Goal: Task Accomplishment & Management: Manage account settings

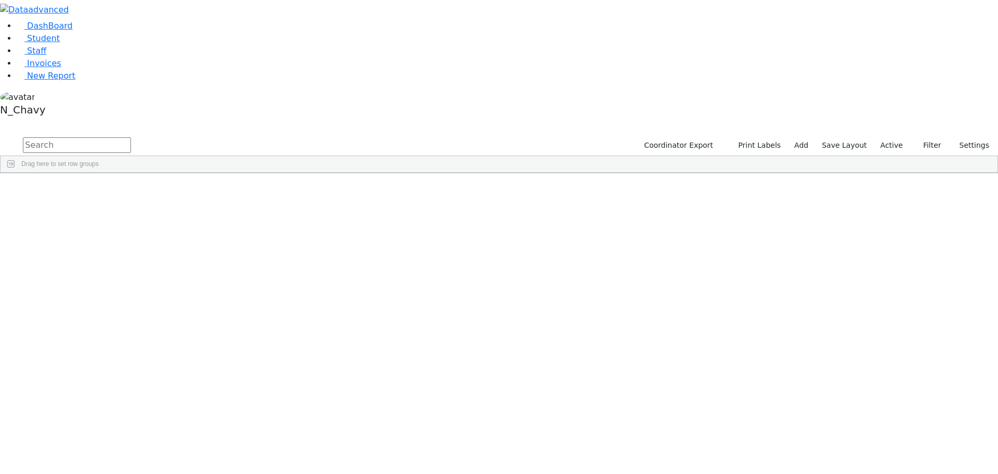
click at [884, 137] on label "Active" at bounding box center [892, 145] width 32 height 16
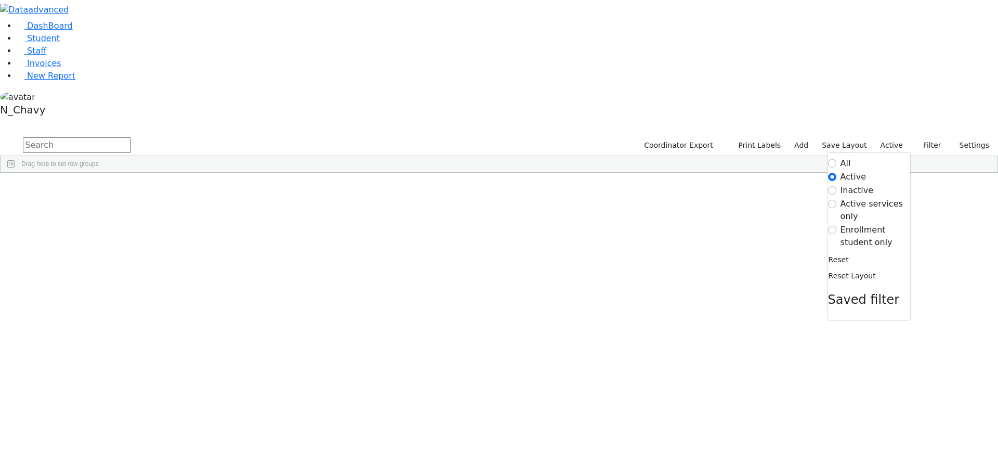
click at [861, 224] on label "Enrollment student only" at bounding box center [876, 236] width 70 height 25
click at [836, 226] on input "Enrollment student only" at bounding box center [832, 230] width 8 height 8
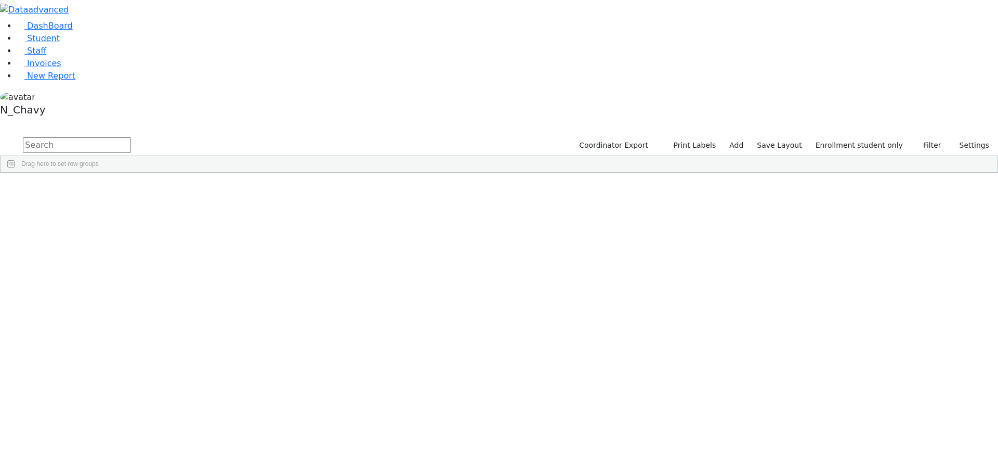
click at [107, 190] on div "[PERSON_NAME]" at bounding box center [80, 197] width 54 height 15
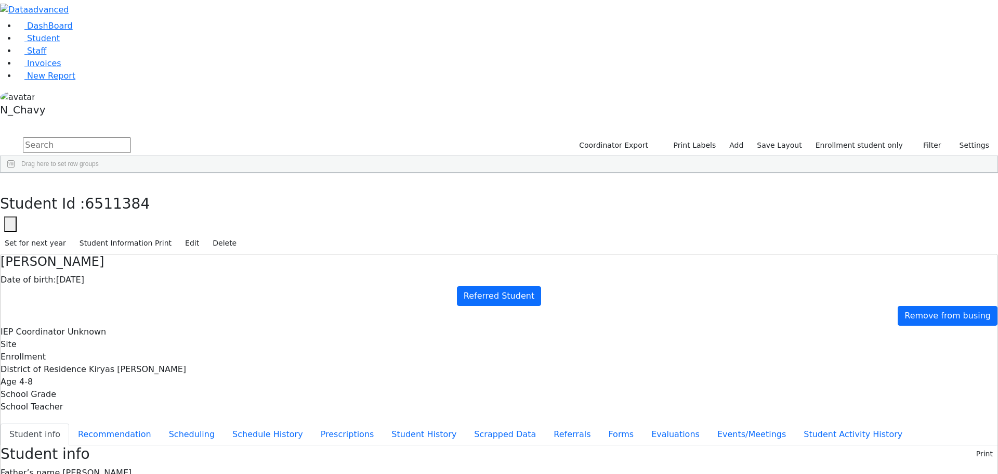
scroll to position [19, 0]
click at [160, 423] on button "Recommendation" at bounding box center [114, 434] width 91 height 22
checkbox input "true"
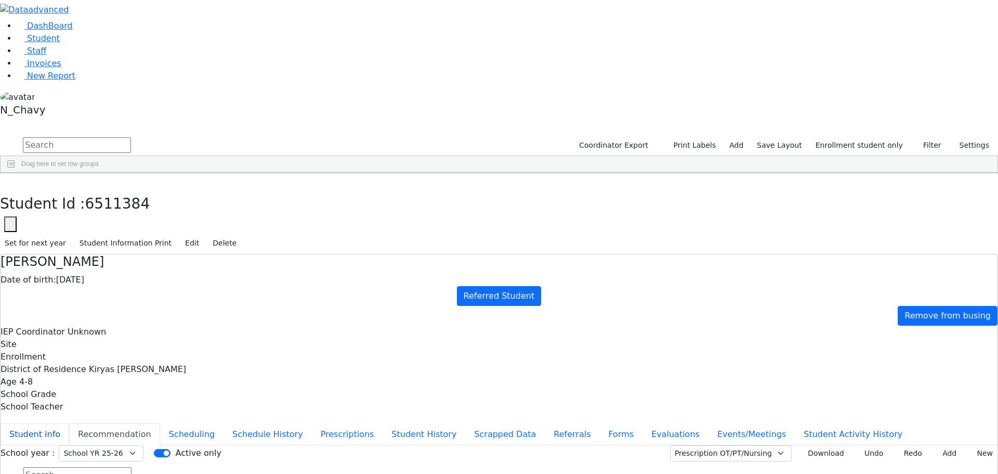
click at [69, 423] on button "Student info" at bounding box center [35, 434] width 69 height 22
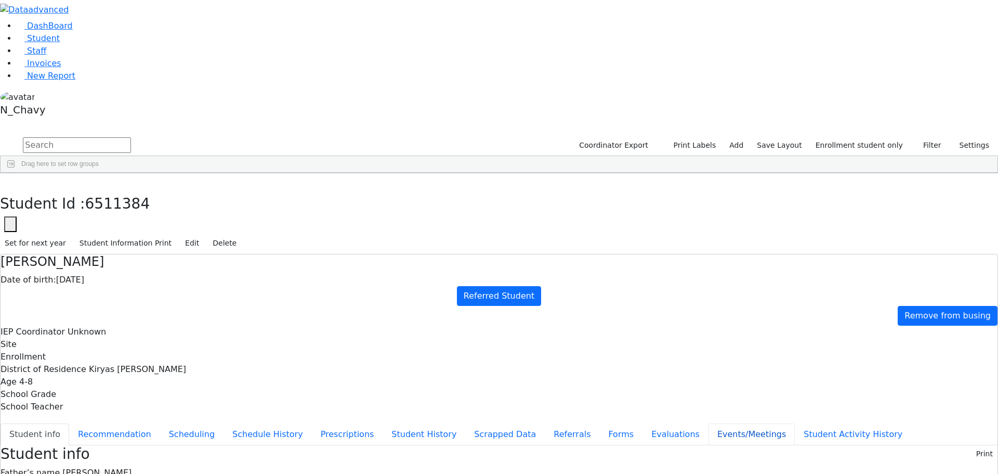
click at [709, 423] on button "Events/Meetings" at bounding box center [752, 434] width 86 height 22
click at [643, 423] on button "Evaluations" at bounding box center [676, 434] width 66 height 22
click at [599, 423] on button "Forms" at bounding box center [620, 434] width 43 height 22
type input "Mrs. Sarah Ackerman"
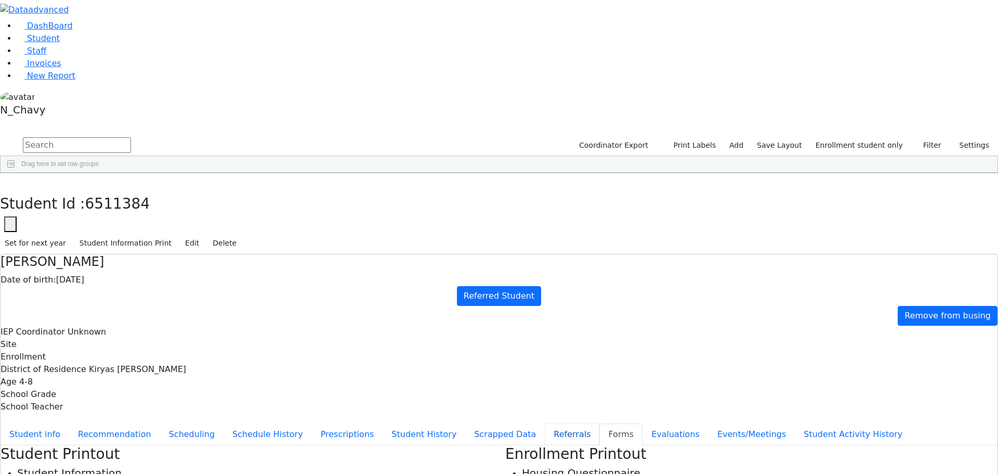
click at [545, 423] on button "Referrals" at bounding box center [572, 434] width 55 height 22
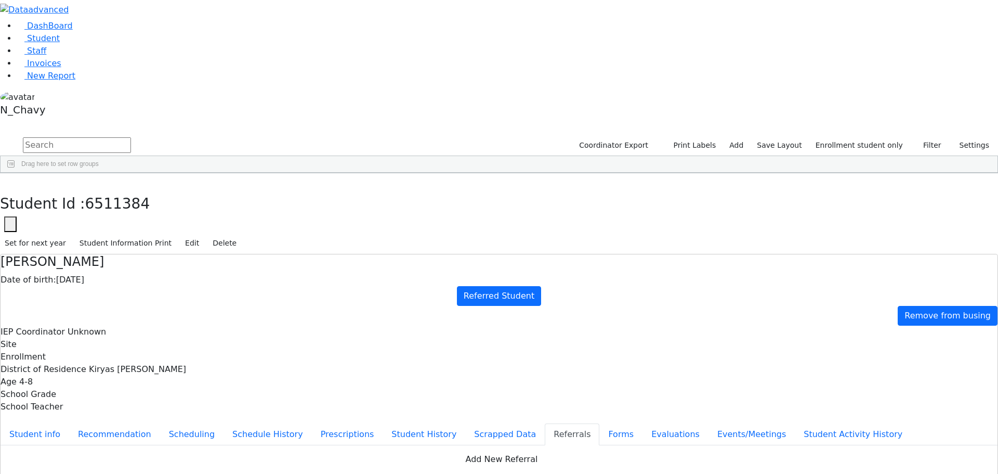
drag, startPoint x: 334, startPoint y: 205, endPoint x: 451, endPoint y: 205, distance: 117.0
drag, startPoint x: 451, startPoint y: 205, endPoint x: 320, endPoint y: 204, distance: 131.5
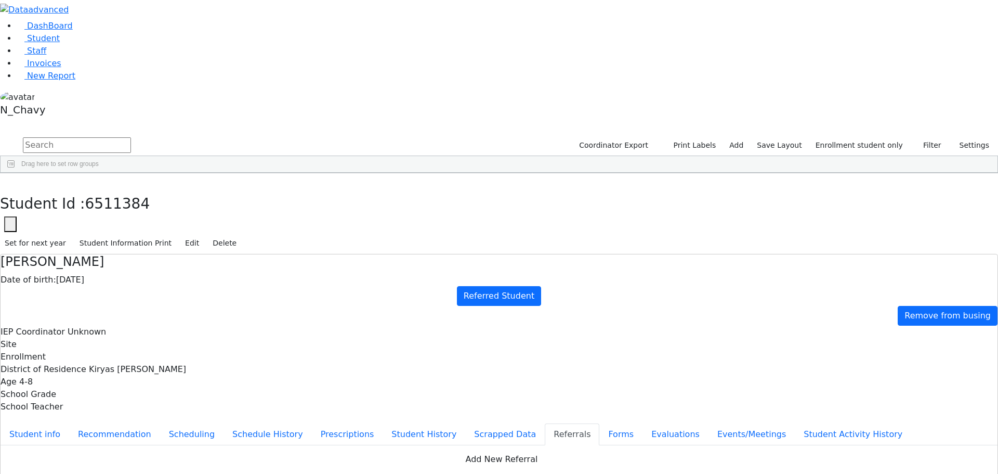
copy div "David has bilateral hearing loss. David should be evaluated in order to determi…"
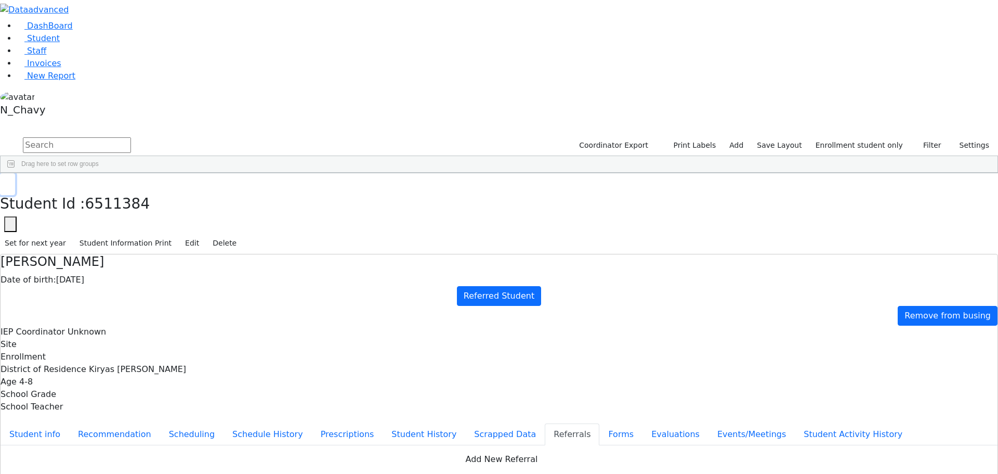
click at [10, 181] on icon "button" at bounding box center [8, 184] width 6 height 6
click at [131, 137] on input "text" at bounding box center [77, 145] width 108 height 16
click at [60, 43] on link "Student" at bounding box center [38, 38] width 43 height 10
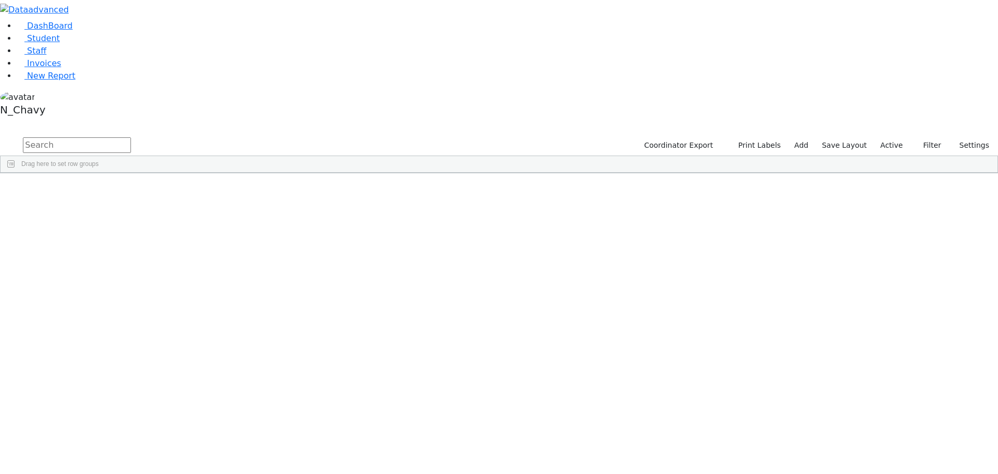
click at [131, 137] on input "text" at bounding box center [77, 145] width 108 height 16
type input "fried"
click at [107, 452] on div "[PERSON_NAME]" at bounding box center [80, 459] width 54 height 15
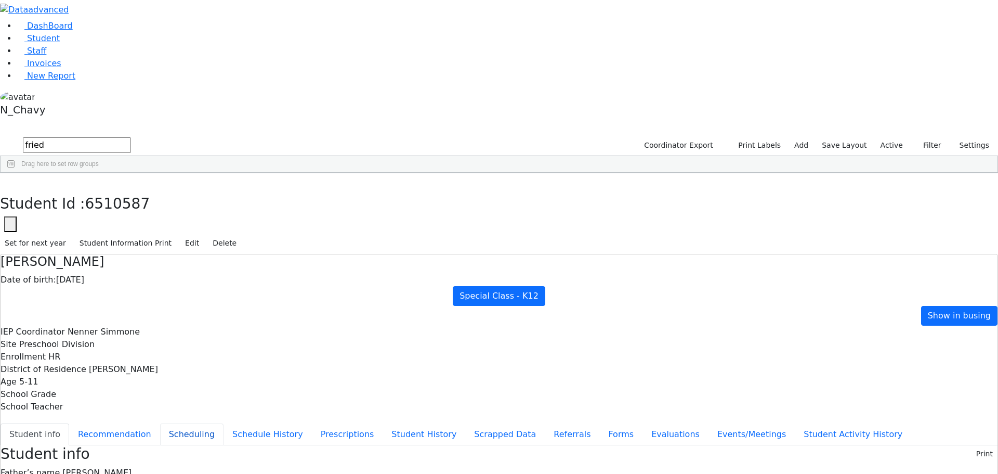
click at [224, 423] on button "Scheduling" at bounding box center [191, 434] width 63 height 22
click at [69, 423] on button "Student info" at bounding box center [35, 434] width 69 height 22
drag, startPoint x: 405, startPoint y: 148, endPoint x: 475, endPoint y: 314, distance: 179.9
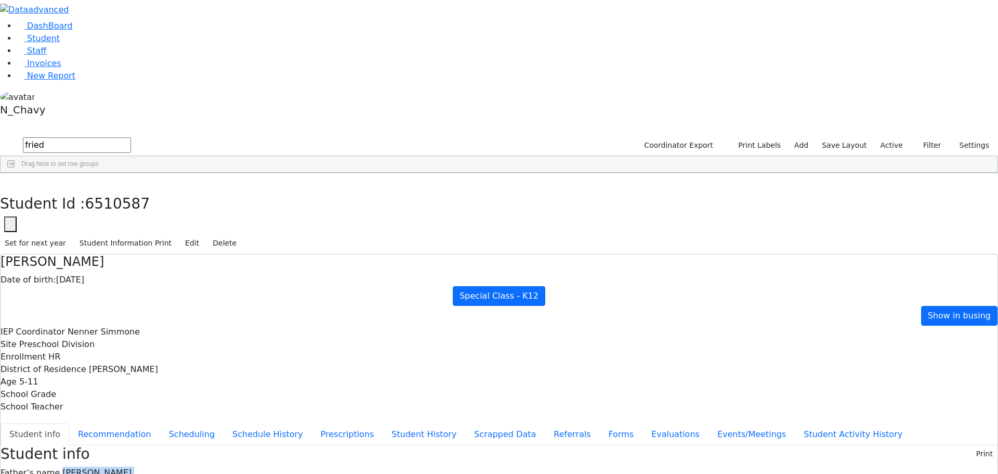
drag, startPoint x: 405, startPoint y: 147, endPoint x: 498, endPoint y: 311, distance: 188.8
drag, startPoint x: 405, startPoint y: 147, endPoint x: 471, endPoint y: 321, distance: 186.2
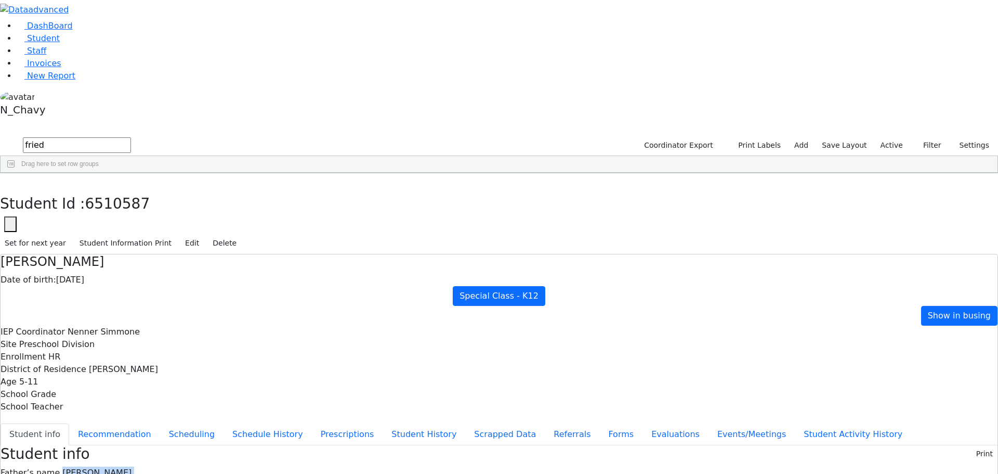
click at [643, 423] on button "Evaluations" at bounding box center [676, 434] width 66 height 22
click at [545, 423] on button "Referrals" at bounding box center [572, 434] width 55 height 22
drag, startPoint x: 496, startPoint y: 202, endPoint x: 625, endPoint y: 217, distance: 129.3
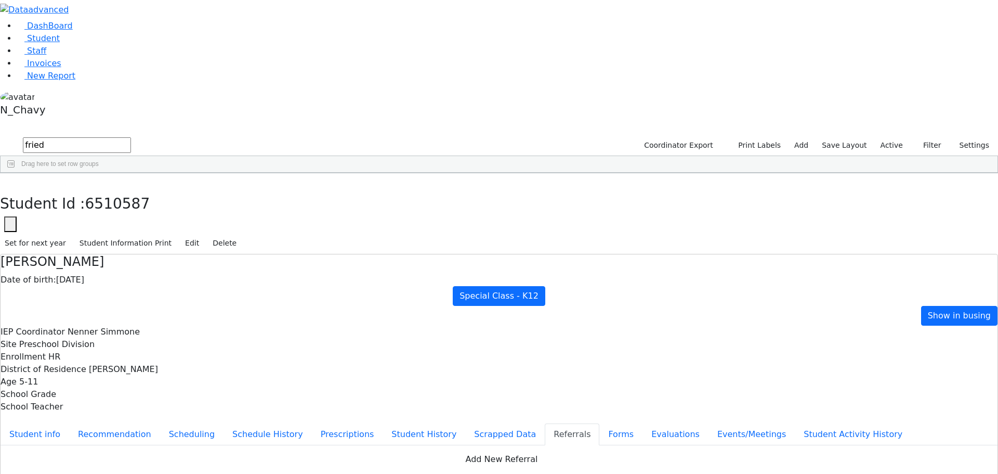
click at [15, 173] on button "button" at bounding box center [7, 184] width 15 height 22
click at [895, 137] on label "Active" at bounding box center [892, 145] width 32 height 16
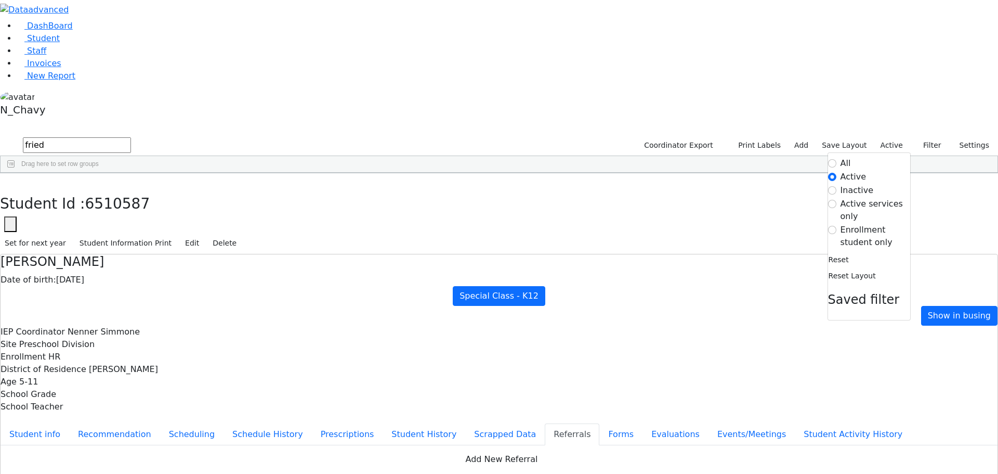
click at [861, 224] on label "Enrollment student only" at bounding box center [876, 236] width 70 height 25
click at [836, 226] on input "Enrollment student only" at bounding box center [832, 230] width 8 height 8
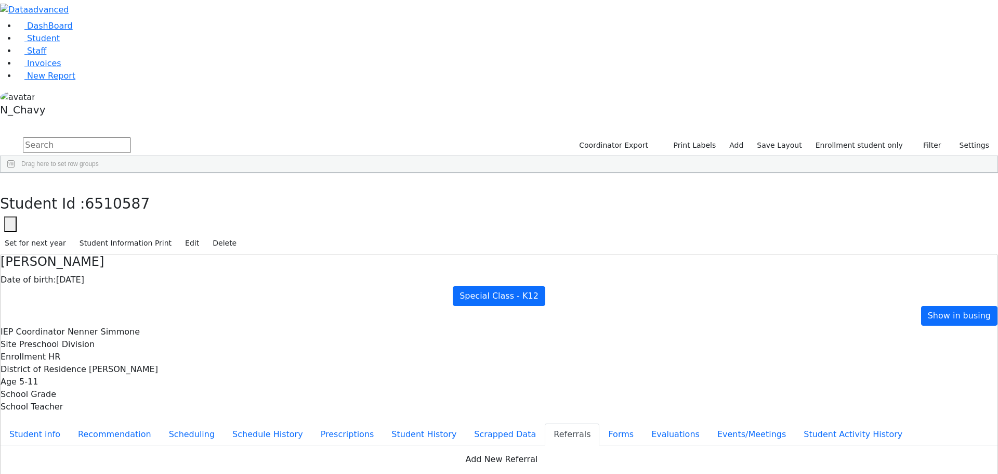
scroll to position [104, 0]
drag, startPoint x: 500, startPoint y: 204, endPoint x: 566, endPoint y: 229, distance: 70.4
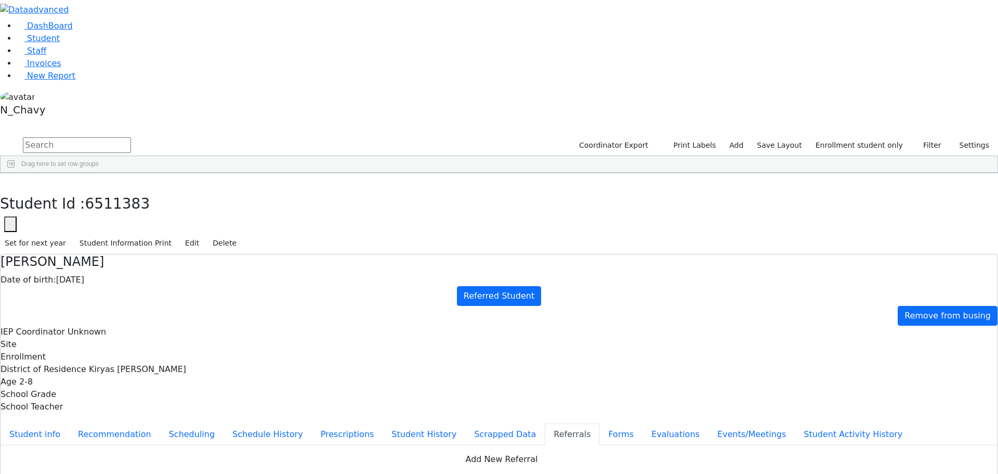
drag, startPoint x: 499, startPoint y: 199, endPoint x: 570, endPoint y: 256, distance: 92.1
click at [5, 181] on use "button" at bounding box center [5, 181] width 0 height 0
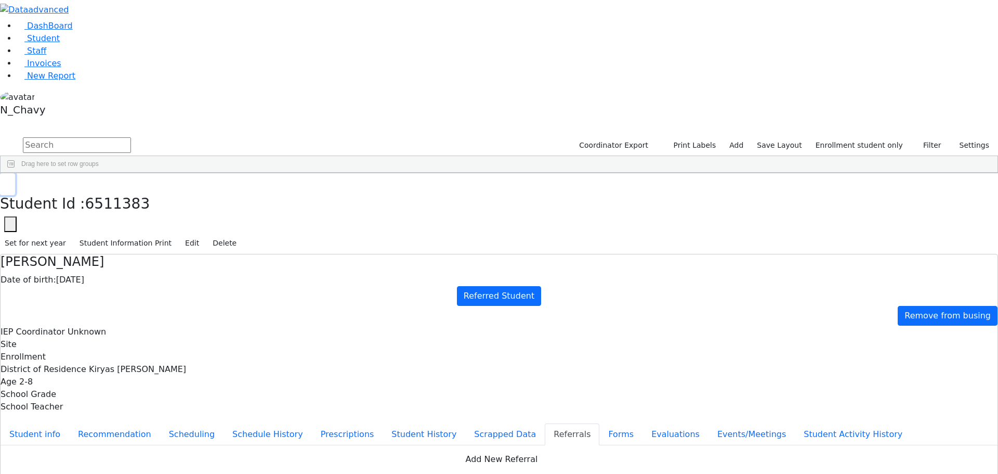
scroll to position [156, 0]
click at [107, 441] on div "[PERSON_NAME]" at bounding box center [80, 448] width 54 height 15
click at [15, 173] on button "button" at bounding box center [7, 184] width 15 height 22
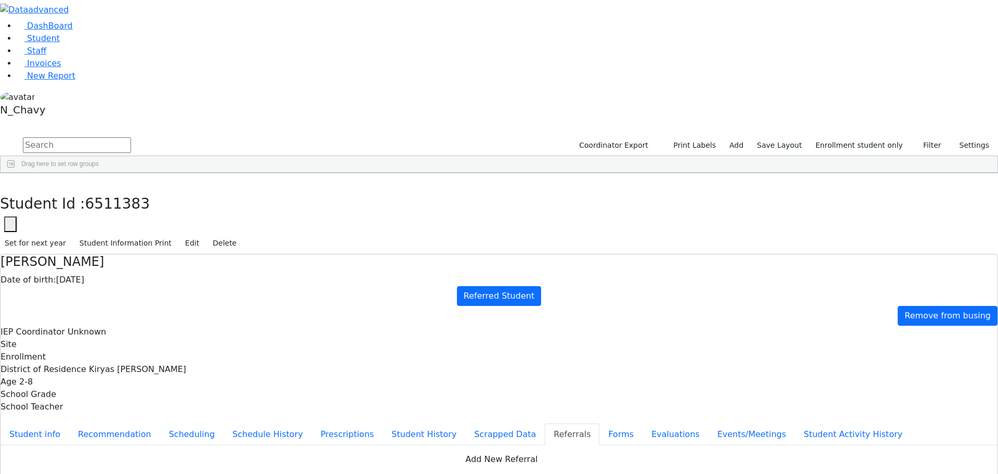
click at [107, 277] on div "[PERSON_NAME]" at bounding box center [80, 284] width 54 height 15
click at [69, 423] on button "Student info" at bounding box center [35, 434] width 69 height 22
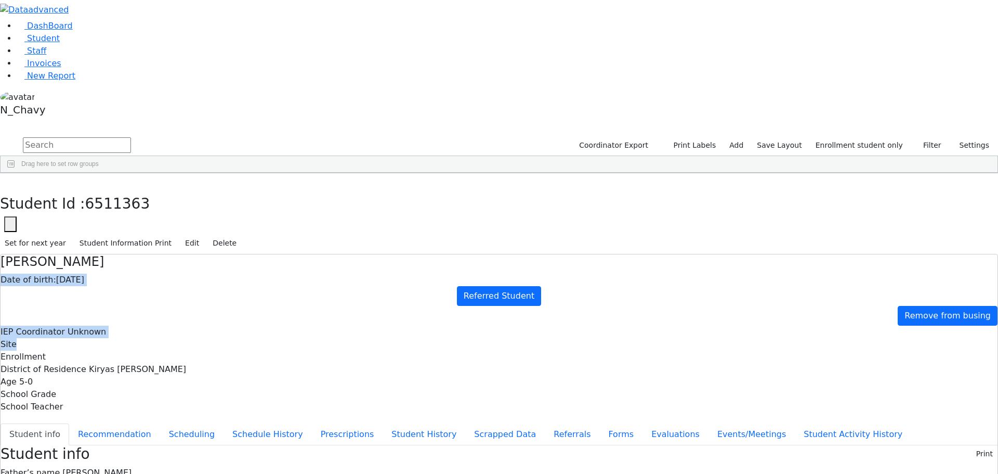
drag, startPoint x: 227, startPoint y: 67, endPoint x: 425, endPoint y: 77, distance: 198.3
click at [425, 254] on div "Hershy Bikel Date of birth: 09/03/2020 Referred Student Remove from busing IEP …" at bounding box center [499, 333] width 997 height 159
click at [425, 325] on div "IEP Coordinator Unknown Site Enrollment District of Residence Kiryas Joel UFSD …" at bounding box center [499, 368] width 997 height 87
drag, startPoint x: 405, startPoint y: 144, endPoint x: 503, endPoint y: 321, distance: 202.4
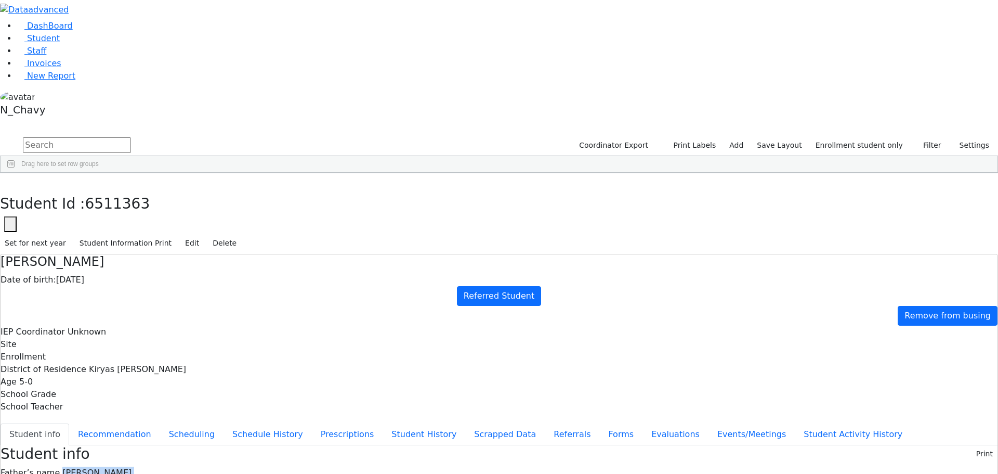
drag, startPoint x: 405, startPoint y: 147, endPoint x: 489, endPoint y: 355, distance: 224.1
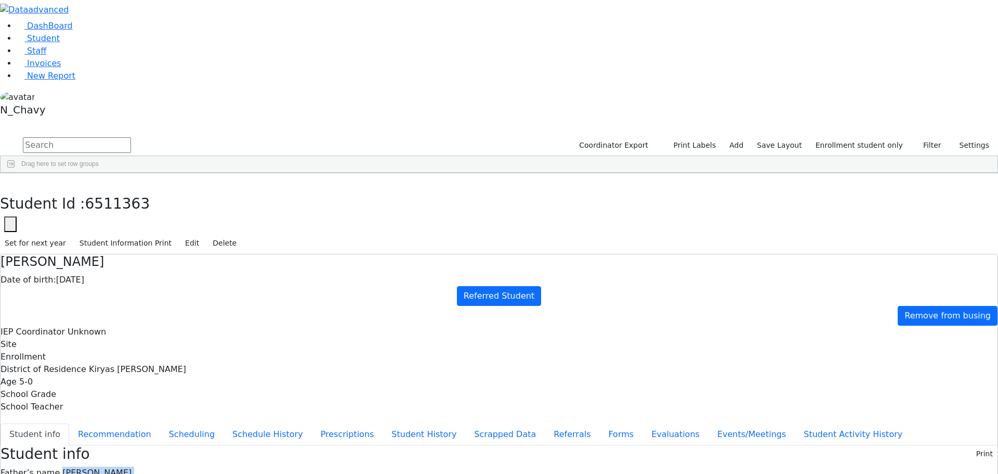
drag, startPoint x: 404, startPoint y: 145, endPoint x: 472, endPoint y: 330, distance: 197.5
click at [709, 423] on button "Events/Meetings" at bounding box center [752, 434] width 86 height 22
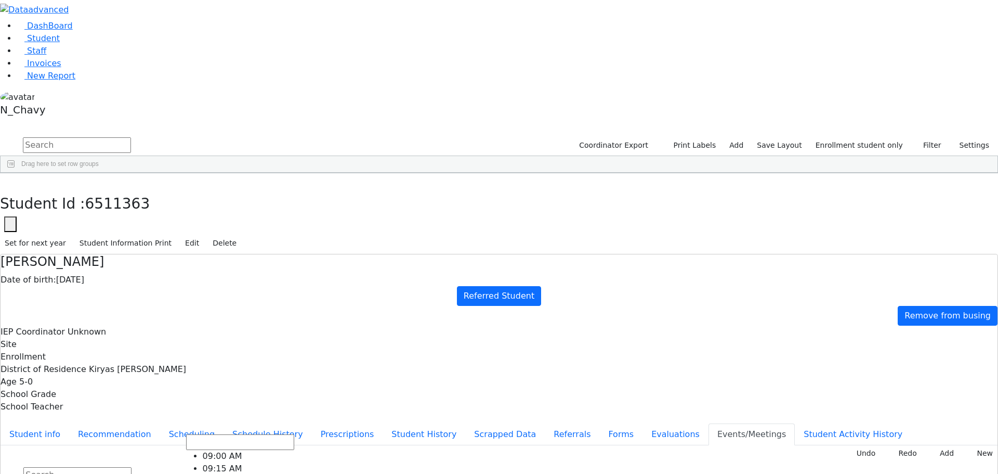
scroll to position [13, 0]
click at [69, 423] on button "Student info" at bounding box center [35, 434] width 69 height 22
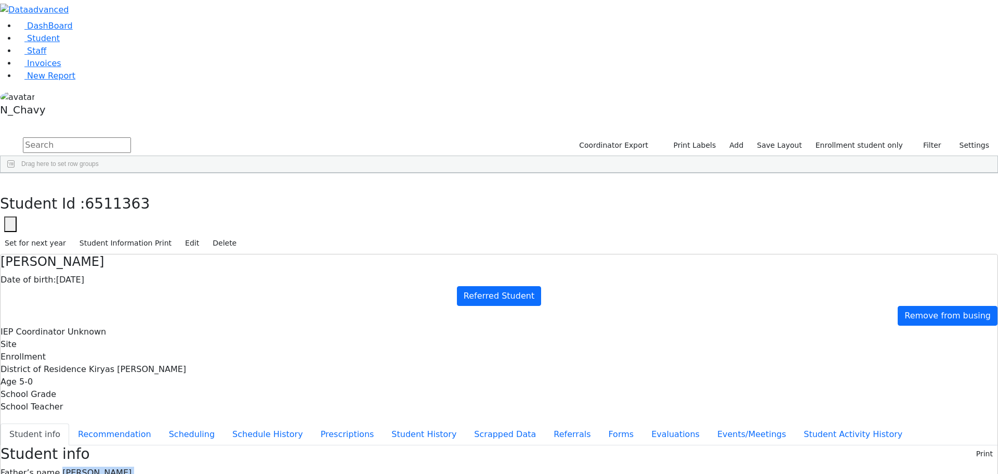
drag, startPoint x: 406, startPoint y: 149, endPoint x: 457, endPoint y: 334, distance: 191.9
click at [15, 173] on button "button" at bounding box center [7, 184] width 15 height 22
click at [60, 43] on link "Student" at bounding box center [38, 38] width 43 height 10
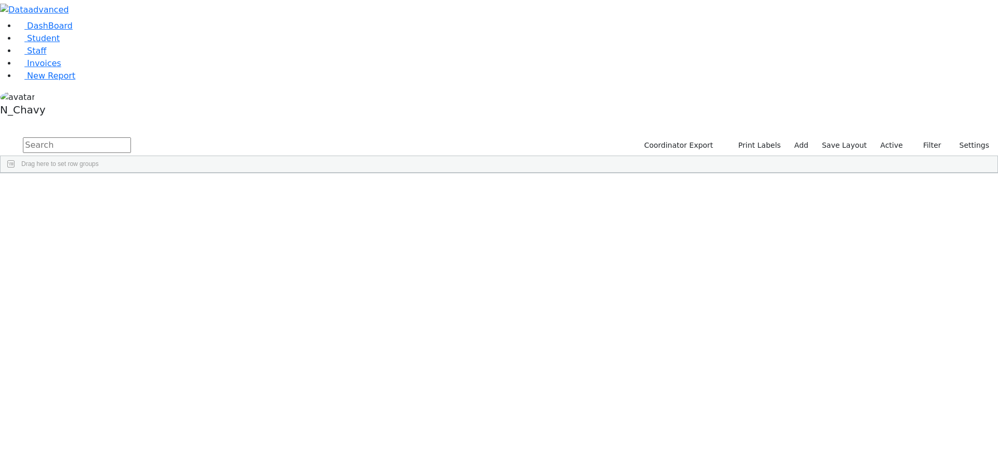
click at [131, 137] on input "text" at bounding box center [77, 145] width 108 height 16
type input "brau"
click at [107, 204] on div "Brauner" at bounding box center [80, 211] width 54 height 15
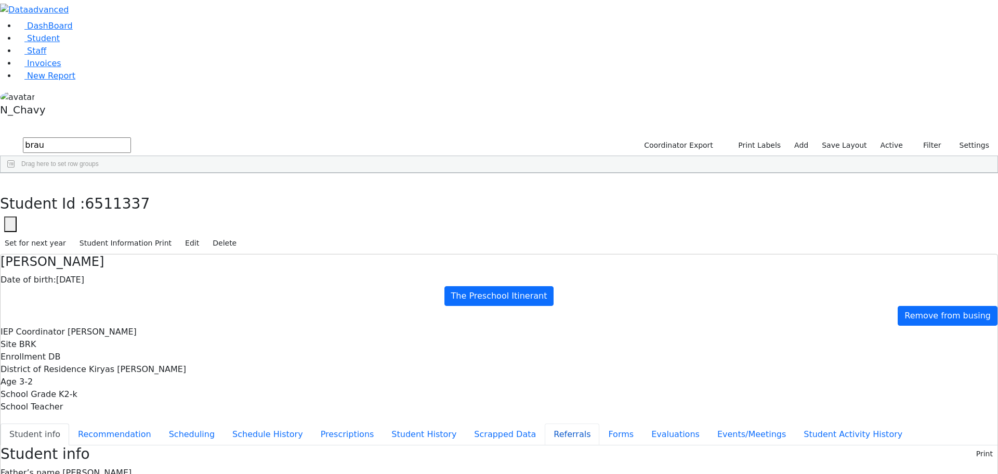
click at [545, 423] on button "Referrals" at bounding box center [572, 434] width 55 height 22
drag, startPoint x: 333, startPoint y: 207, endPoint x: 444, endPoint y: 206, distance: 111.3
click at [60, 43] on link "Student" at bounding box center [38, 38] width 43 height 10
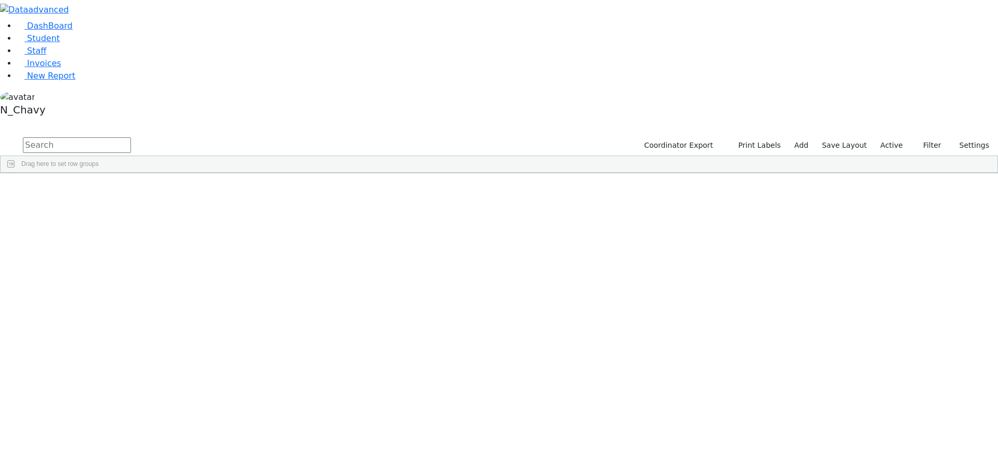
click at [131, 137] on input "text" at bounding box center [77, 145] width 108 height 16
type input "friedm"
click at [107, 379] on div "[PERSON_NAME]" at bounding box center [80, 386] width 54 height 15
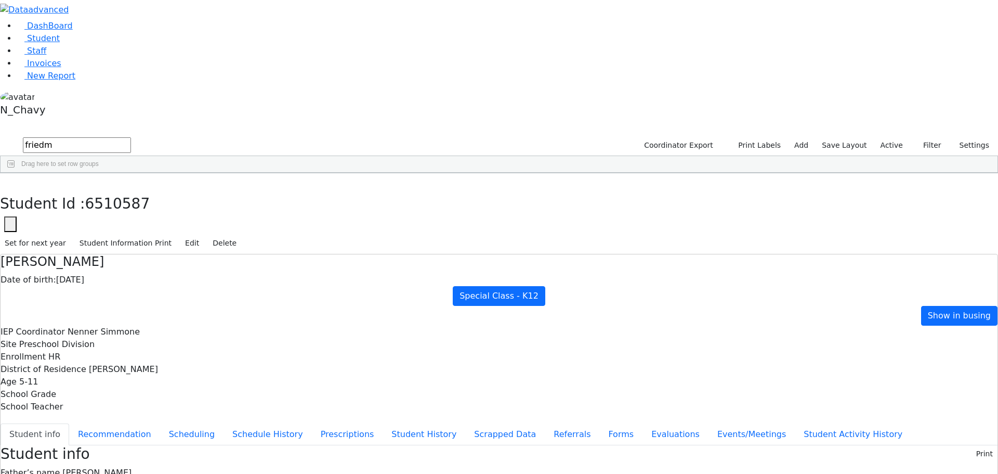
scroll to position [19, 0]
drag, startPoint x: 320, startPoint y: 378, endPoint x: 399, endPoint y: 376, distance: 79.0
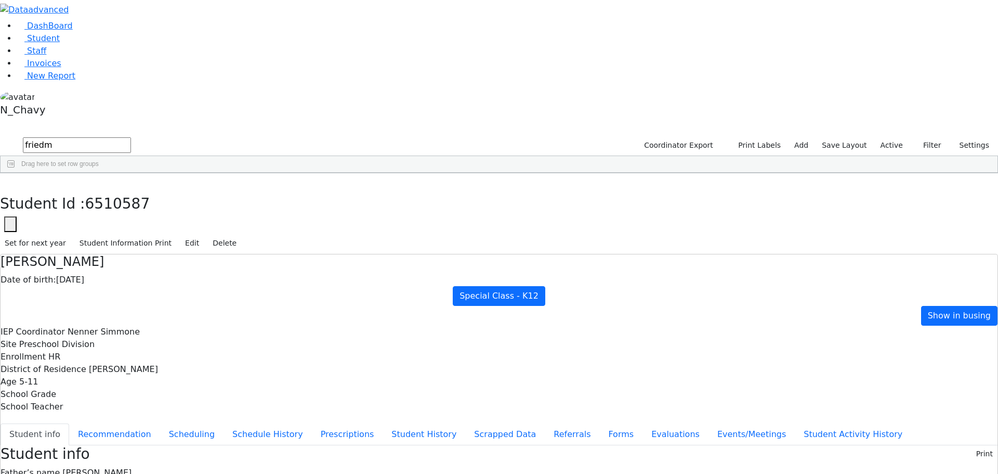
drag, startPoint x: 403, startPoint y: 175, endPoint x: 570, endPoint y: 197, distance: 168.3
click at [5, 181] on use "button" at bounding box center [5, 181] width 0 height 0
click at [60, 43] on link "Student" at bounding box center [38, 38] width 43 height 10
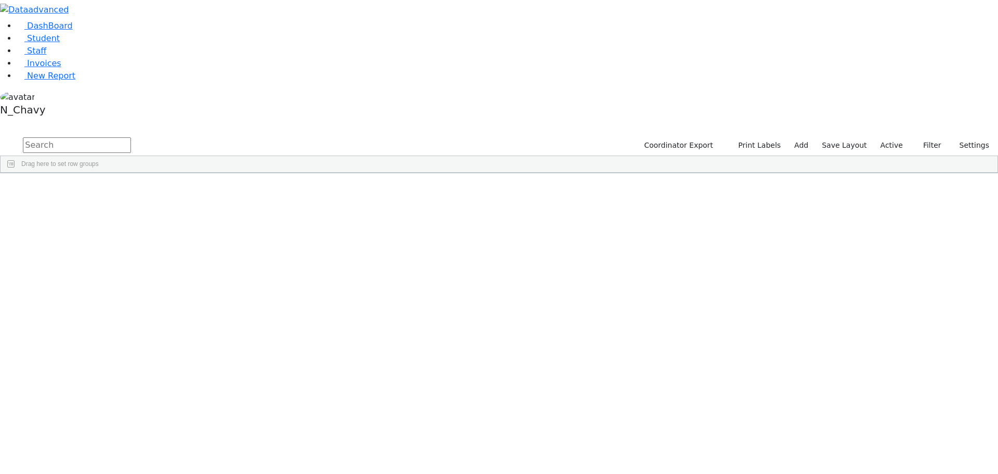
click at [131, 137] on input "text" at bounding box center [77, 145] width 108 height 16
click at [107, 190] on div "[PERSON_NAME]" at bounding box center [80, 197] width 54 height 15
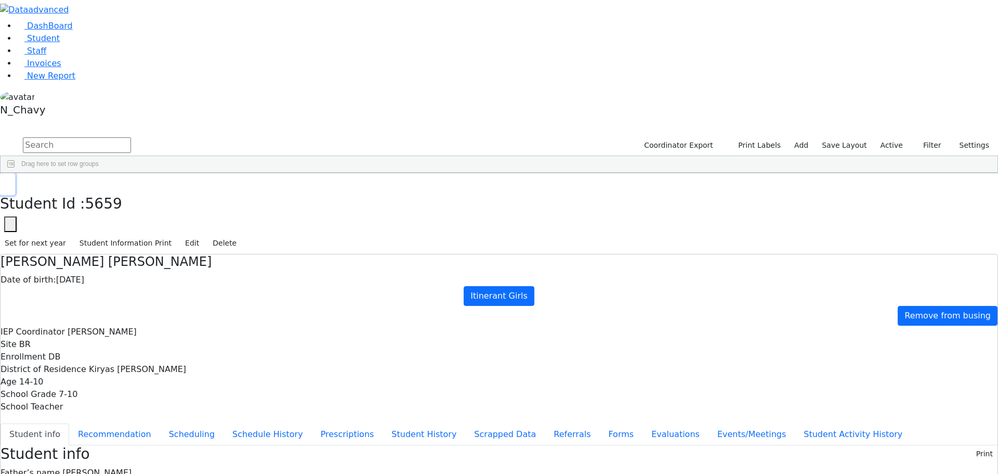
click at [15, 173] on button "button" at bounding box center [7, 184] width 15 height 22
click at [131, 137] on input "text" at bounding box center [77, 145] width 108 height 16
click at [37, 56] on span "Staff" at bounding box center [36, 51] width 19 height 10
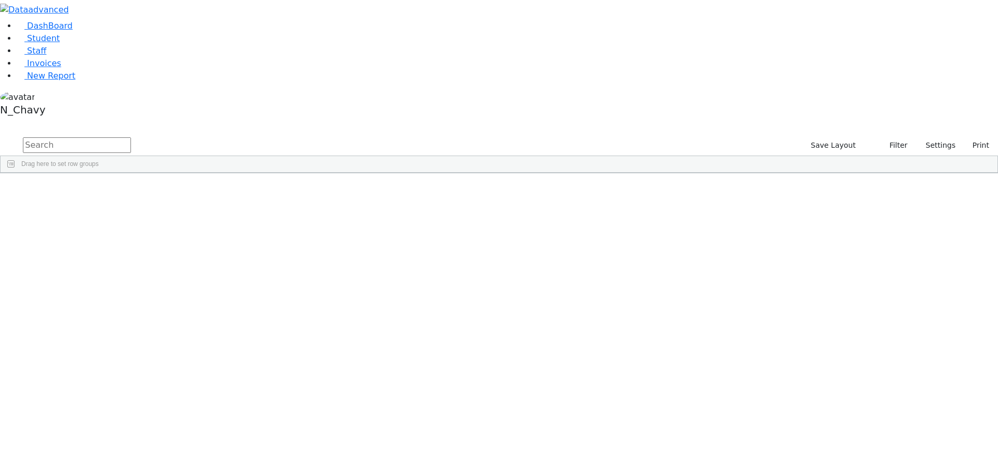
click at [131, 137] on input "text" at bounding box center [77, 145] width 108 height 16
type input "zent"
click at [69, 31] on link "DashBoard" at bounding box center [45, 26] width 56 height 10
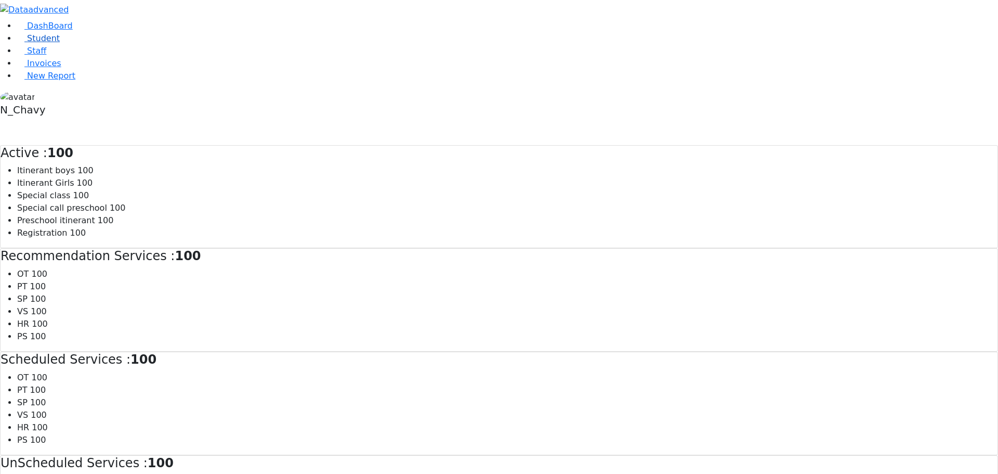
click at [51, 43] on link "Student" at bounding box center [38, 38] width 43 height 10
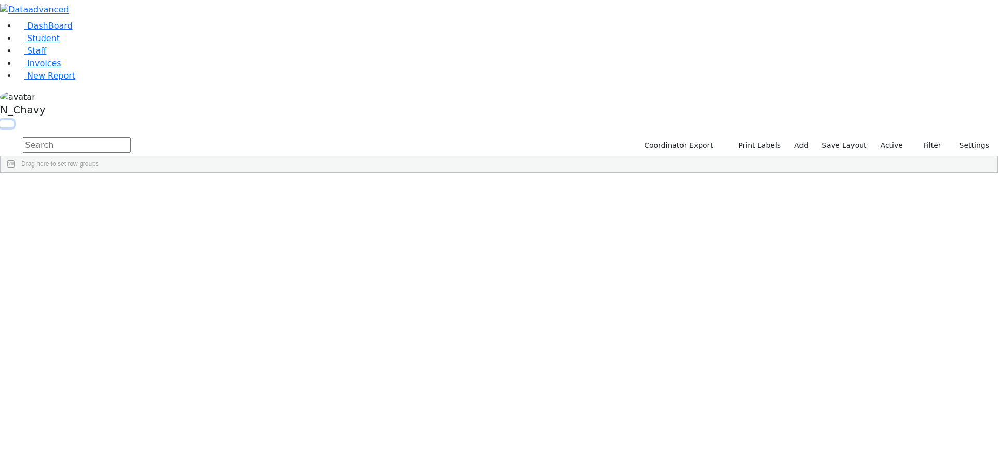
click at [14, 120] on button "button" at bounding box center [7, 123] width 14 height 7
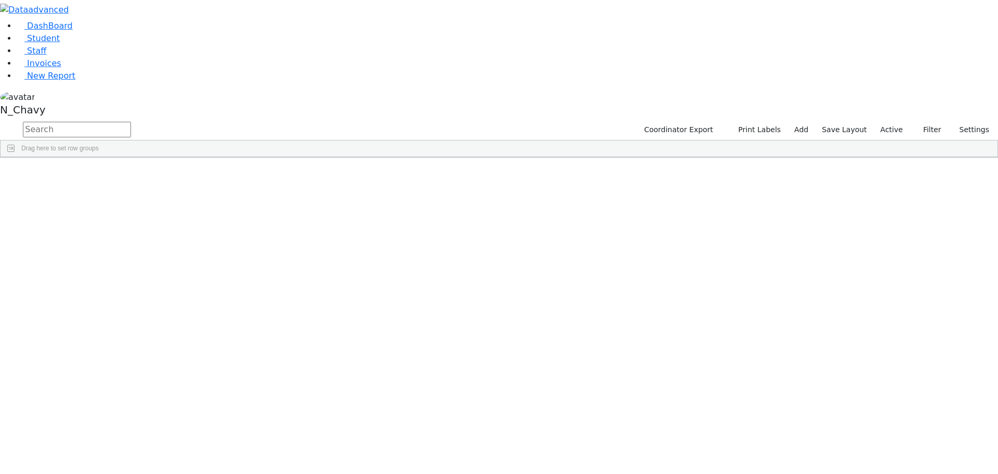
click at [0, 0] on button "button" at bounding box center [0, 0] width 0 height 0
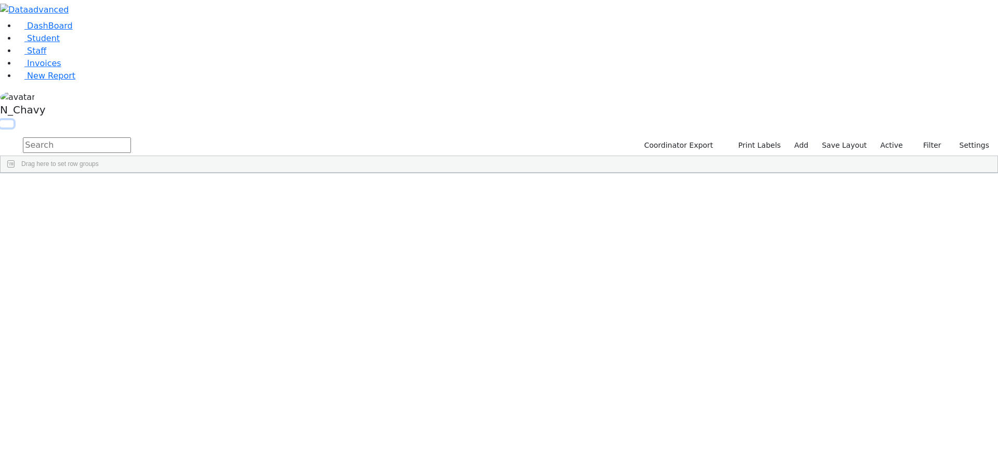
scroll to position [156, 0]
click at [131, 137] on input "text" at bounding box center [77, 145] width 108 height 16
type input "c"
type input "goldm"
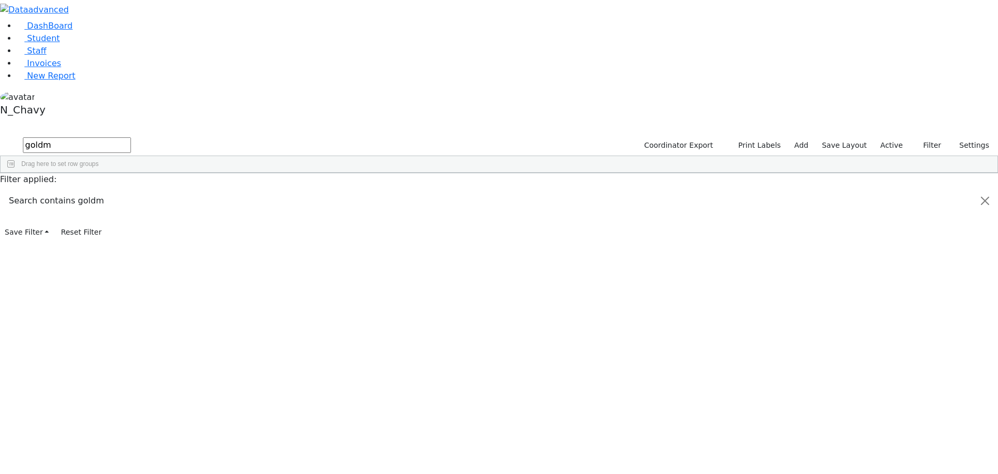
click at [107, 233] on div "Goldman" at bounding box center [80, 240] width 54 height 15
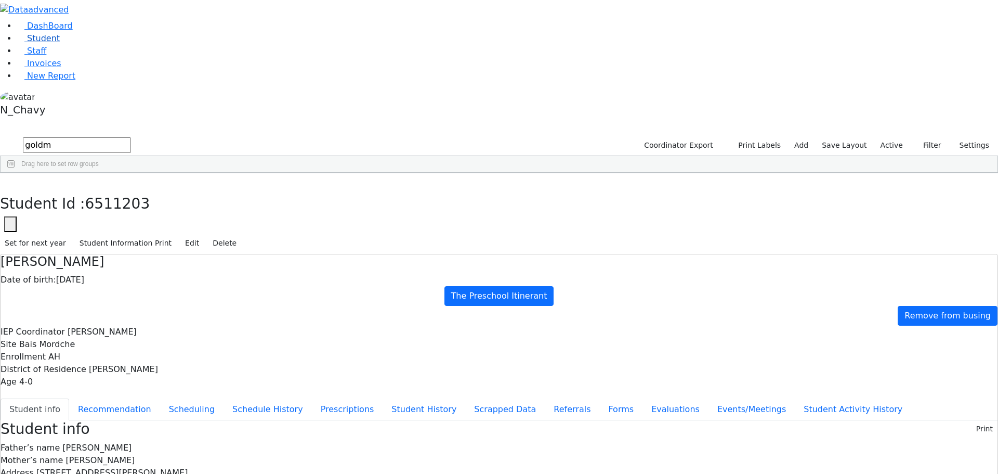
click at [60, 43] on link "Student" at bounding box center [38, 38] width 43 height 10
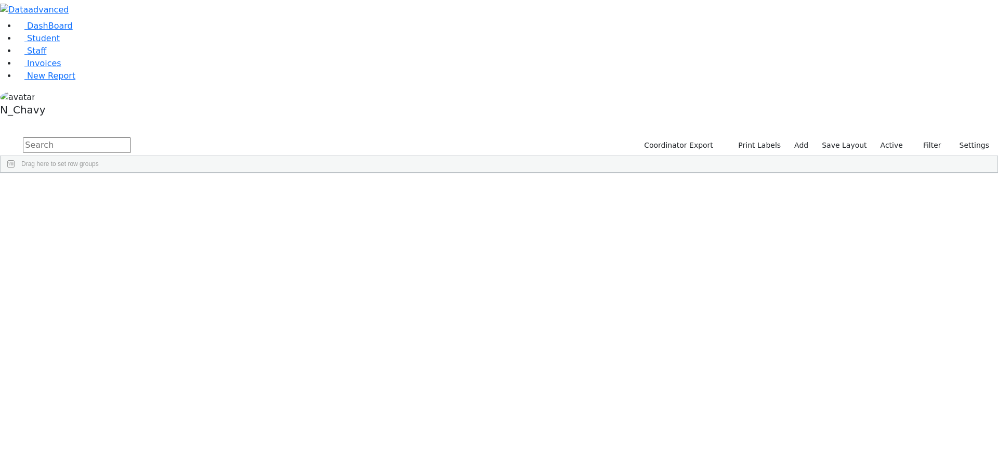
click at [131, 137] on input "text" at bounding box center [77, 145] width 108 height 16
type input "cim"
click at [891, 137] on label "Active" at bounding box center [892, 145] width 32 height 16
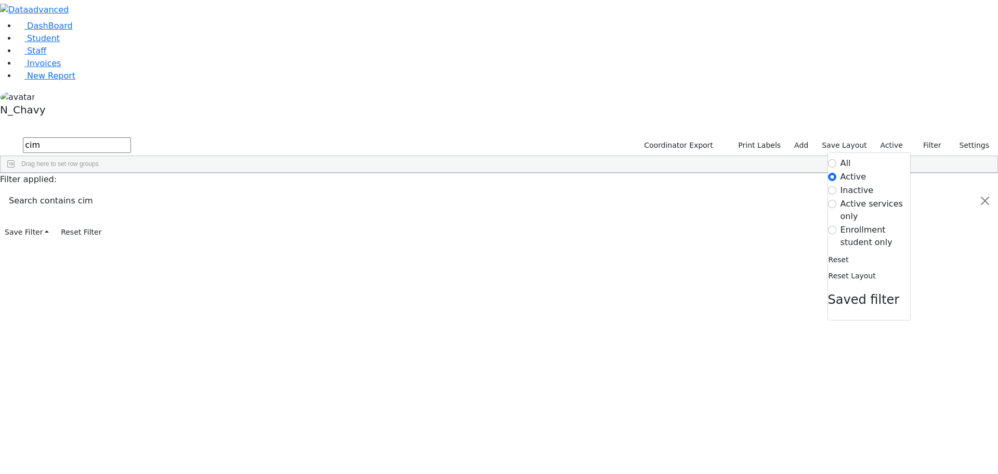
click at [864, 224] on label "Enrollment student only" at bounding box center [876, 236] width 70 height 25
click at [836, 226] on input "Enrollment student only" at bounding box center [832, 230] width 8 height 8
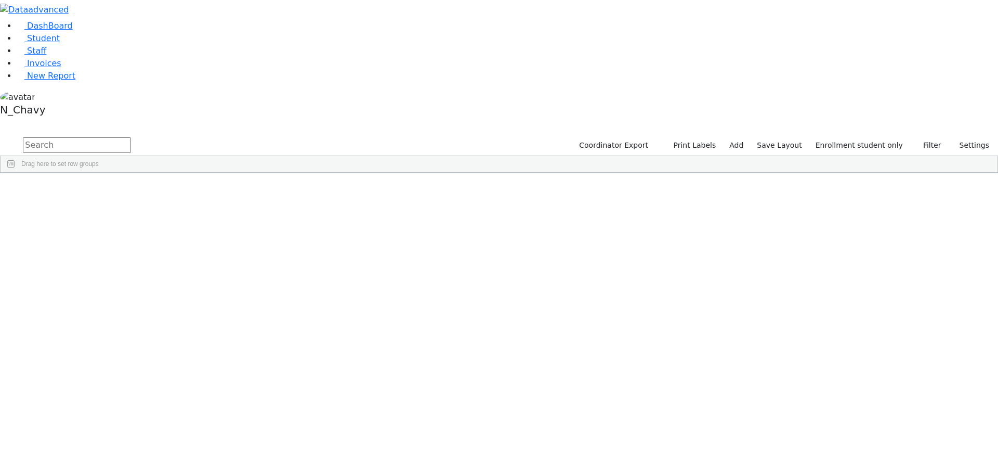
click at [107, 321] on div "Breuer" at bounding box center [80, 328] width 54 height 15
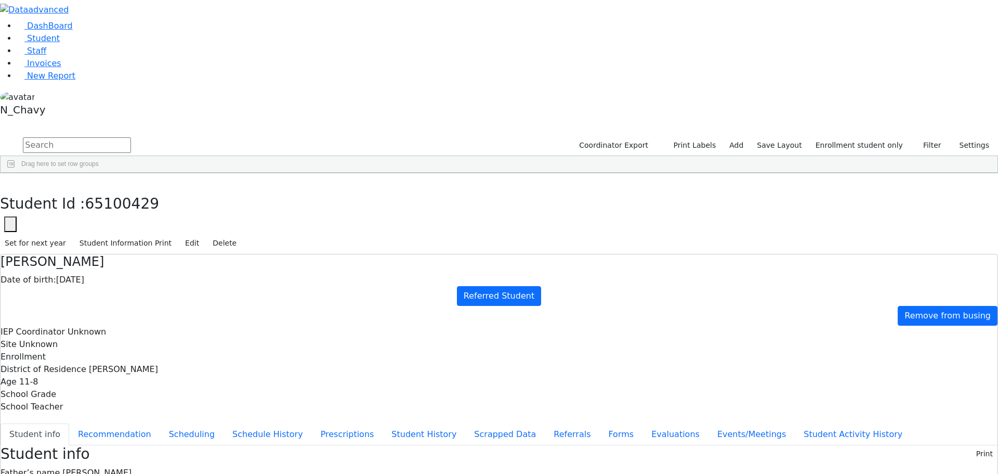
scroll to position [34, 0]
click at [48, 43] on link "Student" at bounding box center [38, 38] width 43 height 10
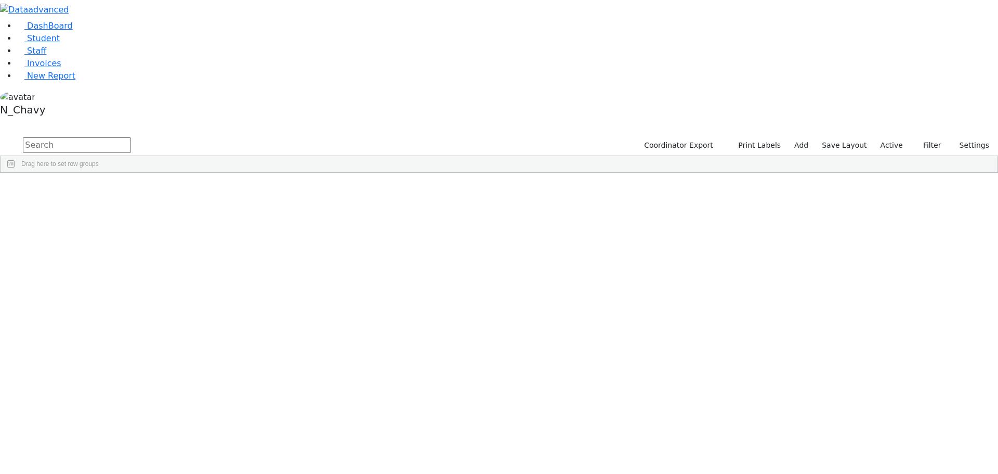
click at [131, 137] on input "text" at bounding box center [77, 145] width 108 height 16
click at [107, 204] on div "Breuer" at bounding box center [80, 211] width 54 height 15
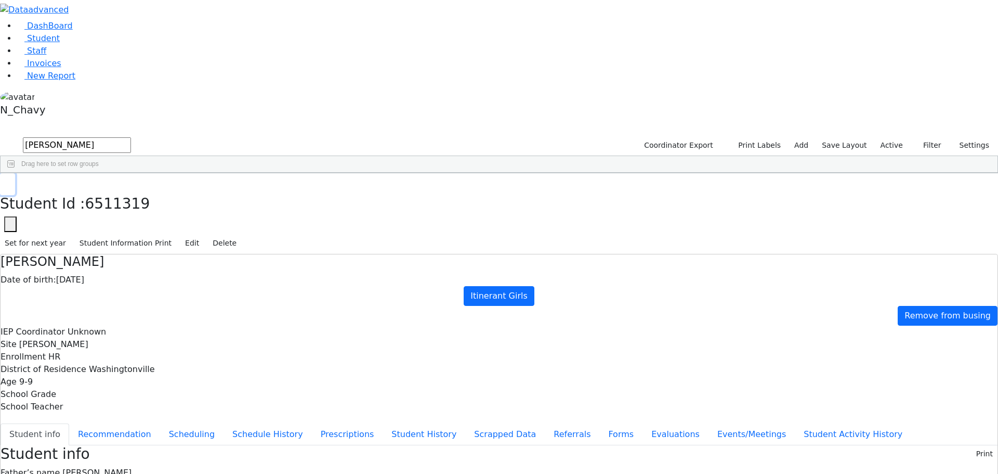
click at [15, 173] on button "button" at bounding box center [7, 184] width 15 height 22
click at [131, 137] on input "breuer" at bounding box center [77, 145] width 108 height 16
type input "brauner"
click at [107, 190] on div "Brauner" at bounding box center [80, 197] width 54 height 15
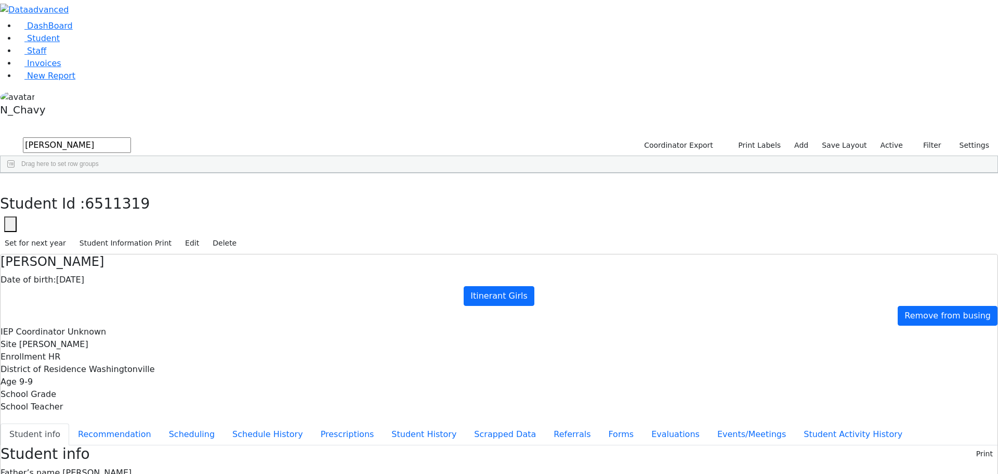
click at [107, 190] on div "Brauner" at bounding box center [80, 197] width 54 height 15
drag, startPoint x: 404, startPoint y: 146, endPoint x: 538, endPoint y: 141, distance: 134.2
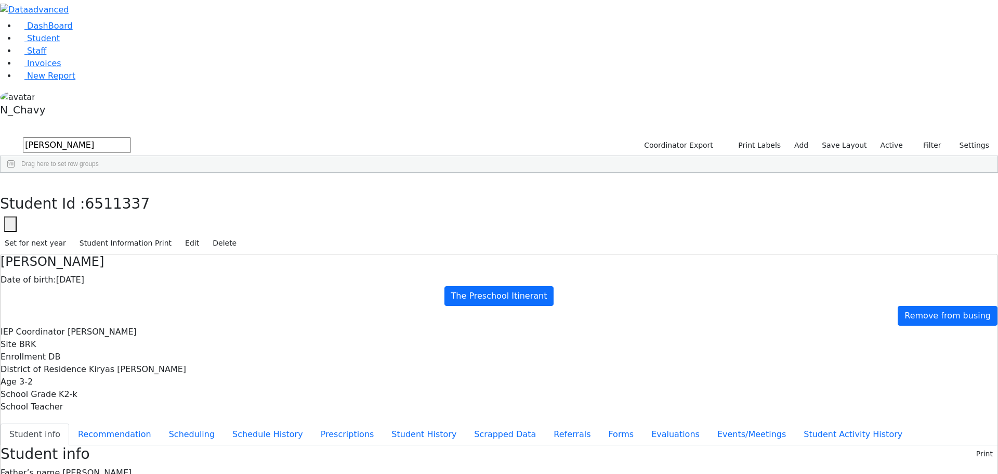
drag, startPoint x: 546, startPoint y: 390, endPoint x: 645, endPoint y: 390, distance: 99.3
drag, startPoint x: 547, startPoint y: 388, endPoint x: 643, endPoint y: 388, distance: 96.2
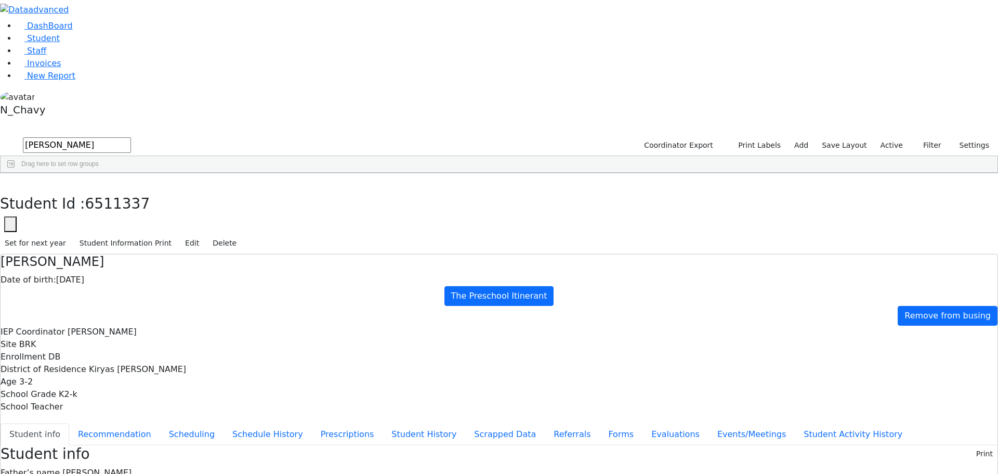
drag, startPoint x: 403, startPoint y: 148, endPoint x: 494, endPoint y: 322, distance: 196.7
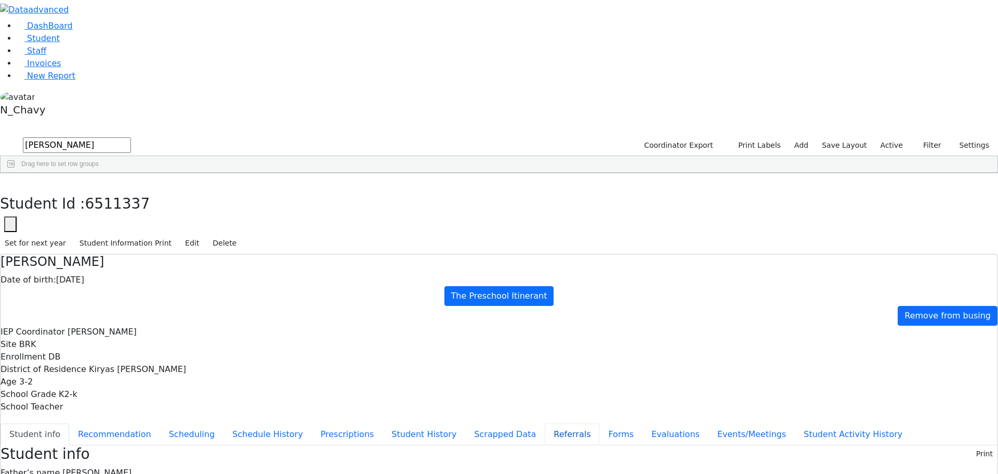
click at [545, 423] on button "Referrals" at bounding box center [572, 434] width 55 height 22
click at [599, 423] on button "Forms" at bounding box center [620, 434] width 43 height 22
type input "Mrs. Leah Brauner"
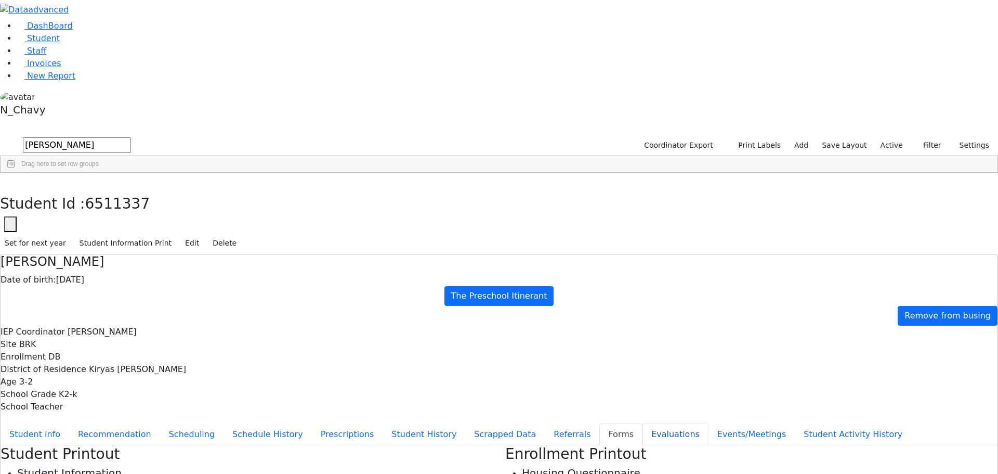
click at [643, 423] on button "Evaluations" at bounding box center [676, 434] width 66 height 22
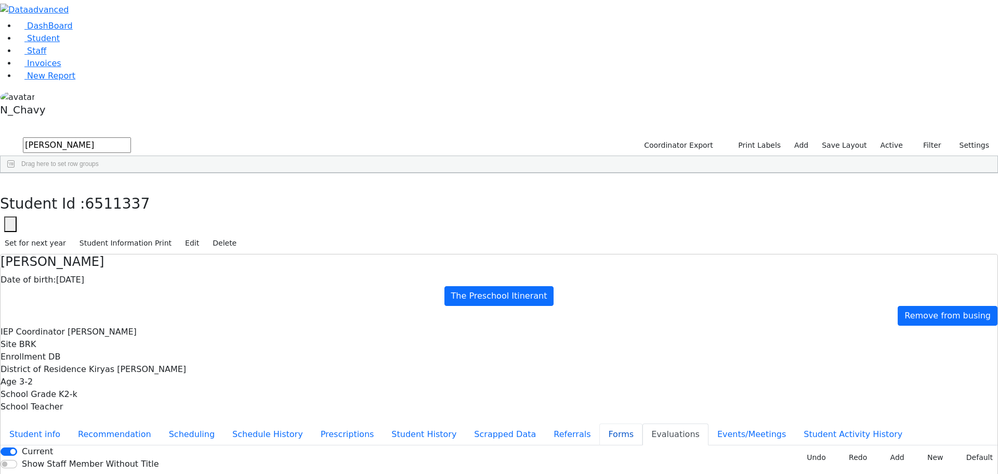
click at [599, 423] on button "Forms" at bounding box center [620, 434] width 43 height 22
type input "Mrs. Leah Brauner"
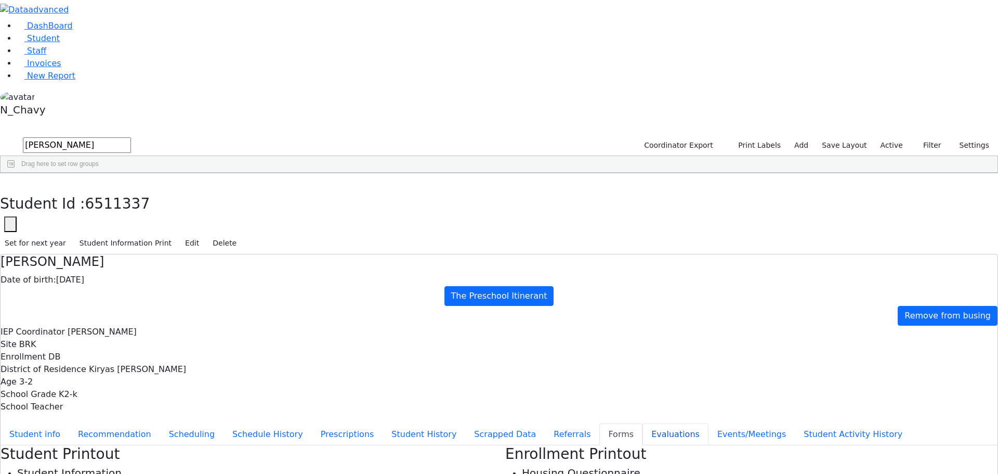
click at [643, 423] on button "Evaluations" at bounding box center [676, 434] width 66 height 22
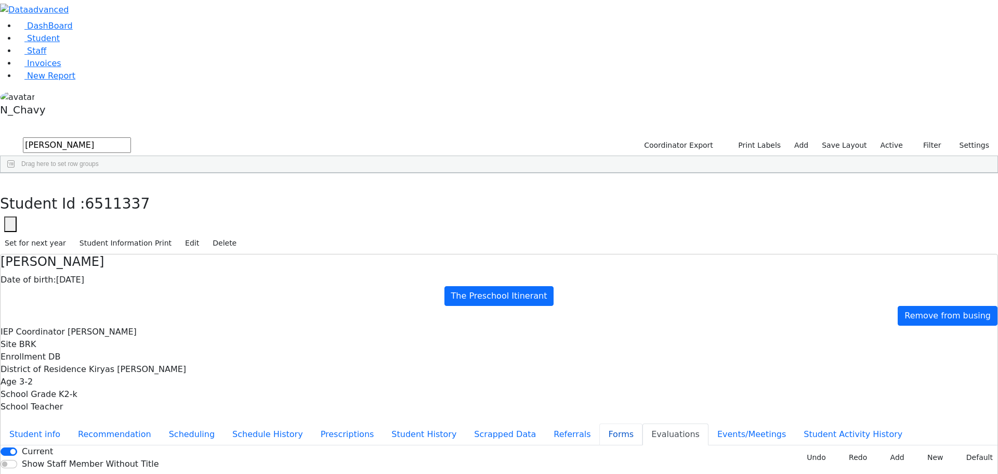
click at [599, 423] on button "Forms" at bounding box center [620, 434] width 43 height 22
type input "Mrs. Leah Brauner"
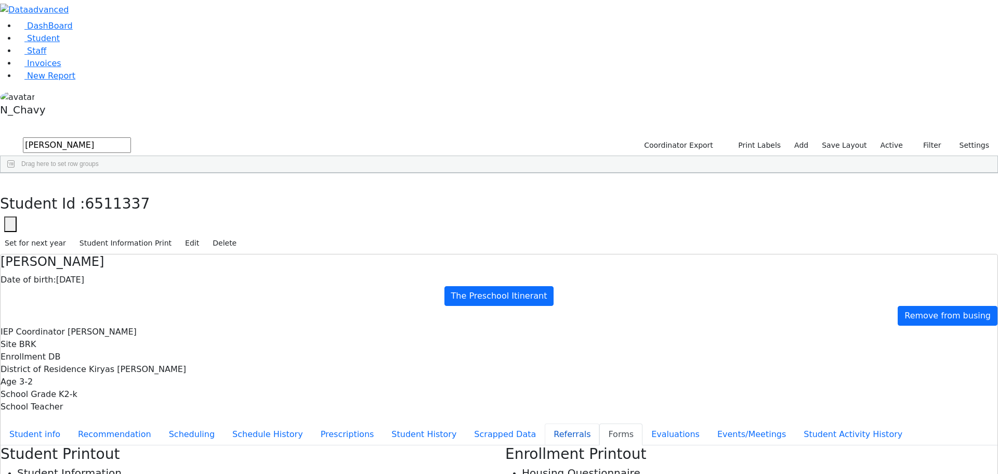
click at [545, 423] on button "Referrals" at bounding box center [572, 434] width 55 height 22
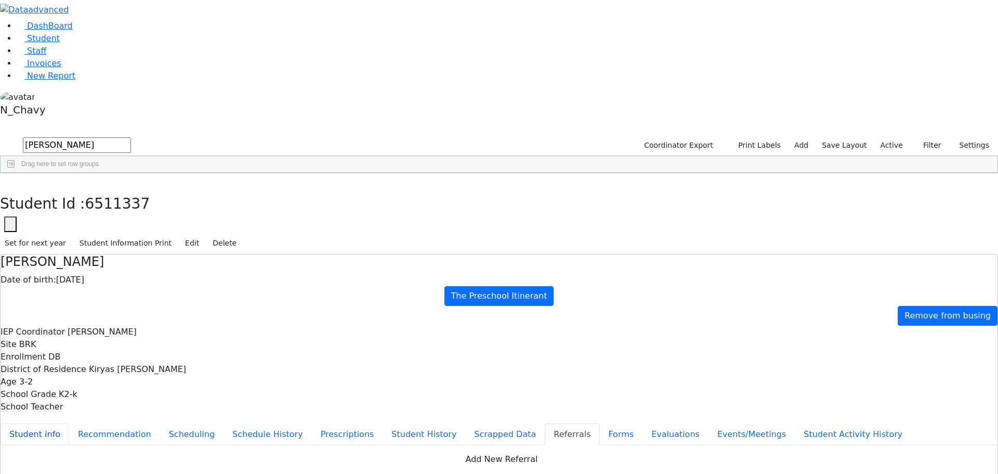
click at [69, 423] on button "Student info" at bounding box center [35, 434] width 69 height 22
drag, startPoint x: 546, startPoint y: 391, endPoint x: 632, endPoint y: 403, distance: 86.1
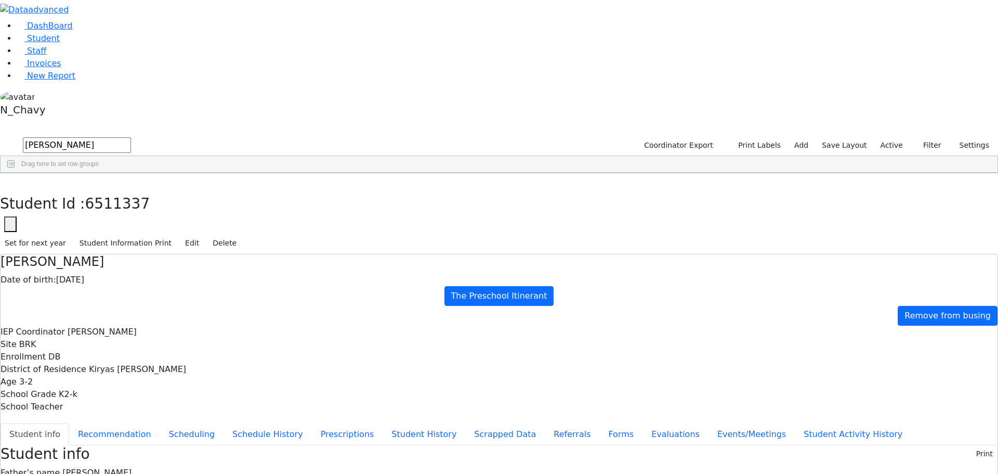
drag, startPoint x: 570, startPoint y: 389, endPoint x: 626, endPoint y: 397, distance: 57.2
drag, startPoint x: 512, startPoint y: 366, endPoint x: 635, endPoint y: 397, distance: 127.3
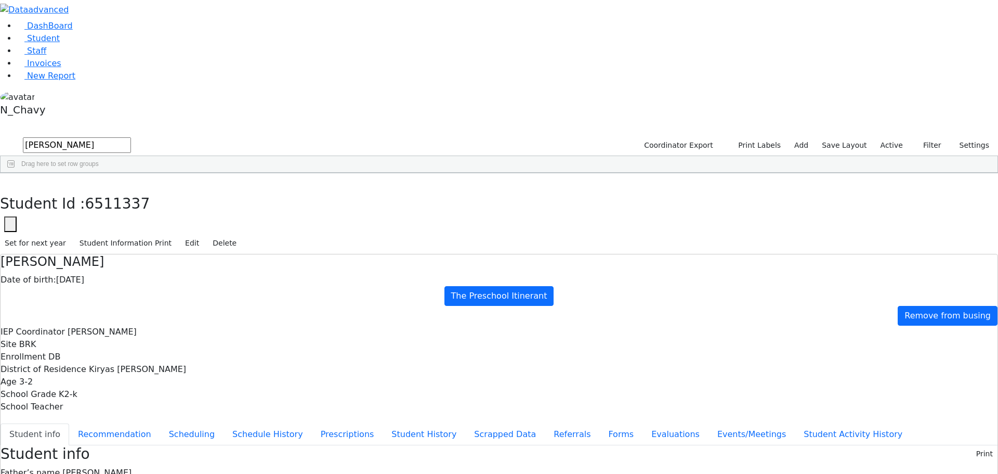
drag, startPoint x: 320, startPoint y: 355, endPoint x: 659, endPoint y: 392, distance: 341.1
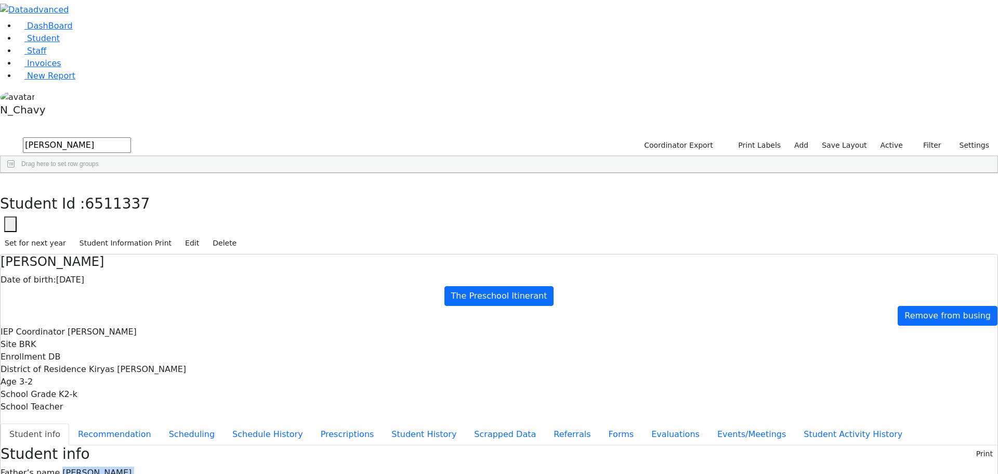
drag, startPoint x: 404, startPoint y: 146, endPoint x: 502, endPoint y: 262, distance: 151.6
drag, startPoint x: 403, startPoint y: 145, endPoint x: 472, endPoint y: 287, distance: 158.3
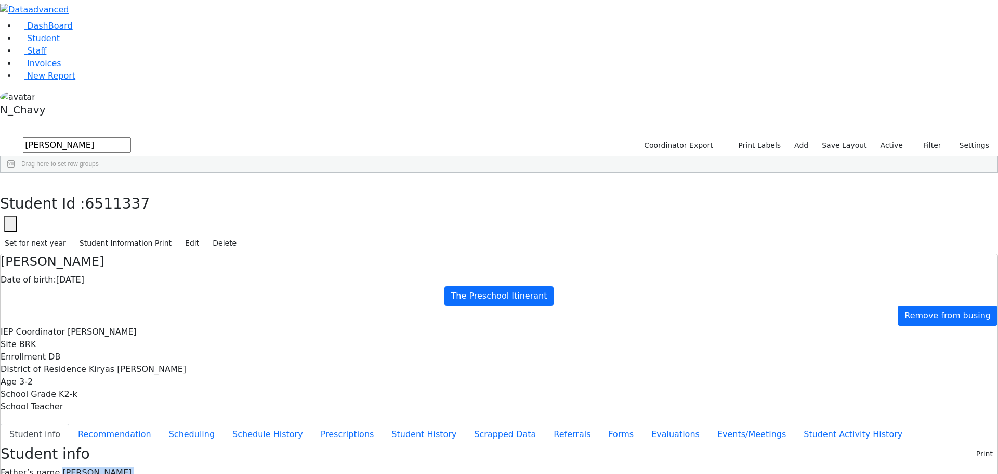
drag, startPoint x: 405, startPoint y: 145, endPoint x: 468, endPoint y: 245, distance: 118.4
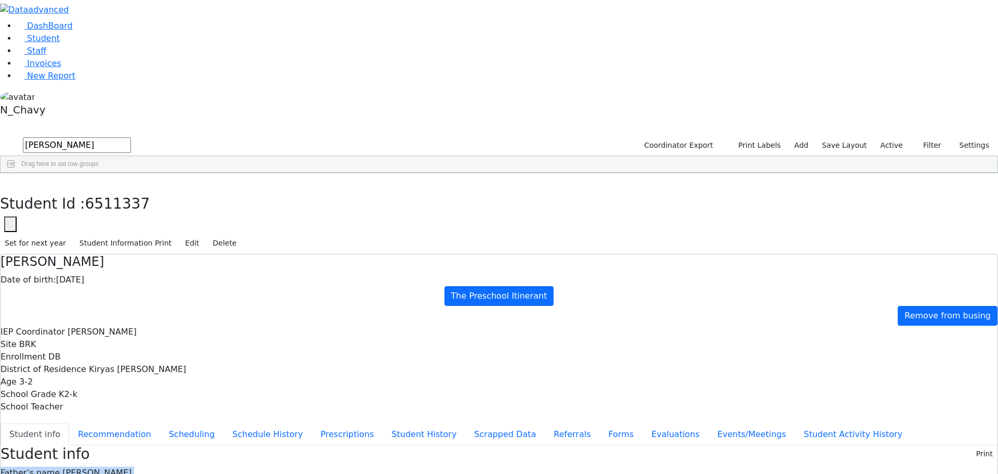
drag, startPoint x: 323, startPoint y: 146, endPoint x: 438, endPoint y: 328, distance: 215.3
drag, startPoint x: 321, startPoint y: 148, endPoint x: 437, endPoint y: 338, distance: 223.2
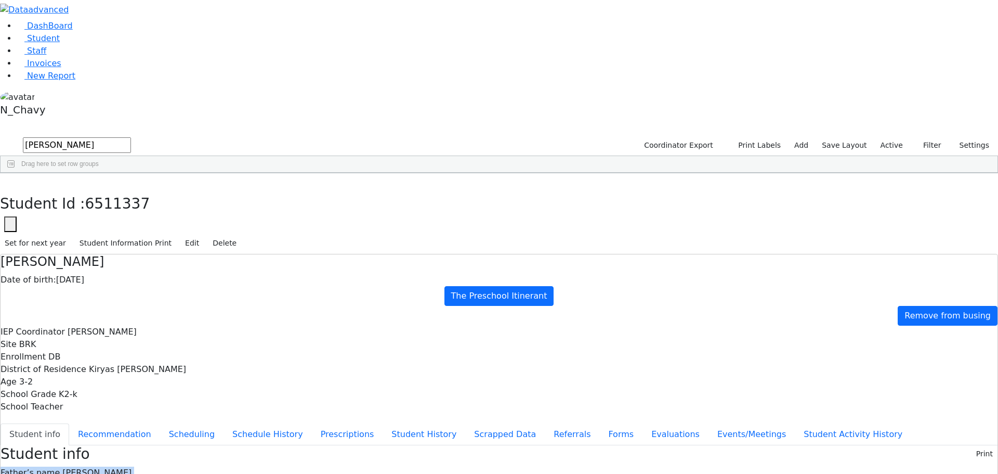
click at [132, 467] on span "Lipa Brauner" at bounding box center [96, 472] width 69 height 10
drag, startPoint x: 404, startPoint y: 146, endPoint x: 468, endPoint y: 324, distance: 189.4
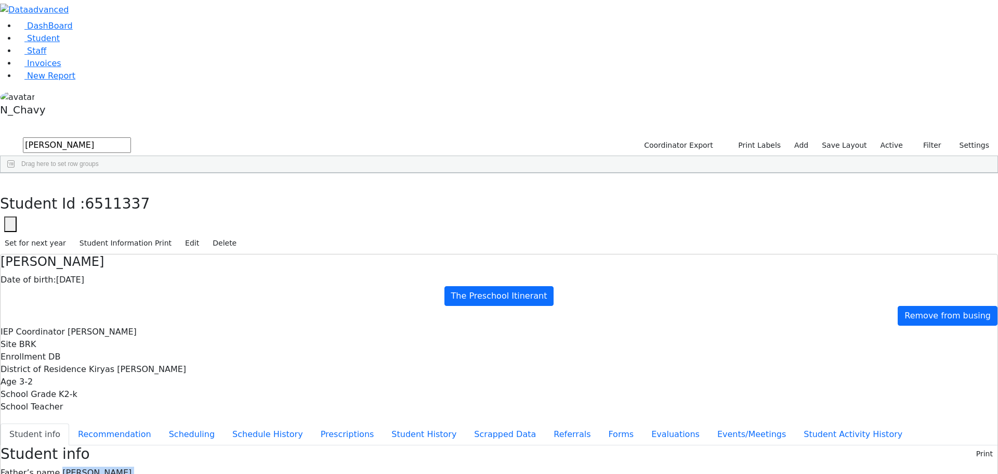
drag, startPoint x: 403, startPoint y: 143, endPoint x: 499, endPoint y: 319, distance: 199.8
click at [132, 467] on span "Lipa Brauner" at bounding box center [96, 472] width 69 height 10
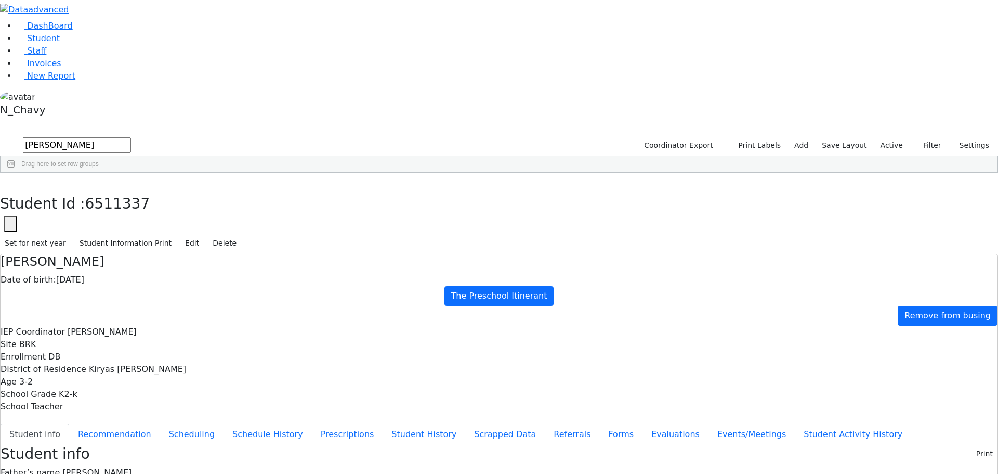
drag, startPoint x: 405, startPoint y: 161, endPoint x: 420, endPoint y: 163, distance: 14.7
drag, startPoint x: 422, startPoint y: 164, endPoint x: 450, endPoint y: 163, distance: 28.1
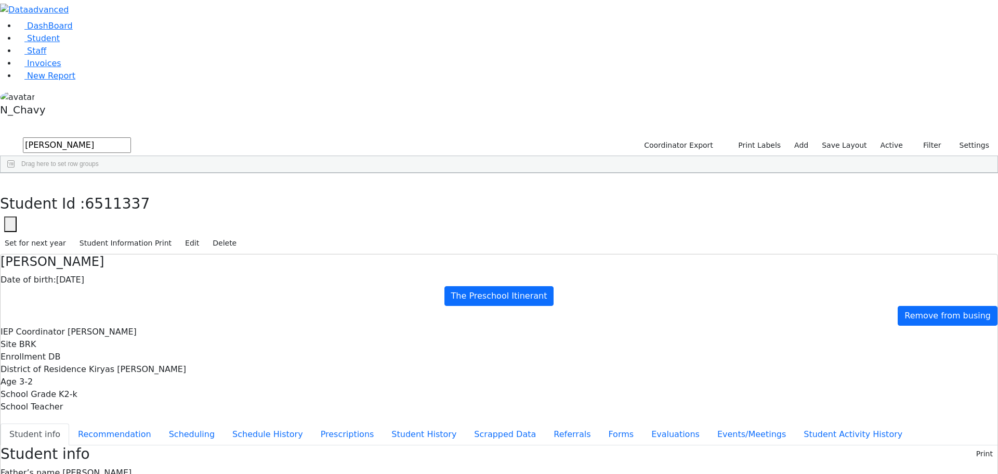
click at [545, 423] on button "Referrals" at bounding box center [572, 434] width 55 height 22
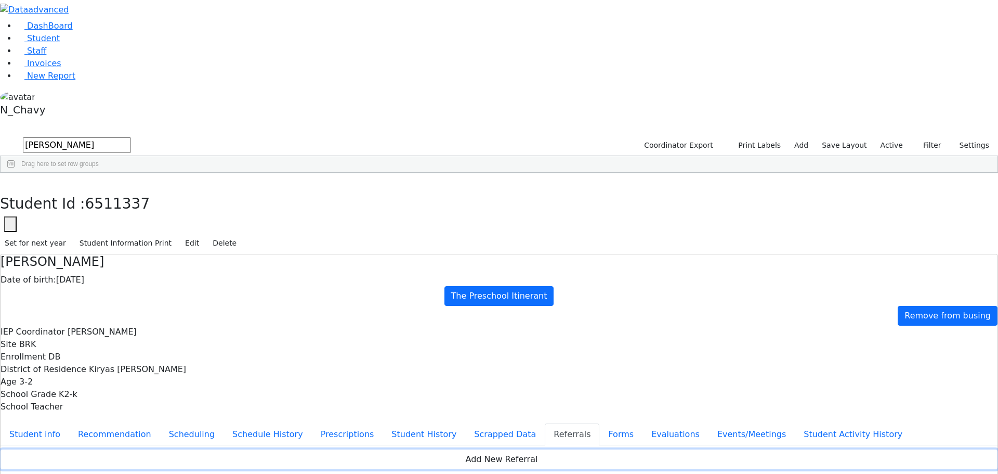
drag, startPoint x: 824, startPoint y: 126, endPoint x: 748, endPoint y: 140, distance: 77.7
click at [824, 449] on button "Add New Referral" at bounding box center [499, 459] width 997 height 20
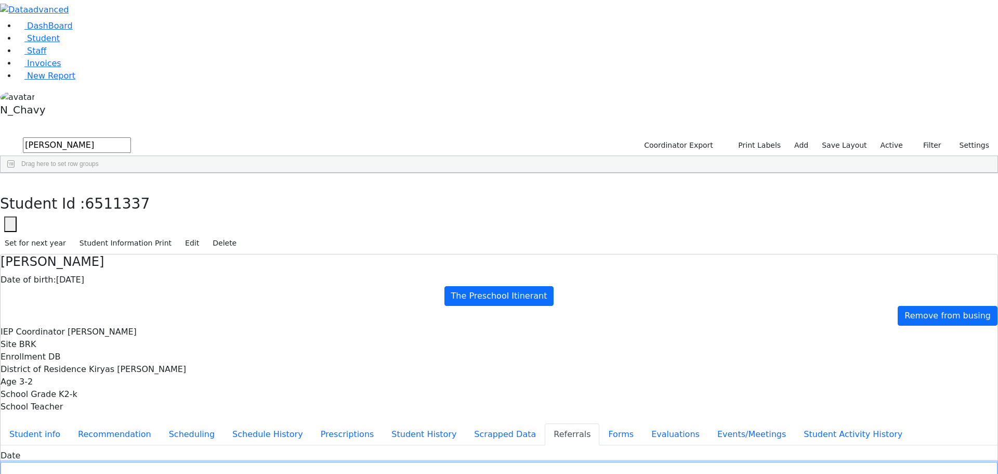
click at [386, 462] on input "text" at bounding box center [499, 470] width 997 height 16
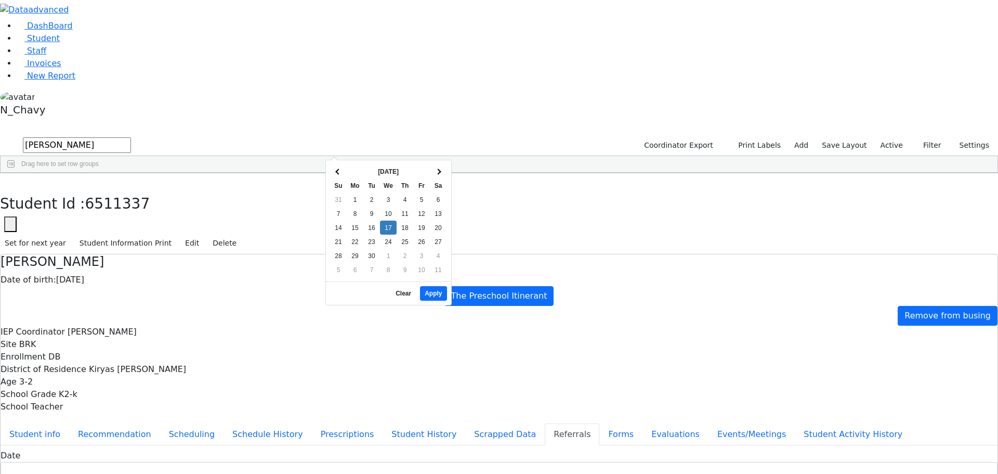
drag, startPoint x: 376, startPoint y: 288, endPoint x: 370, endPoint y: 284, distance: 7.2
click at [376, 288] on div "09/17/2025 - 09/17/2025 Clear Apply" at bounding box center [388, 292] width 125 height 23
click at [433, 286] on button "Apply" at bounding box center [433, 293] width 27 height 15
type input "09/17/2025"
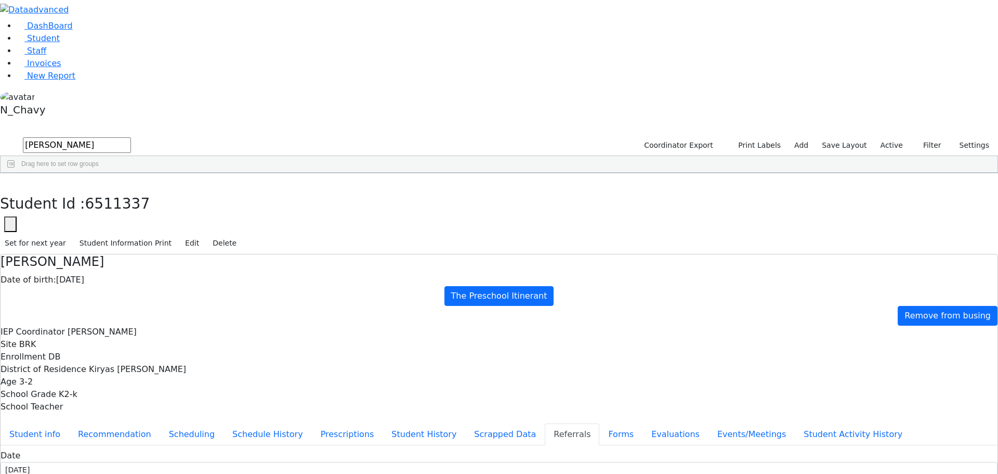
type input "Mrs. Brauner"
select select "Mother"
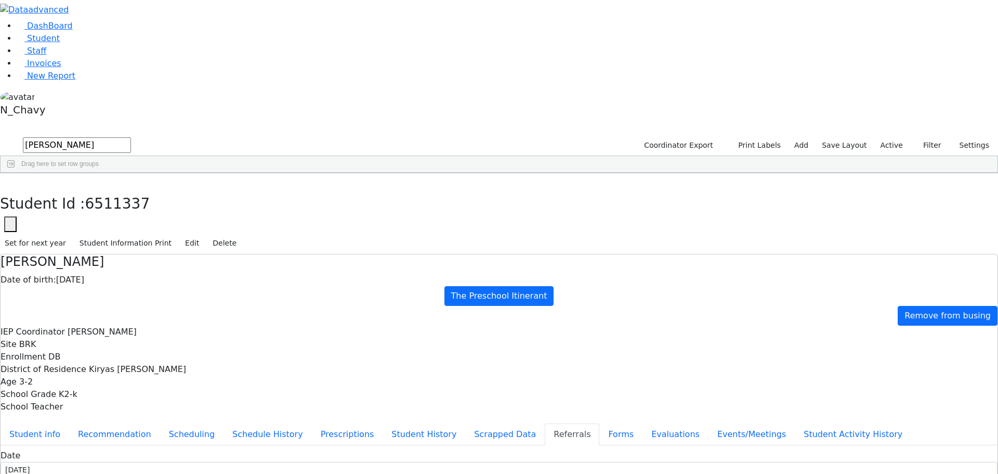
type textarea "Pessy attends Bais Rochel UTA"
checkbox input "true"
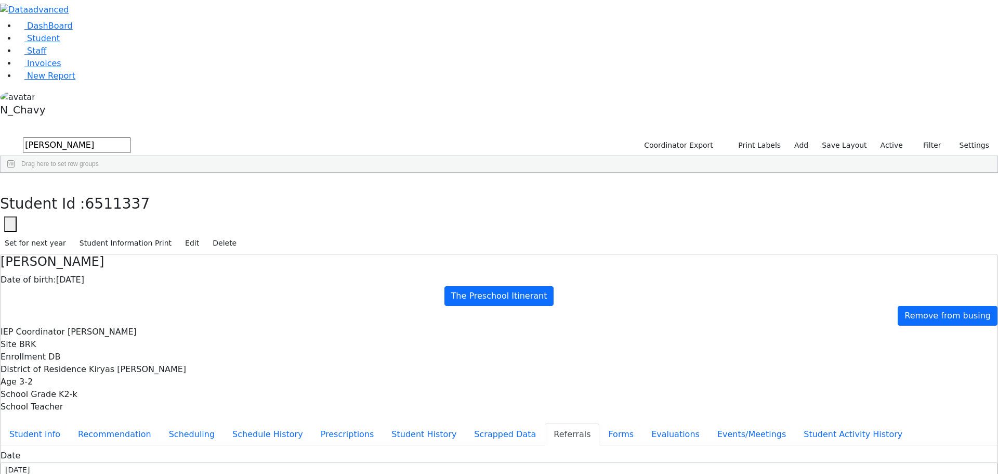
click at [709, 423] on button "Events/Meetings" at bounding box center [752, 434] width 86 height 22
click at [69, 423] on button "Student info" at bounding box center [35, 434] width 69 height 22
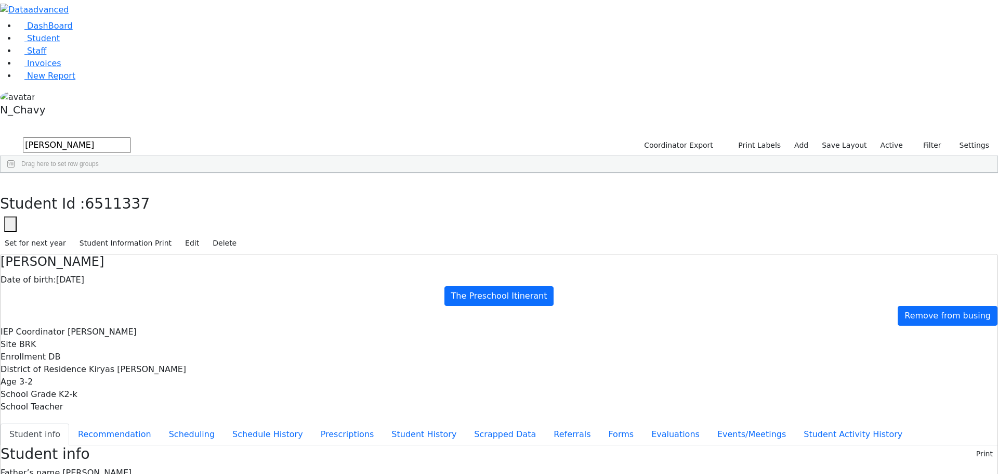
copy div "dw7746300@gmail.com"
click at [152, 204] on div "6511337 Brauner Pessy 07/27/2022 Siegel, Esther Chavy DB The Preschool Itineran…" at bounding box center [494, 197] width 986 height 15
click at [10, 181] on icon "button" at bounding box center [8, 184] width 6 height 6
click at [131, 137] on input "brauner" at bounding box center [77, 145] width 108 height 16
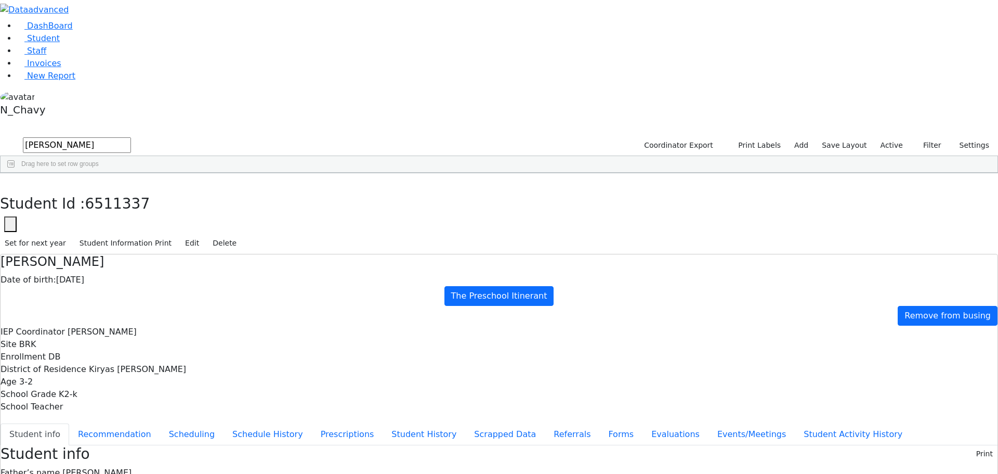
click at [131, 137] on input "brauner" at bounding box center [77, 145] width 108 height 16
type input "h"
type input "braune"
click at [120, 190] on div "Brauner" at bounding box center [89, 197] width 61 height 15
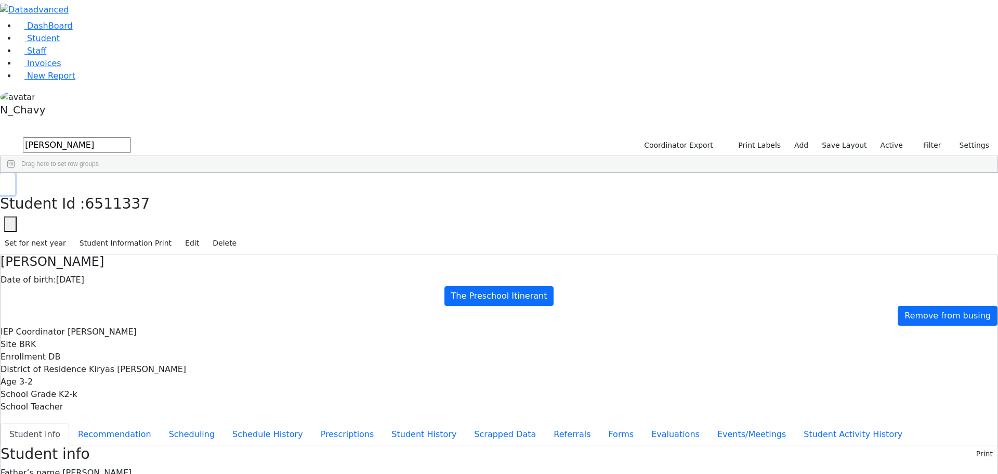
click at [15, 173] on button "button" at bounding box center [7, 184] width 15 height 22
click at [889, 137] on label "Active" at bounding box center [892, 145] width 32 height 16
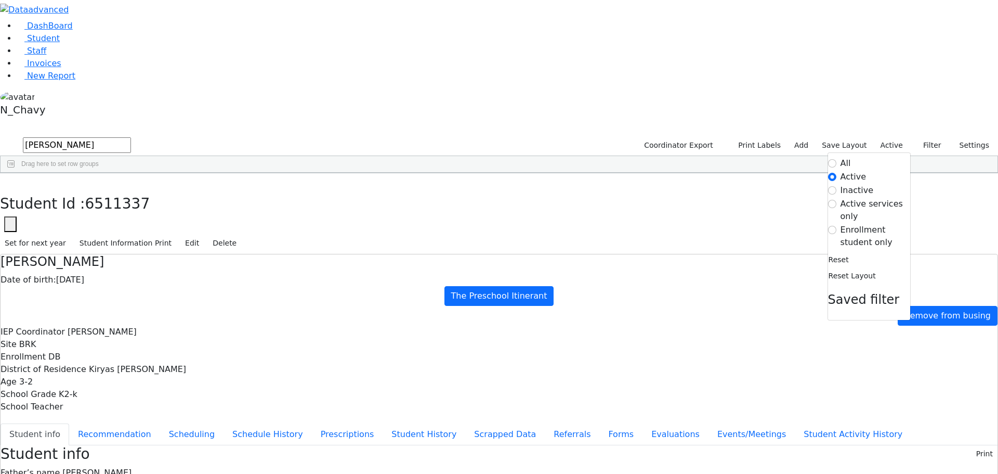
click at [868, 224] on label "Enrollment student only" at bounding box center [876, 236] width 70 height 25
click at [836, 226] on input "Enrollment student only" at bounding box center [832, 230] width 8 height 8
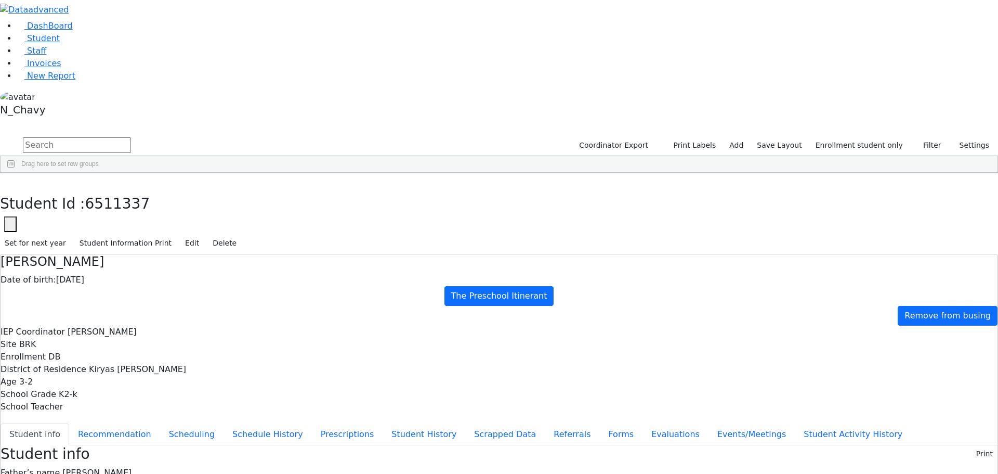
click at [204, 235] on button "Edit" at bounding box center [191, 243] width 23 height 16
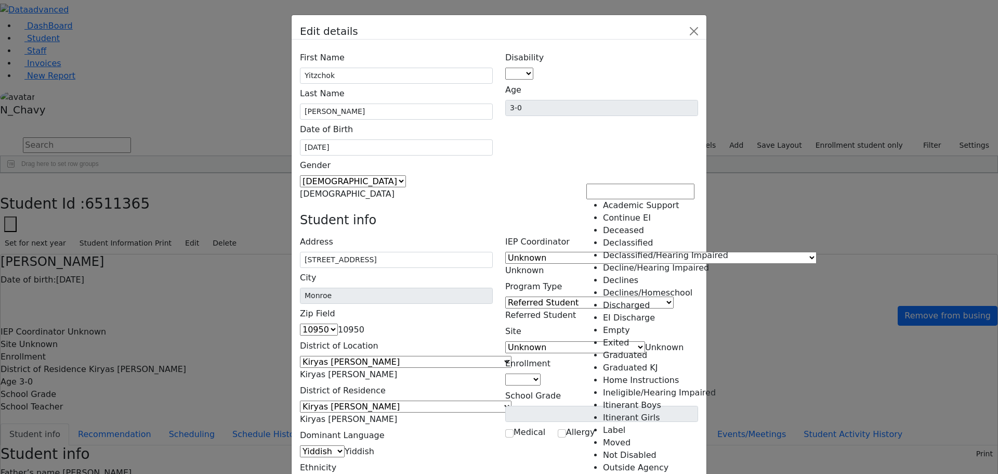
click at [576, 310] on span "Referred Student" at bounding box center [540, 315] width 71 height 10
select select "34"
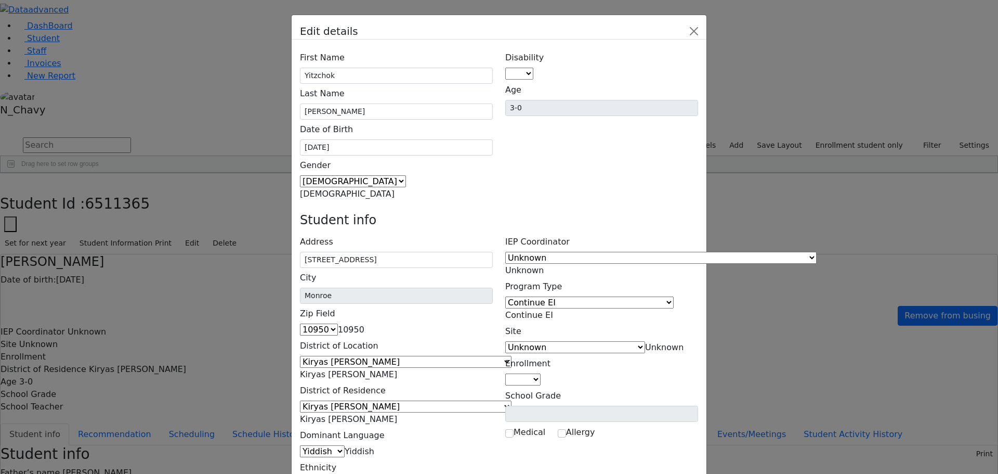
click at [533, 69] on span at bounding box center [533, 74] width 0 height 10
select select "14"
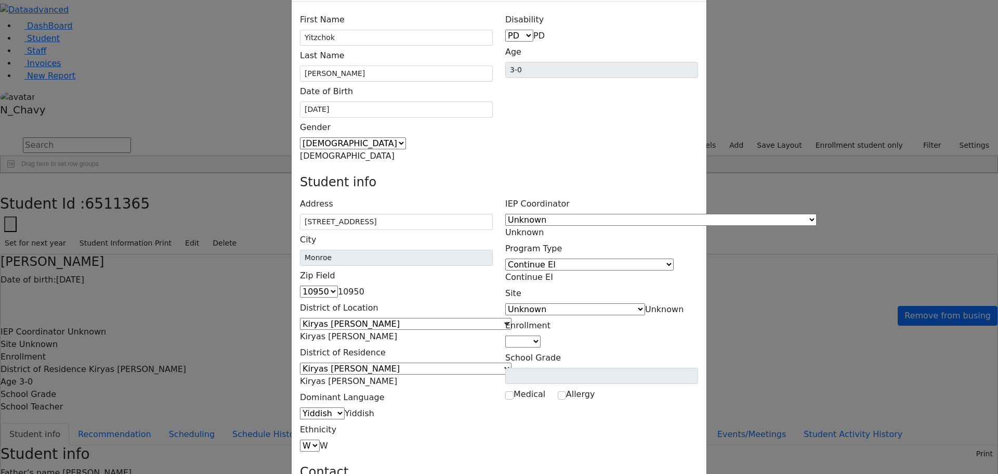
scroll to position [67, 0]
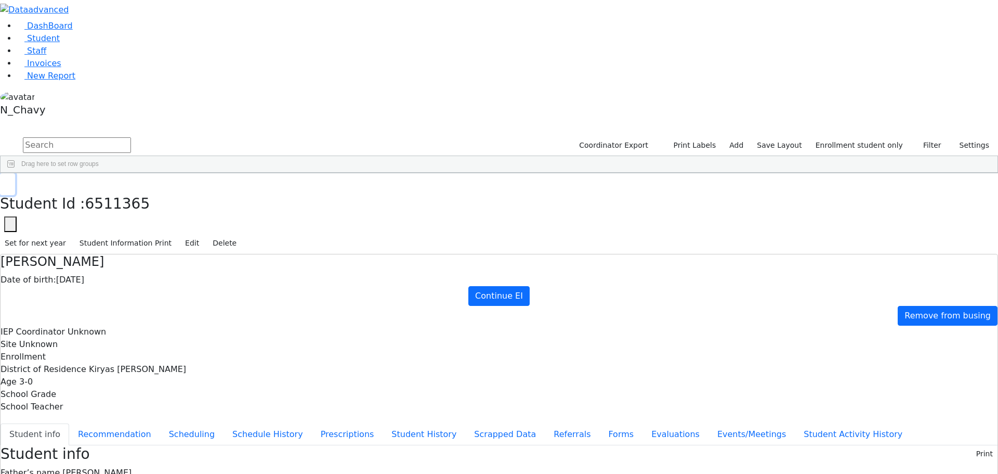
click at [15, 173] on button "button" at bounding box center [7, 184] width 15 height 22
click at [14, 120] on button "button" at bounding box center [7, 123] width 14 height 7
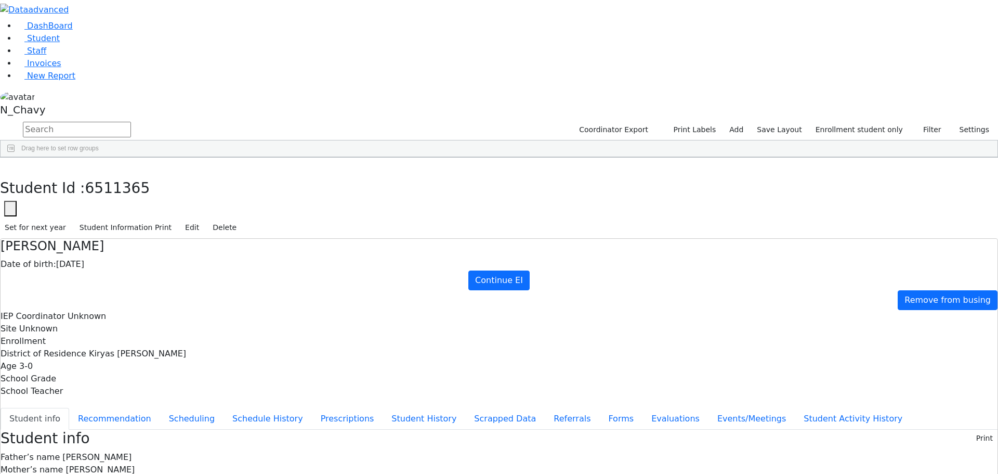
click at [0, 0] on button "button" at bounding box center [0, 0] width 0 height 0
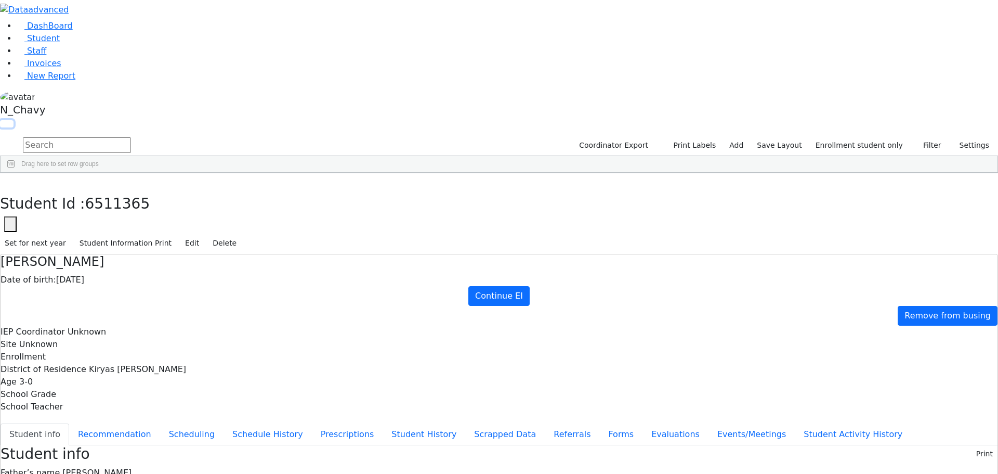
scroll to position [0, 0]
click at [131, 137] on input "text" at bounding box center [77, 145] width 108 height 16
click at [60, 43] on link "Student" at bounding box center [38, 38] width 43 height 10
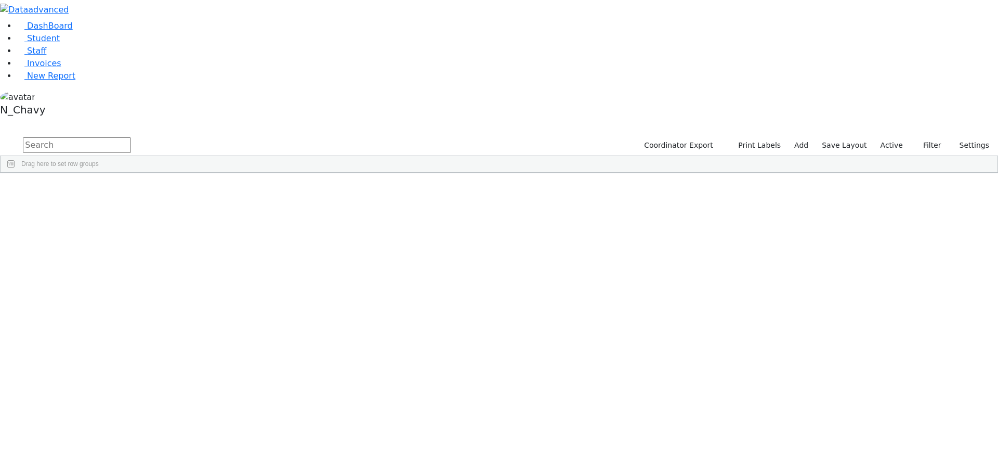
click at [131, 137] on input "text" at bounding box center [77, 145] width 108 height 16
type input "gru"
click at [107, 190] on div "[PERSON_NAME]" at bounding box center [80, 197] width 54 height 15
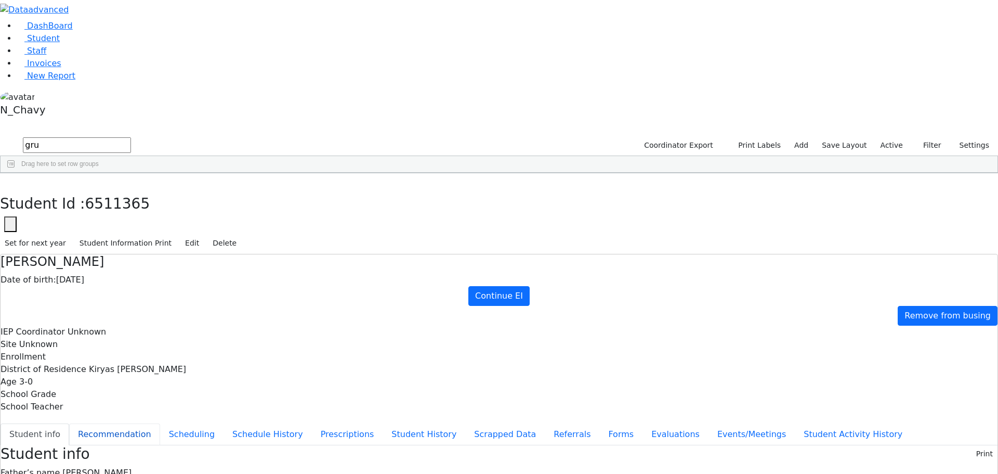
click at [160, 423] on button "Recommendation" at bounding box center [114, 434] width 91 height 22
checkbox input "true"
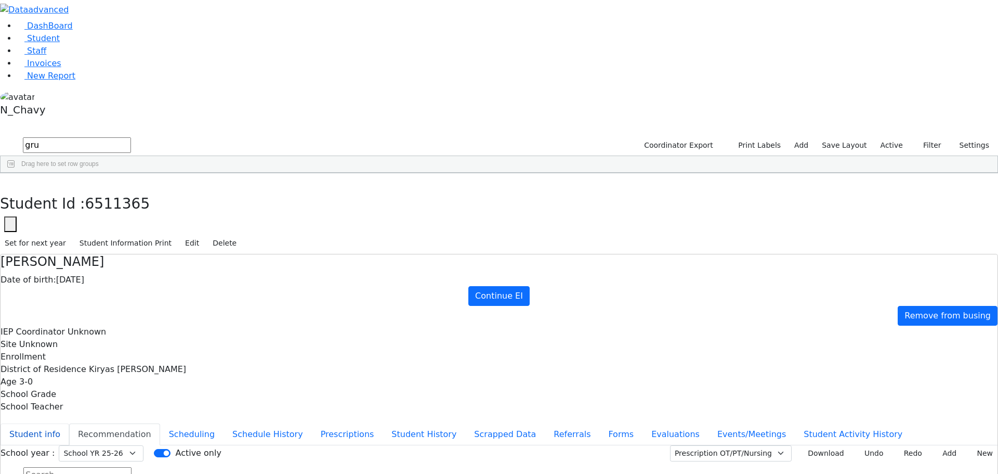
click at [69, 423] on button "Student info" at bounding box center [35, 434] width 69 height 22
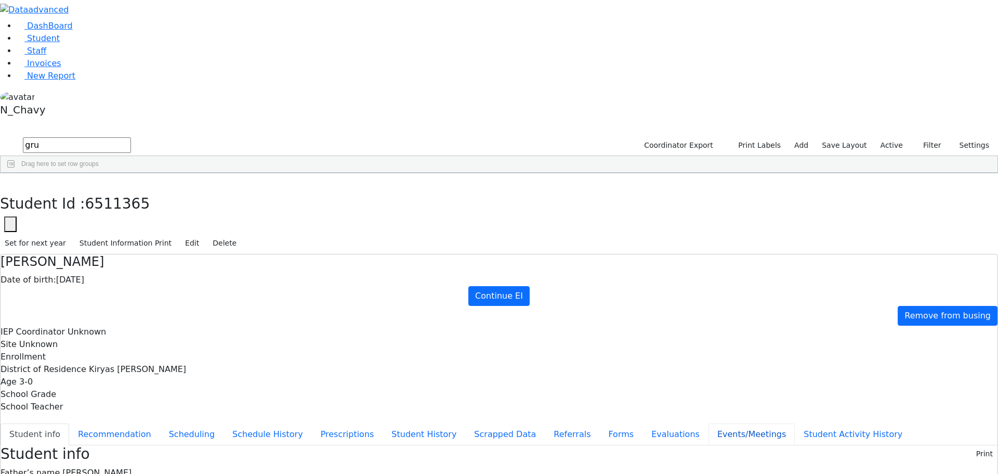
click at [709, 423] on button "Events/Meetings" at bounding box center [752, 434] width 86 height 22
click at [795, 423] on button "Student Activity History" at bounding box center [853, 434] width 116 height 22
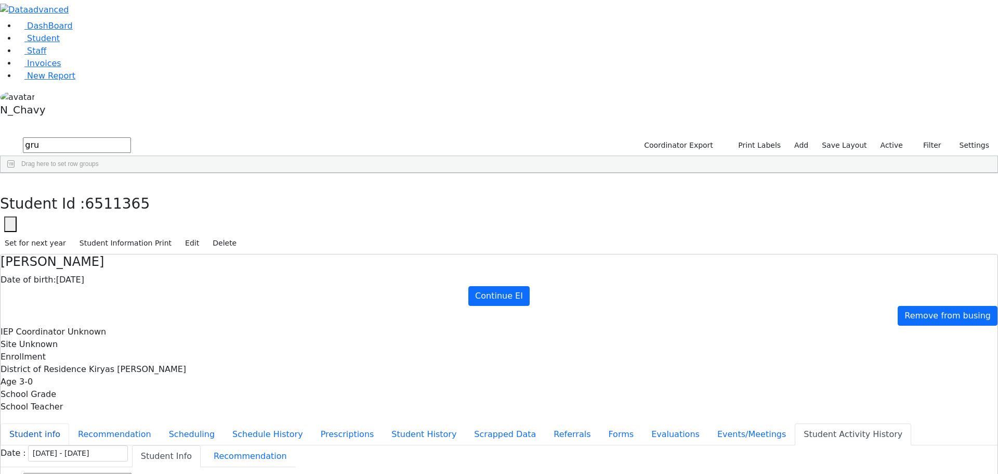
click at [69, 423] on button "Student info" at bounding box center [35, 434] width 69 height 22
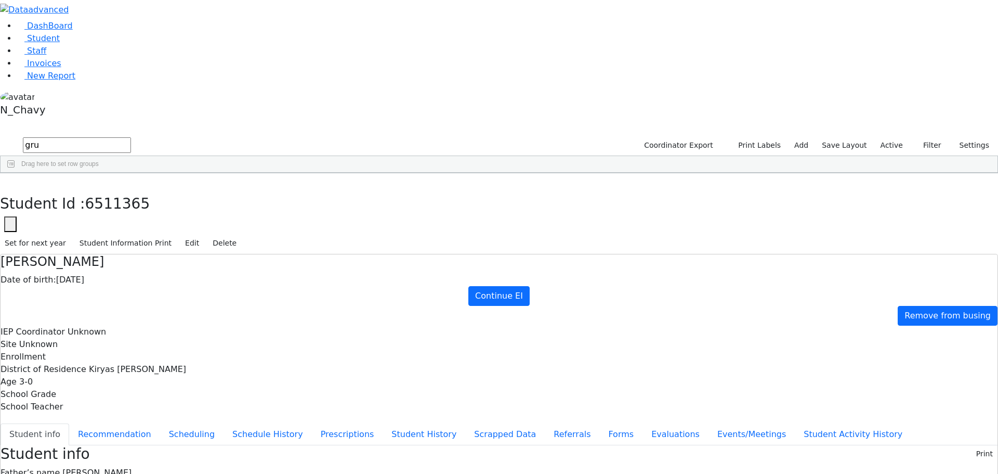
scroll to position [31, 0]
click at [160, 423] on button "Recommendation" at bounding box center [114, 434] width 91 height 22
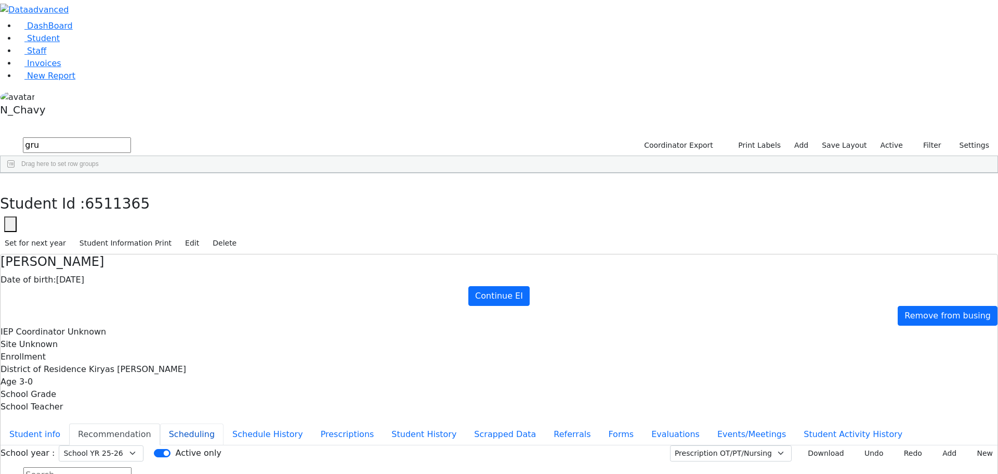
click at [224, 423] on button "Scheduling" at bounding box center [191, 434] width 63 height 22
click at [160, 423] on button "Recommendation" at bounding box center [114, 434] width 91 height 22
click at [69, 423] on button "Student info" at bounding box center [35, 434] width 69 height 22
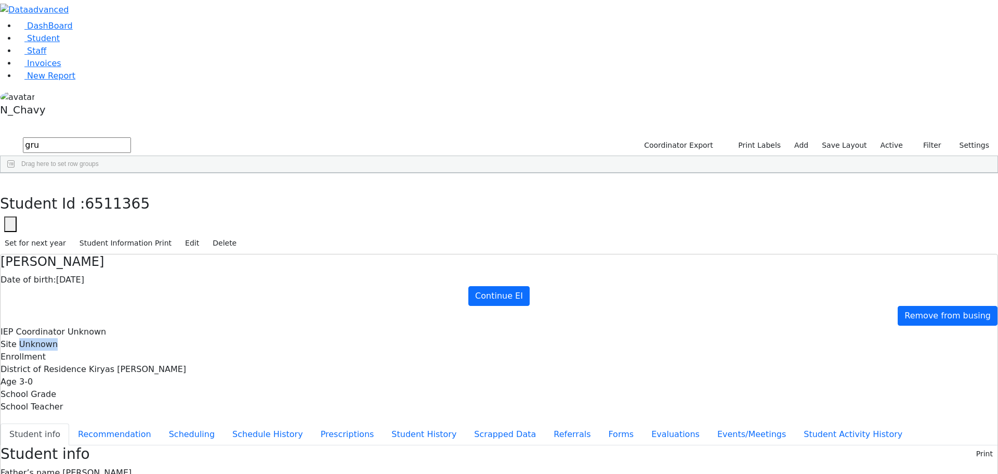
drag, startPoint x: 337, startPoint y: 96, endPoint x: 369, endPoint y: 104, distance: 33.2
click at [369, 338] on div "Site Unknown" at bounding box center [499, 344] width 997 height 12
drag, startPoint x: 404, startPoint y: 130, endPoint x: 506, endPoint y: 161, distance: 106.9
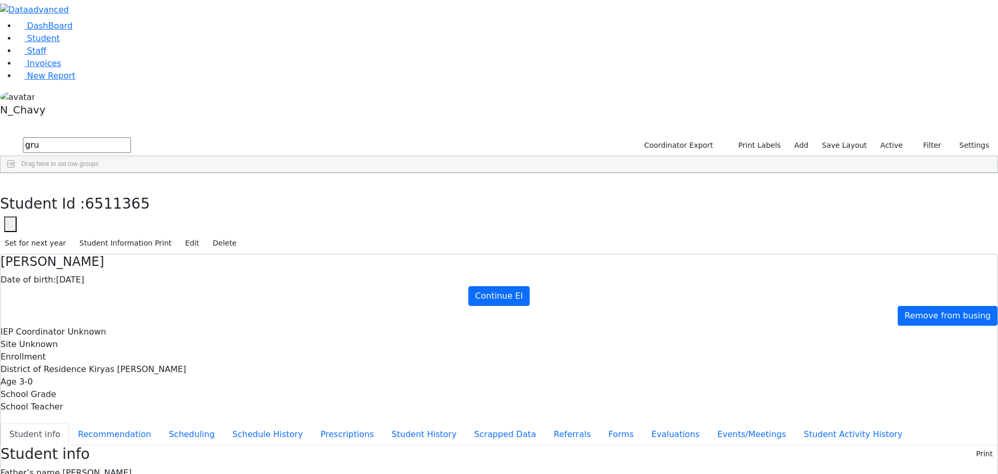
drag, startPoint x: 405, startPoint y: 174, endPoint x: 459, endPoint y: 174, distance: 53.5
drag, startPoint x: 405, startPoint y: 158, endPoint x: 452, endPoint y: 165, distance: 46.8
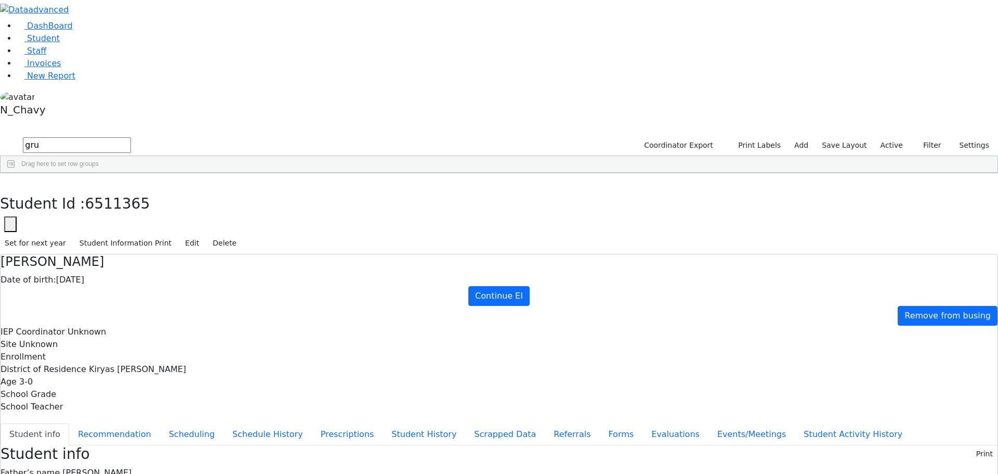
drag, startPoint x: 404, startPoint y: 155, endPoint x: 457, endPoint y: 158, distance: 52.6
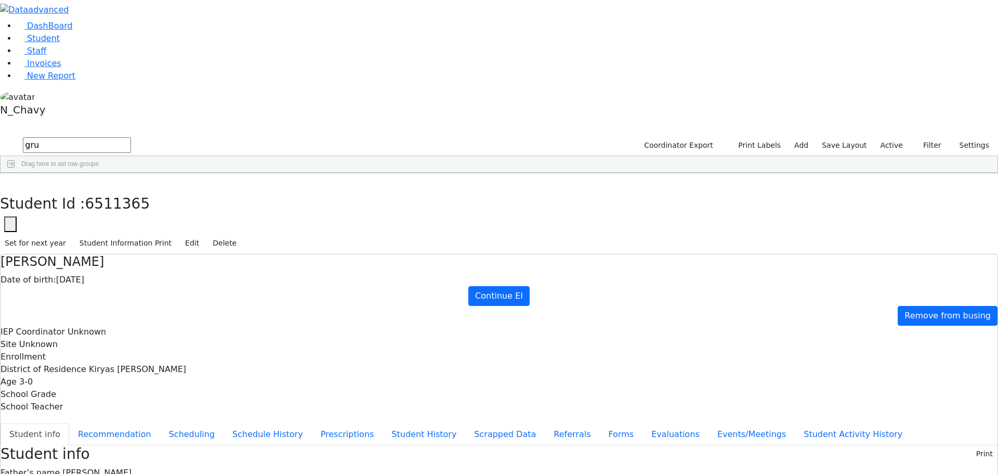
drag, startPoint x: 405, startPoint y: 175, endPoint x: 457, endPoint y: 173, distance: 51.5
drag, startPoint x: 405, startPoint y: 187, endPoint x: 441, endPoint y: 185, distance: 35.4
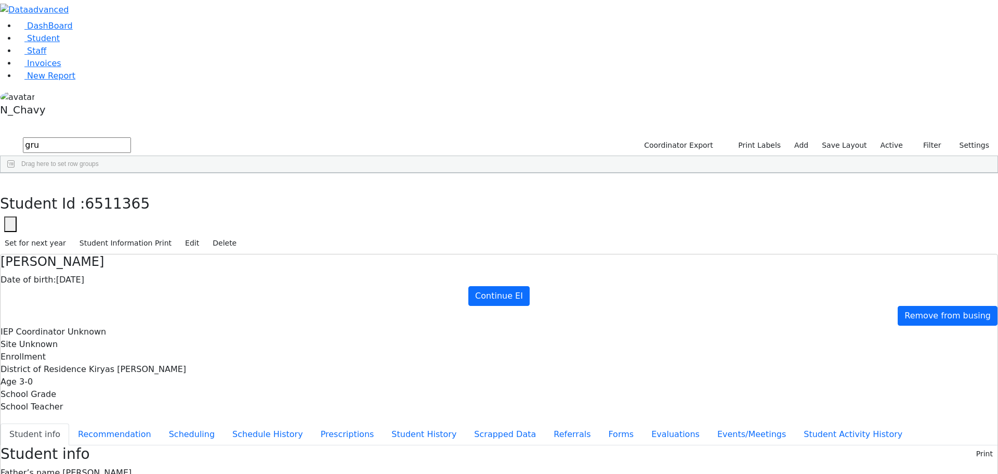
drag, startPoint x: 405, startPoint y: 216, endPoint x: 435, endPoint y: 208, distance: 31.3
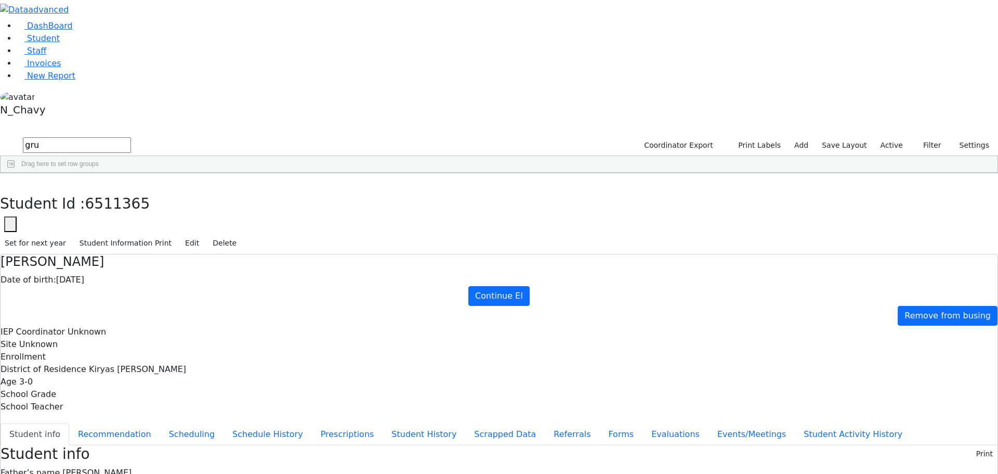
drag, startPoint x: 403, startPoint y: 228, endPoint x: 443, endPoint y: 228, distance: 39.5
click at [15, 173] on button "button" at bounding box center [7, 184] width 15 height 22
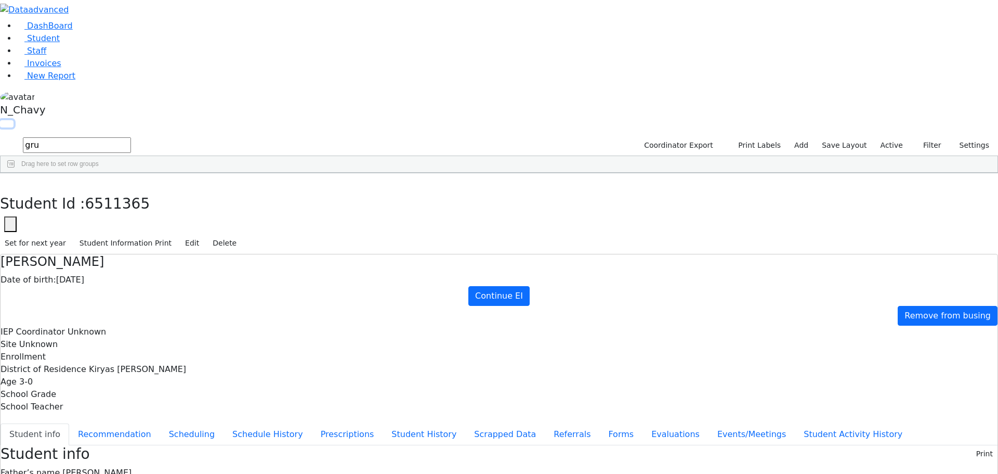
click at [14, 120] on button "button" at bounding box center [7, 123] width 14 height 7
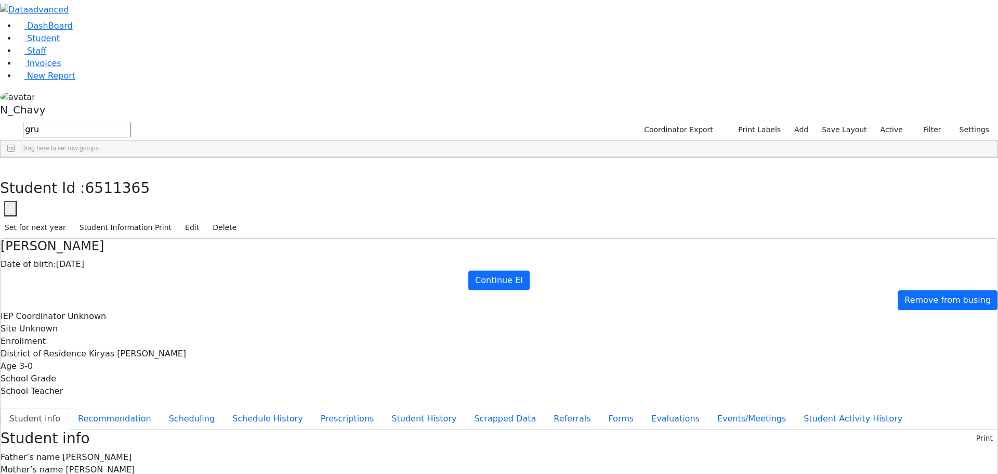
click at [0, 0] on button "button" at bounding box center [0, 0] width 0 height 0
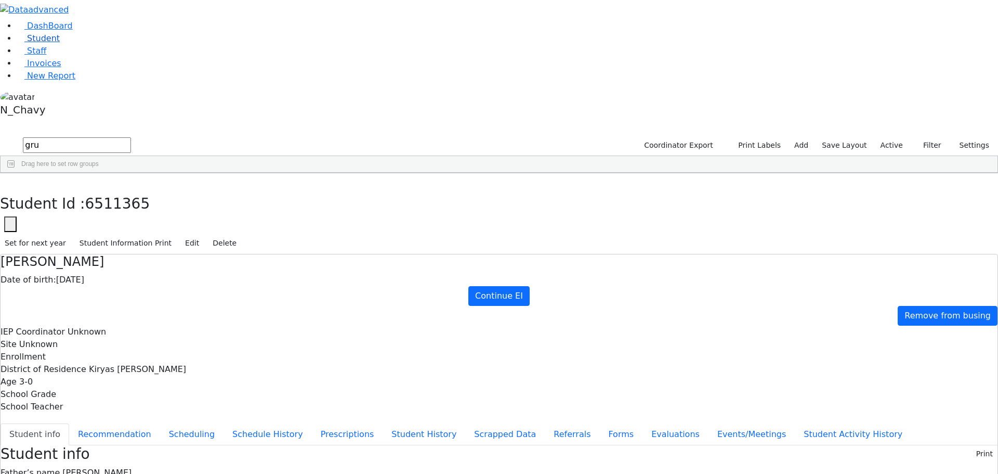
click at [60, 43] on link "Student" at bounding box center [38, 38] width 43 height 10
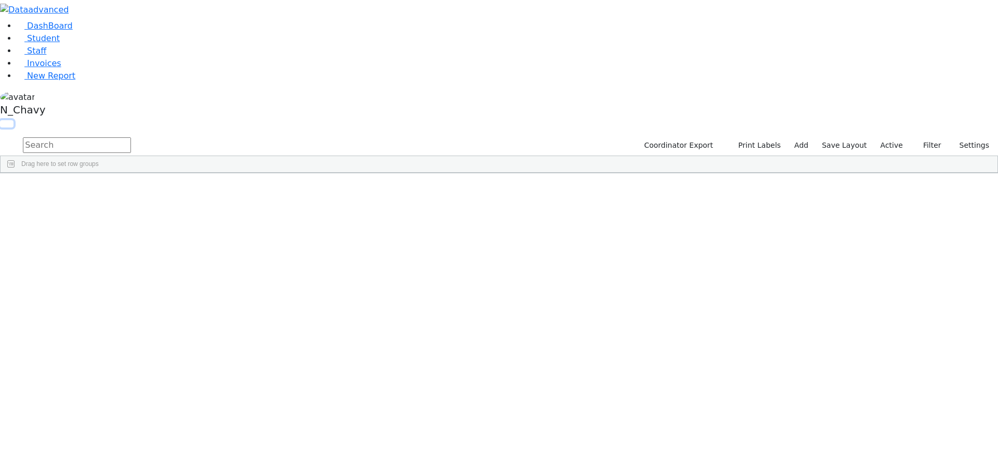
click at [14, 120] on button "button" at bounding box center [7, 123] width 14 height 7
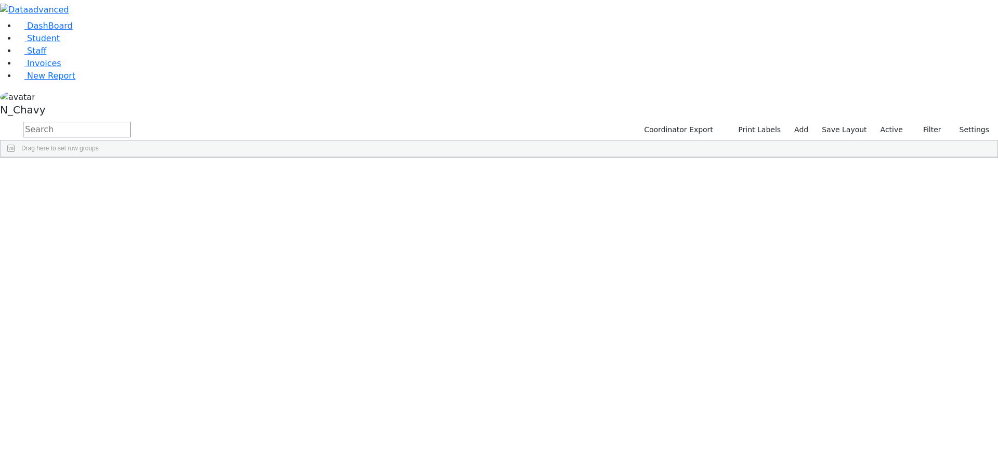
click at [0, 0] on button "button" at bounding box center [0, 0] width 0 height 0
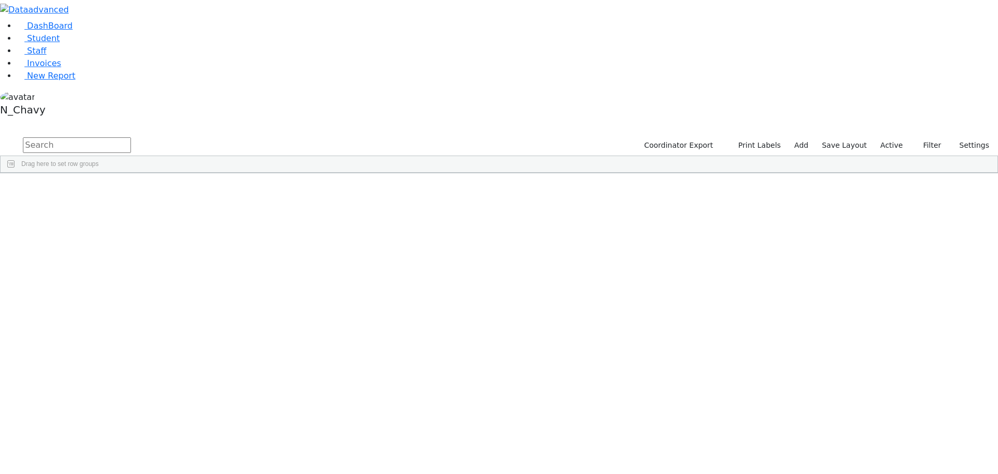
click at [896, 137] on label "Active" at bounding box center [892, 145] width 32 height 16
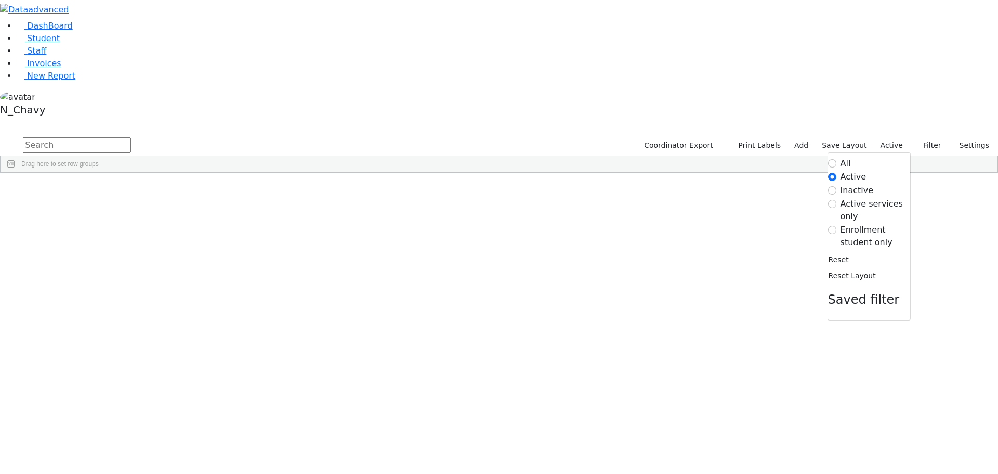
drag, startPoint x: 865, startPoint y: 109, endPoint x: 860, endPoint y: 111, distance: 5.8
click at [862, 224] on label "Enrollment student only" at bounding box center [876, 236] width 70 height 25
click at [836, 226] on input "Enrollment student only" at bounding box center [832, 230] width 8 height 8
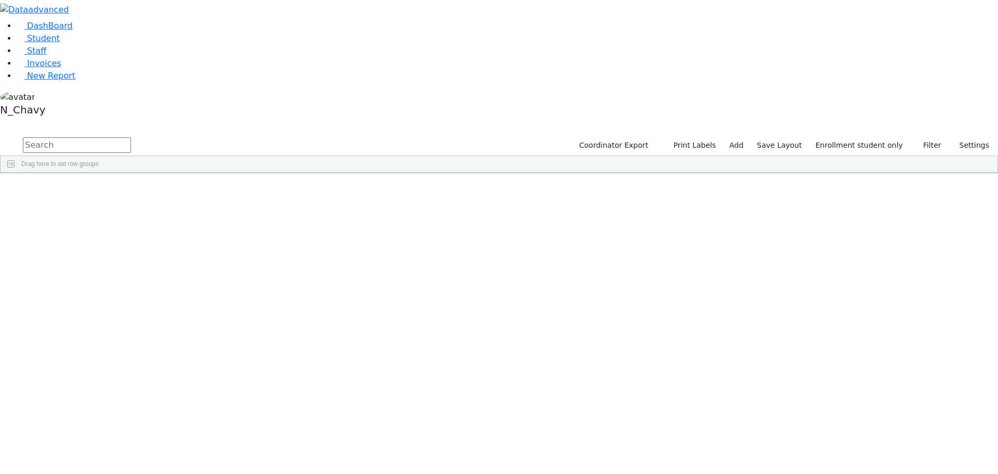
click at [107, 277] on div "[PERSON_NAME]" at bounding box center [80, 284] width 54 height 15
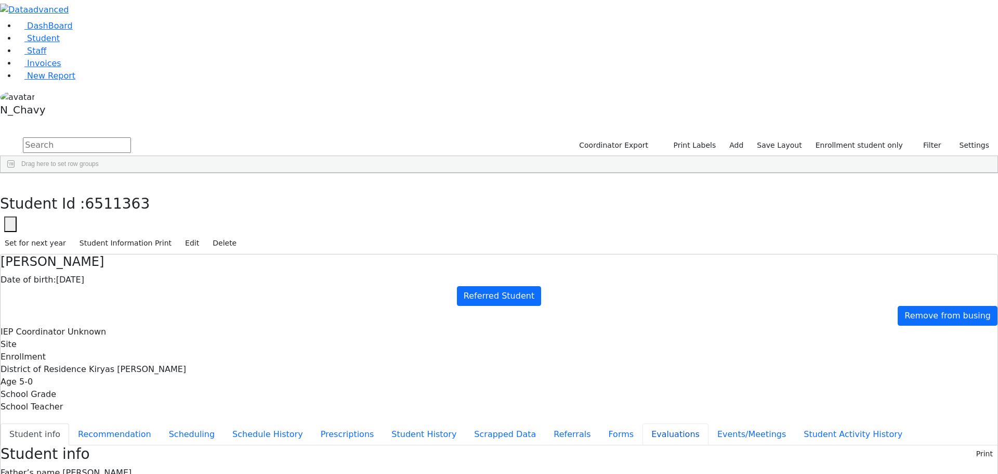
click at [643, 423] on button "Evaluations" at bounding box center [676, 434] width 66 height 22
type input "fl"
type input "2025-09-11"
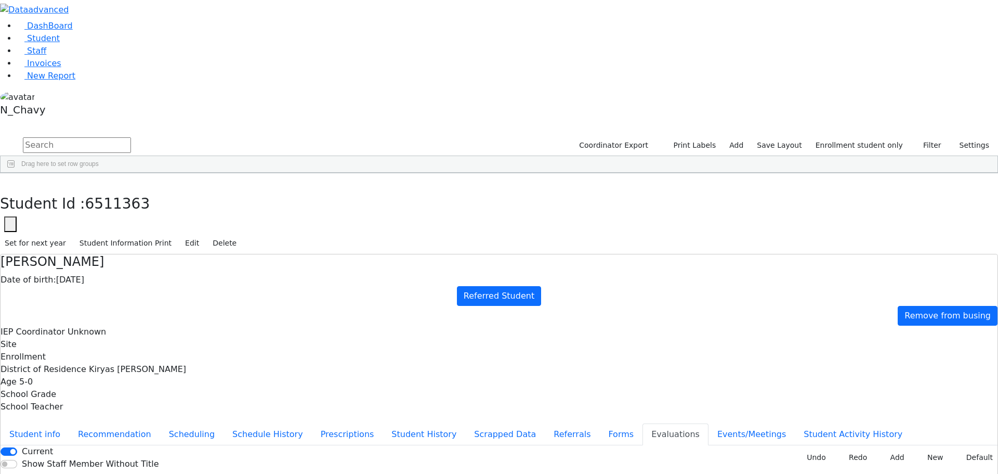
click at [599, 423] on button "Forms" at bounding box center [620, 434] width 43 height 22
type input "Mrs. Raizy Bikel"
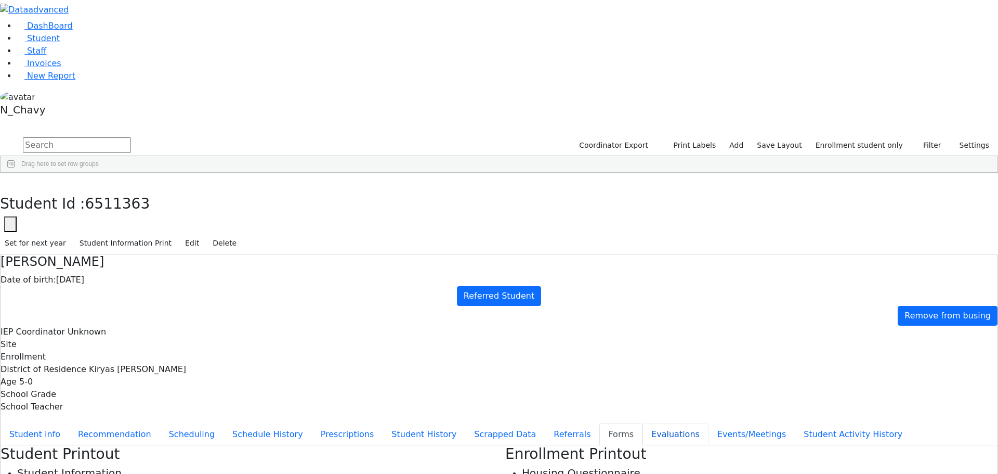
click at [643, 423] on button "Evaluations" at bounding box center [676, 434] width 66 height 22
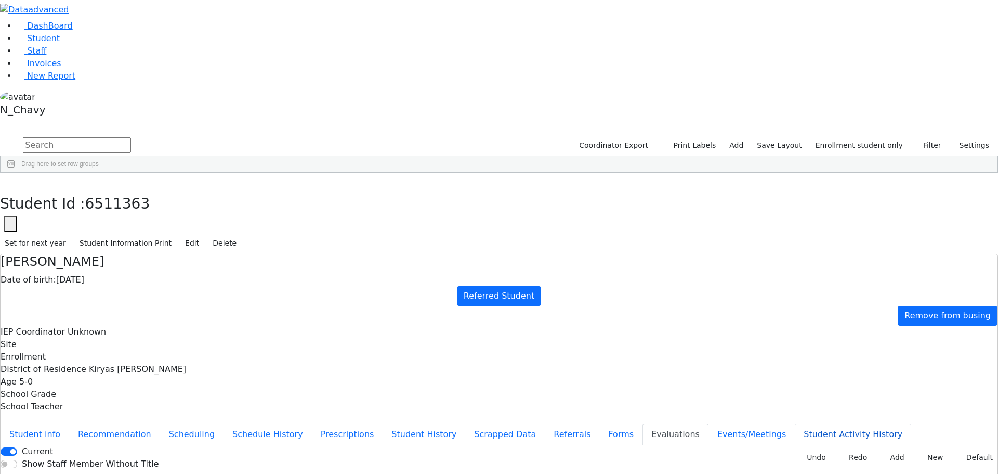
click at [795, 423] on button "Student Activity History" at bounding box center [853, 434] width 116 height 22
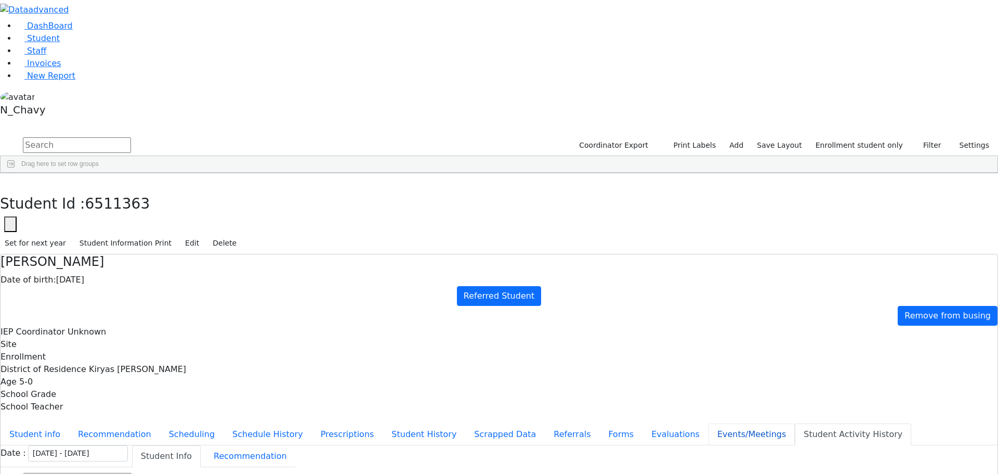
click at [709, 423] on button "Events/Meetings" at bounding box center [752, 434] width 86 height 22
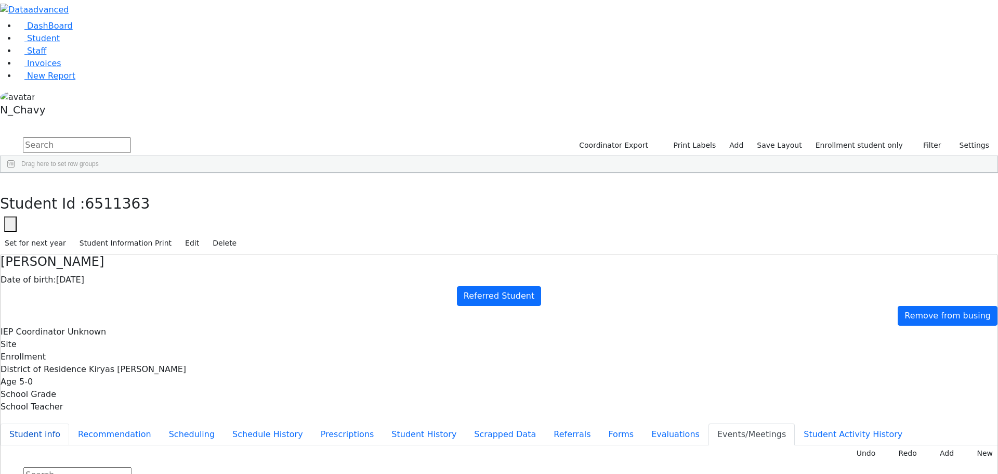
click at [69, 423] on button "Student info" at bounding box center [35, 434] width 69 height 22
click at [15, 173] on button "button" at bounding box center [7, 184] width 15 height 22
click at [123, 263] on div "[PERSON_NAME]" at bounding box center [92, 270] width 61 height 15
click at [123, 248] on div "[PERSON_NAME]" at bounding box center [92, 255] width 61 height 15
click at [123, 190] on div "[PERSON_NAME]" at bounding box center [92, 197] width 61 height 15
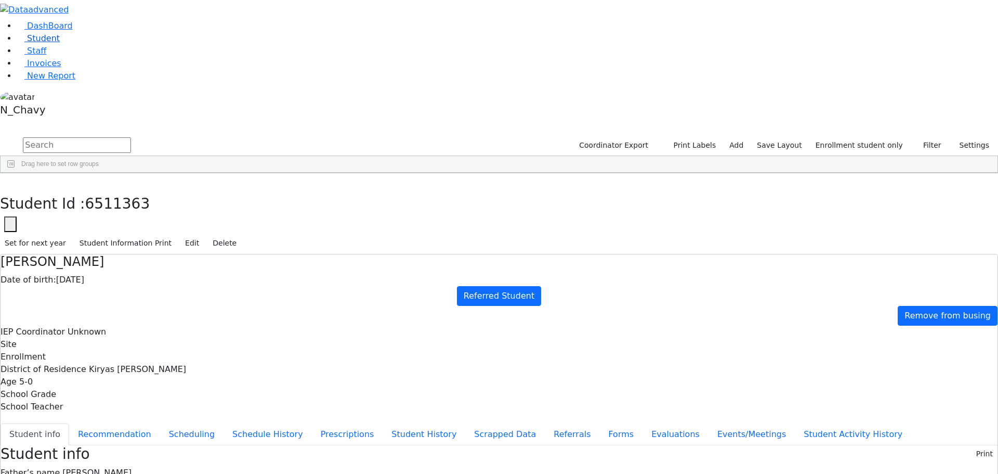
click at [60, 43] on link "Student" at bounding box center [38, 38] width 43 height 10
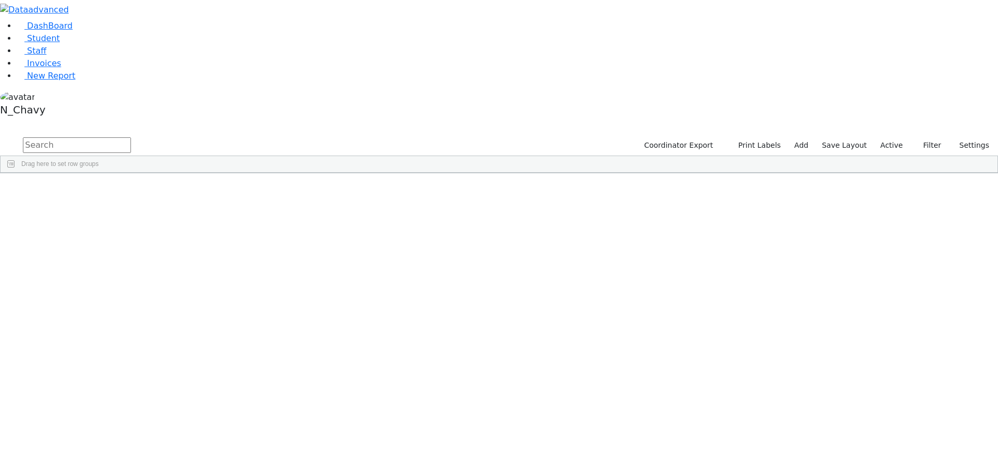
click at [587, 361] on span "Excel Export (.xlsx)‎" at bounding box center [556, 368] width 62 height 15
click at [131, 137] on input "text" at bounding box center [77, 145] width 108 height 16
type input "[PERSON_NAME]"
click at [107, 204] on div "[PERSON_NAME]" at bounding box center [80, 211] width 54 height 15
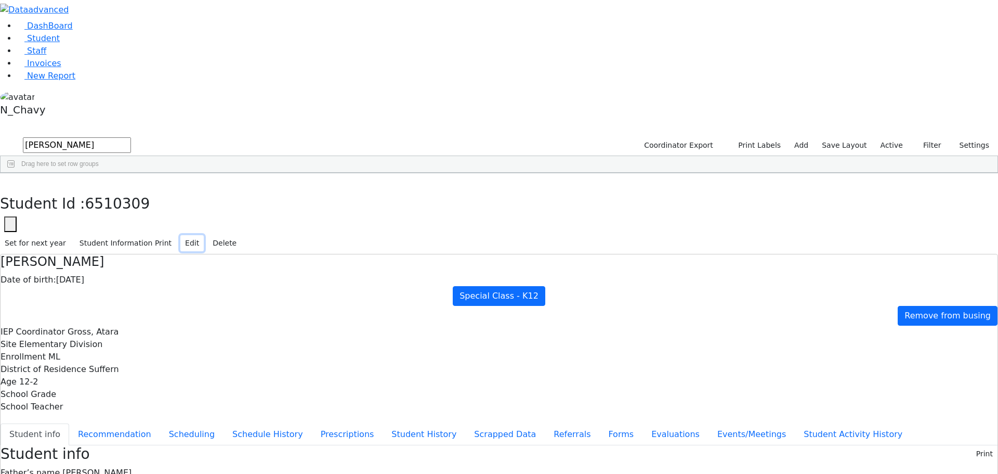
click at [204, 235] on button "Edit" at bounding box center [191, 243] width 23 height 16
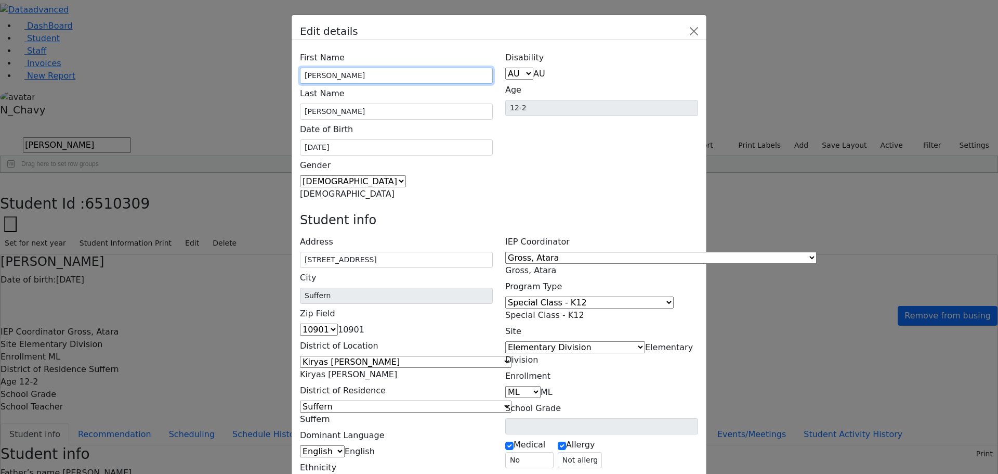
click at [359, 68] on input "Ezra" at bounding box center [396, 76] width 193 height 16
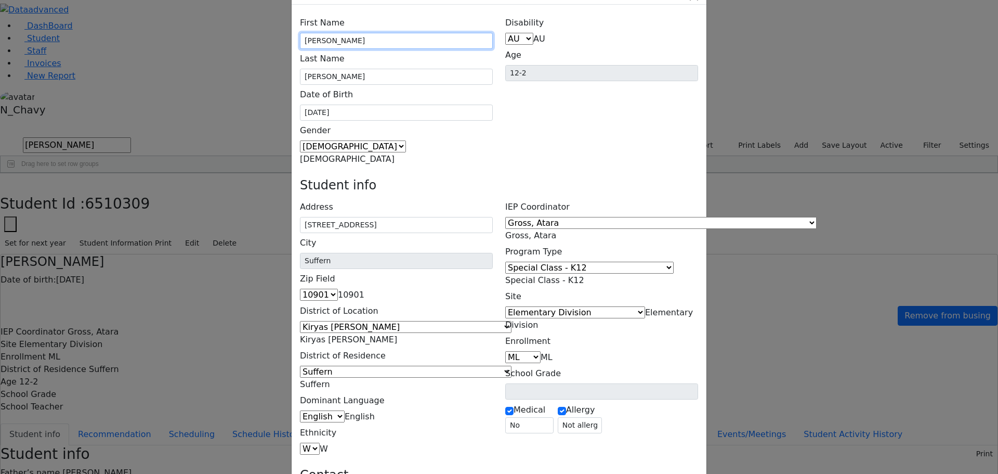
scroll to position [54, 0]
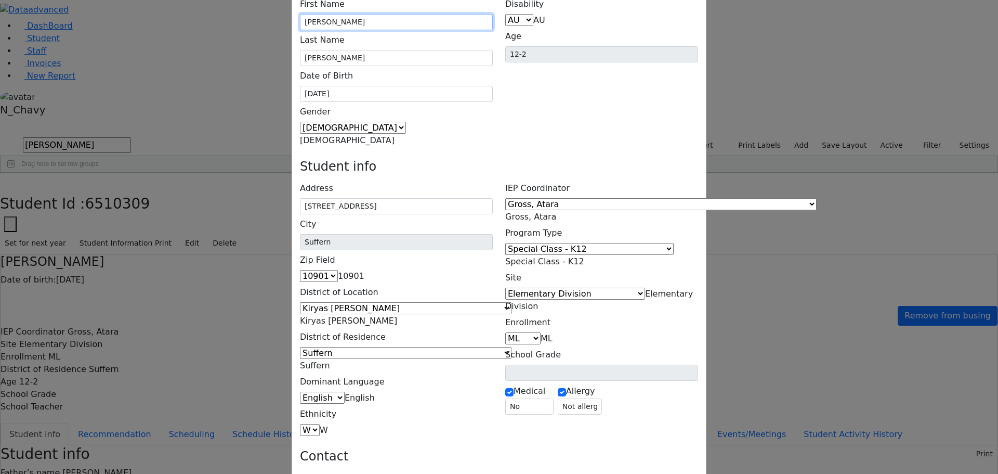
type input "Ezra"
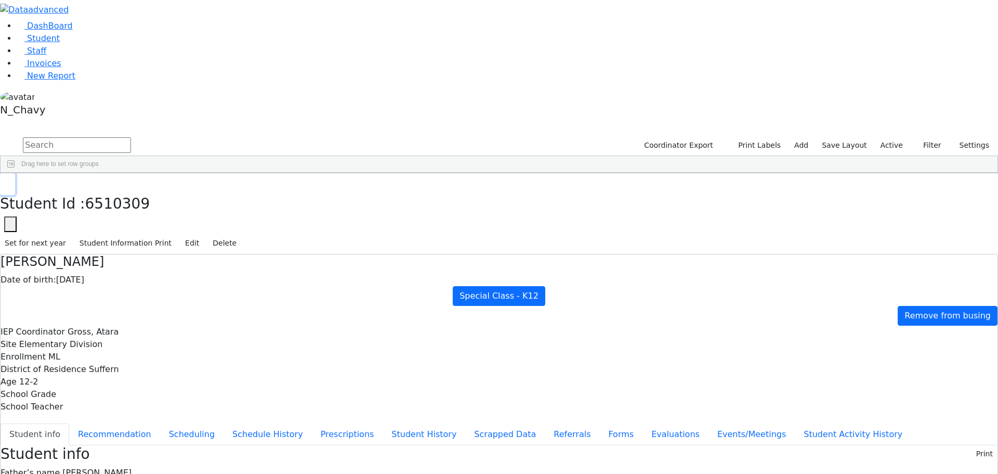
click at [15, 173] on button "button" at bounding box center [7, 184] width 15 height 22
click at [41, 56] on link "Staff" at bounding box center [32, 51] width 30 height 10
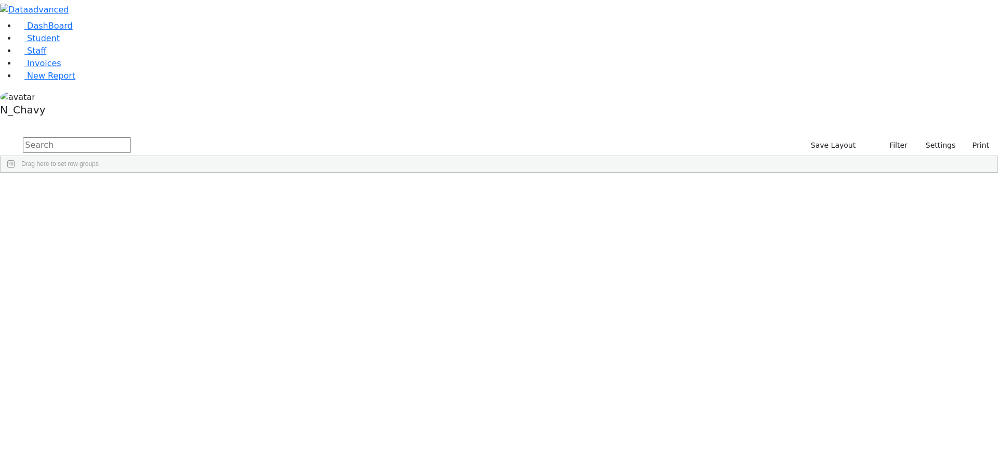
click at [120, 233] on div "[PERSON_NAME]" at bounding box center [89, 240] width 61 height 15
click at [305, 296] on span "Export" at bounding box center [269, 303] width 71 height 15
click at [403, 313] on span "Excel Export (.xlsx)‎" at bounding box center [373, 320] width 62 height 15
click at [60, 43] on link "Student" at bounding box center [38, 38] width 43 height 10
drag, startPoint x: 900, startPoint y: 40, endPoint x: 896, endPoint y: 48, distance: 9.6
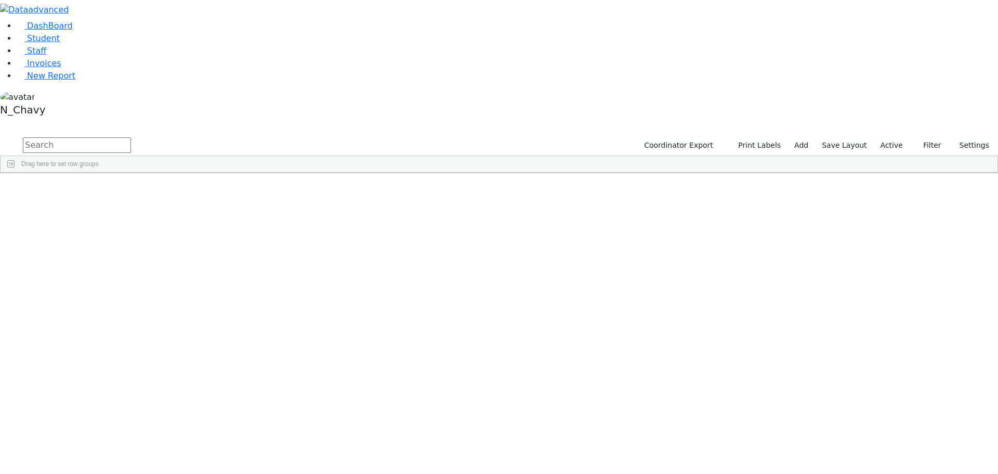
click at [899, 137] on label "Active" at bounding box center [892, 145] width 32 height 16
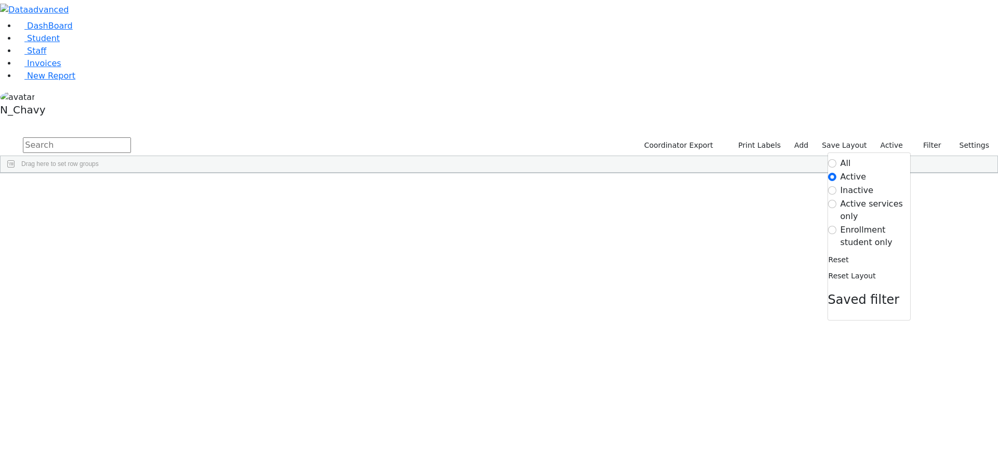
click at [874, 224] on label "Enrollment student only" at bounding box center [876, 236] width 70 height 25
click at [836, 226] on input "Enrollment student only" at bounding box center [832, 230] width 8 height 8
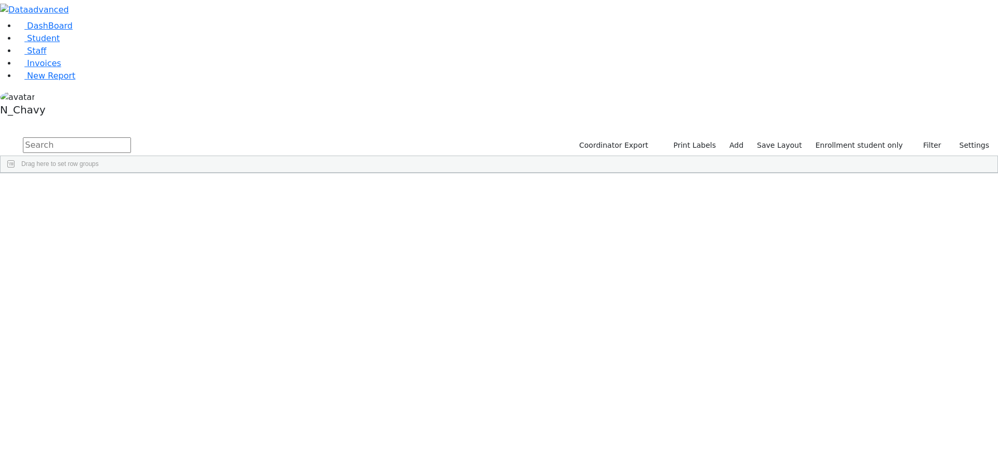
click at [107, 321] on div "Breuer" at bounding box center [80, 328] width 54 height 15
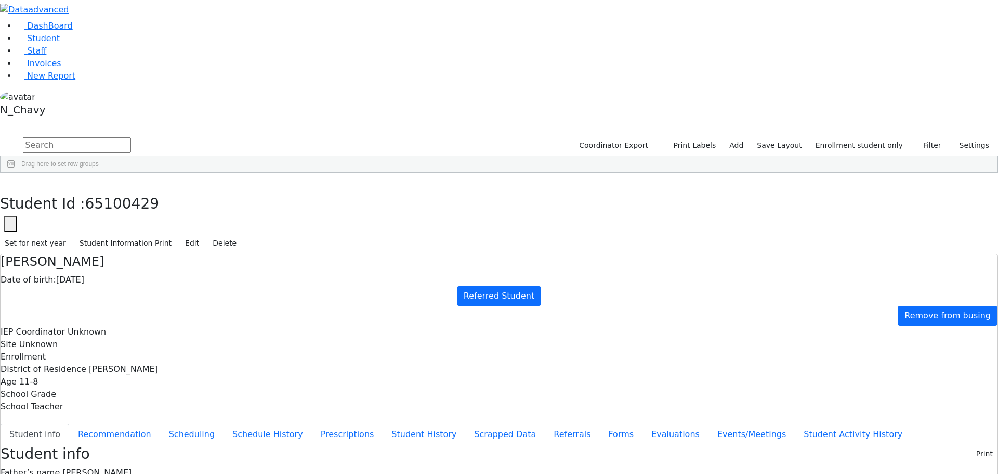
scroll to position [34, 0]
drag, startPoint x: 320, startPoint y: 360, endPoint x: 331, endPoint y: 363, distance: 11.7
drag, startPoint x: 334, startPoint y: 360, endPoint x: 417, endPoint y: 360, distance: 83.7
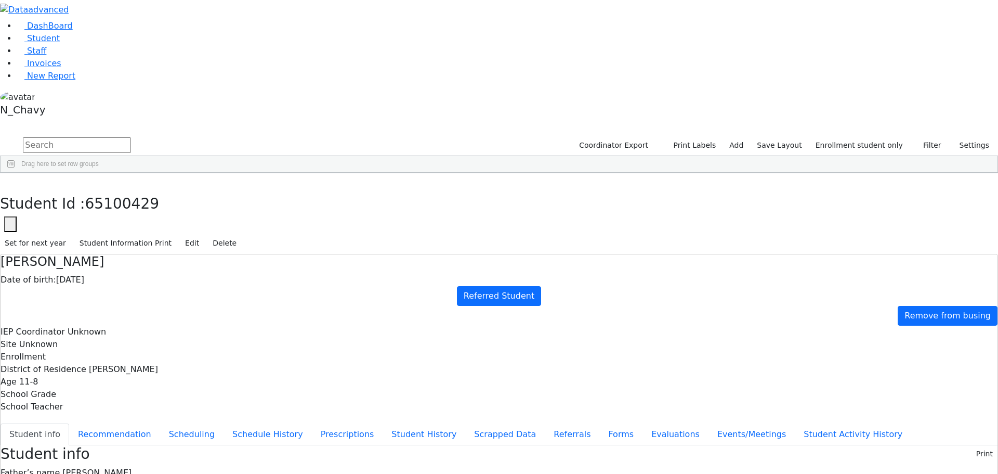
drag, startPoint x: 321, startPoint y: 371, endPoint x: 371, endPoint y: 381, distance: 51.4
drag, startPoint x: 385, startPoint y: 369, endPoint x: 427, endPoint y: 383, distance: 44.7
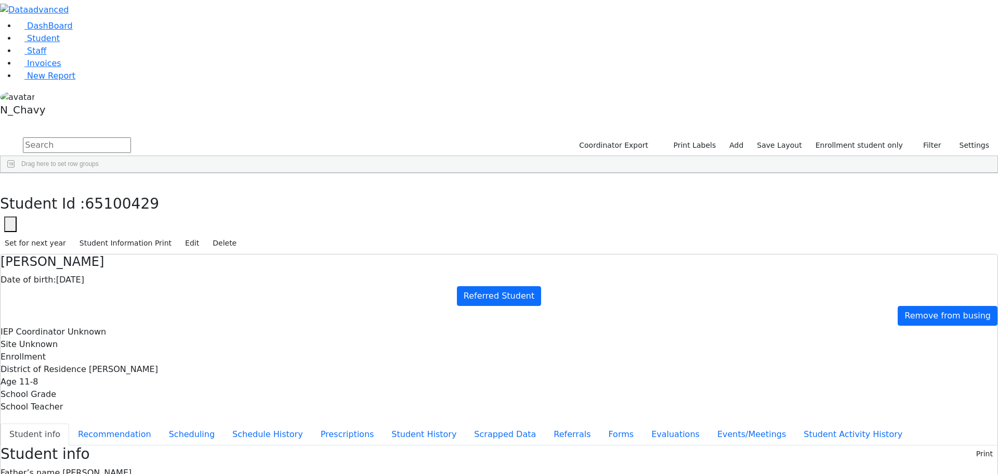
click at [10, 181] on icon "button" at bounding box center [8, 184] width 6 height 6
click at [868, 137] on label "Enrollment student only" at bounding box center [859, 145] width 97 height 16
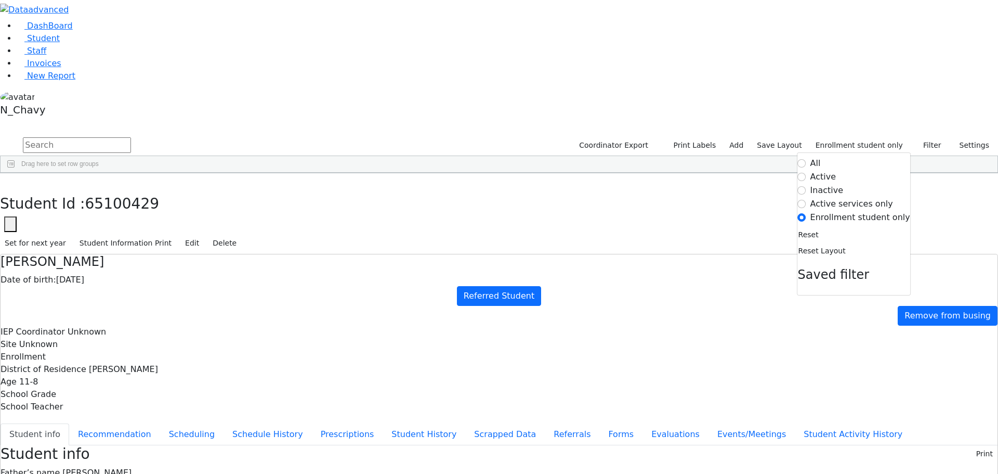
click at [839, 184] on label "Inactive" at bounding box center [826, 190] width 33 height 12
click at [806, 186] on input "Inactive" at bounding box center [802, 190] width 8 height 8
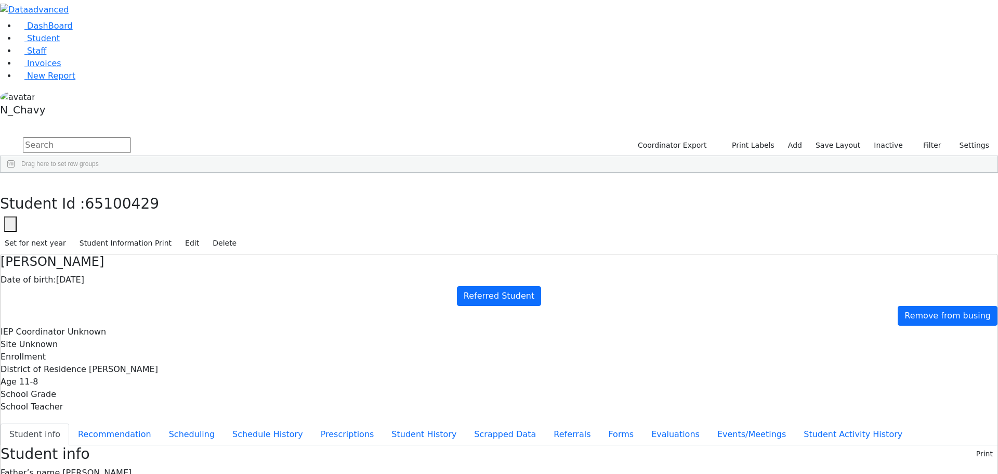
scroll to position [2027, 0]
click at [131, 137] on input "text" at bounding box center [77, 145] width 108 height 16
type input "breuer"
click at [107, 313] on div "Breuer" at bounding box center [80, 320] width 54 height 15
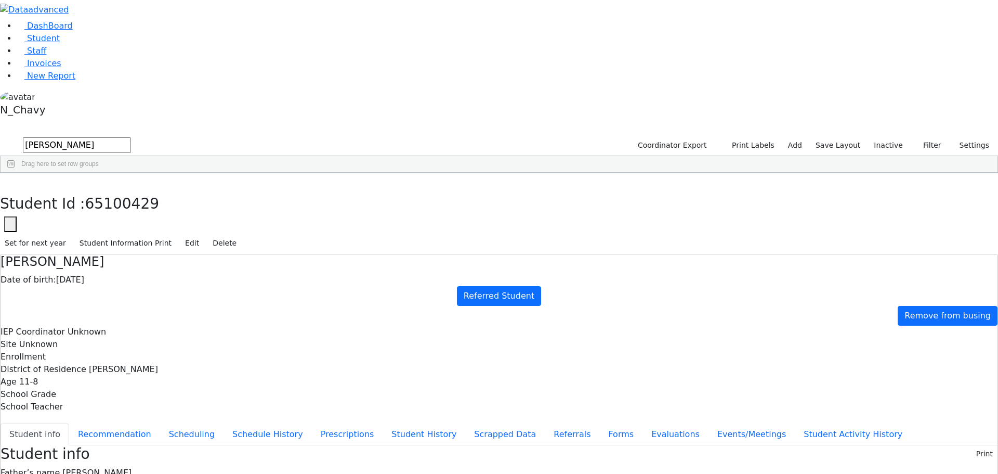
click at [107, 313] on div "Breuer" at bounding box center [80, 320] width 54 height 15
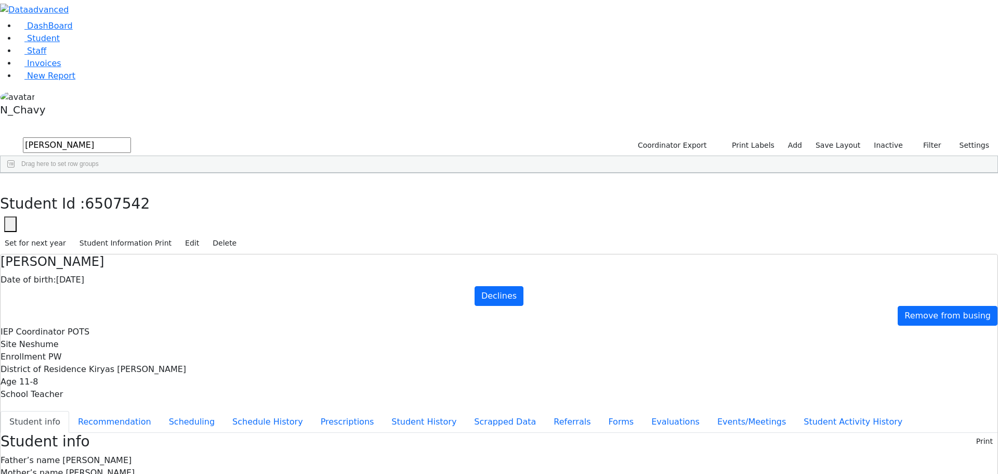
scroll to position [0, 0]
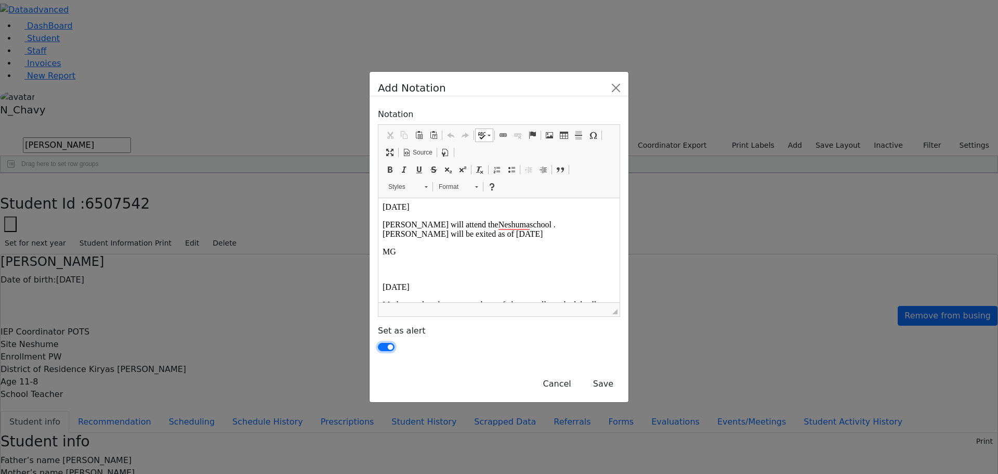
click at [378, 343] on input "checkbox" at bounding box center [386, 347] width 17 height 8
checkbox input "false"
click at [620, 374] on button "Save" at bounding box center [603, 384] width 34 height 20
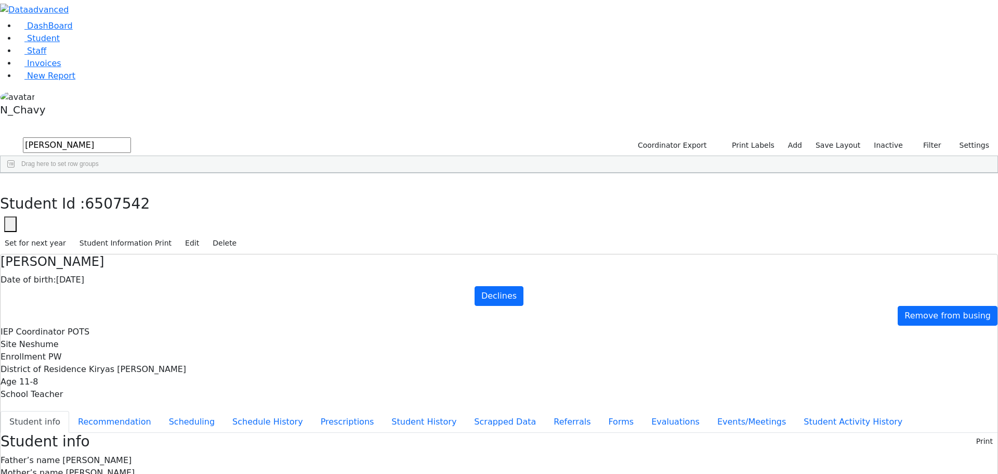
scroll to position [24, 0]
drag, startPoint x: 545, startPoint y: 364, endPoint x: 600, endPoint y: 429, distance: 84.9
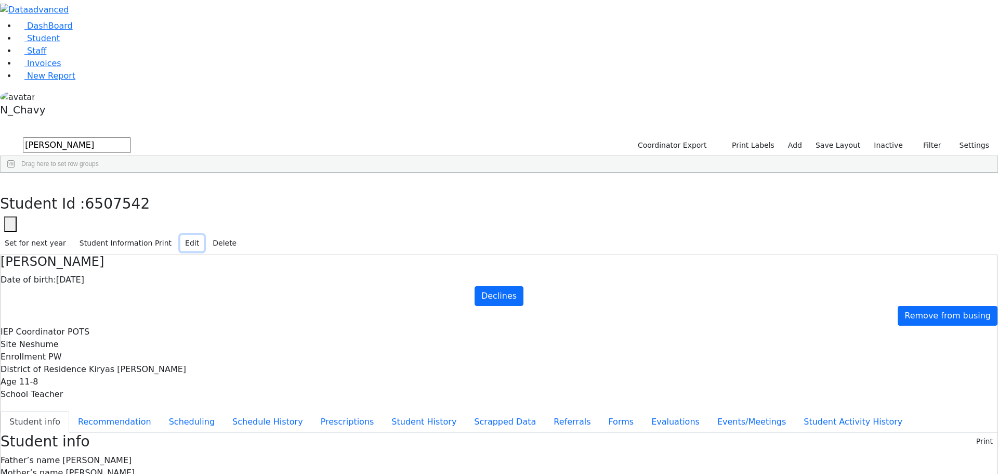
click at [204, 235] on button "Edit" at bounding box center [191, 243] width 23 height 16
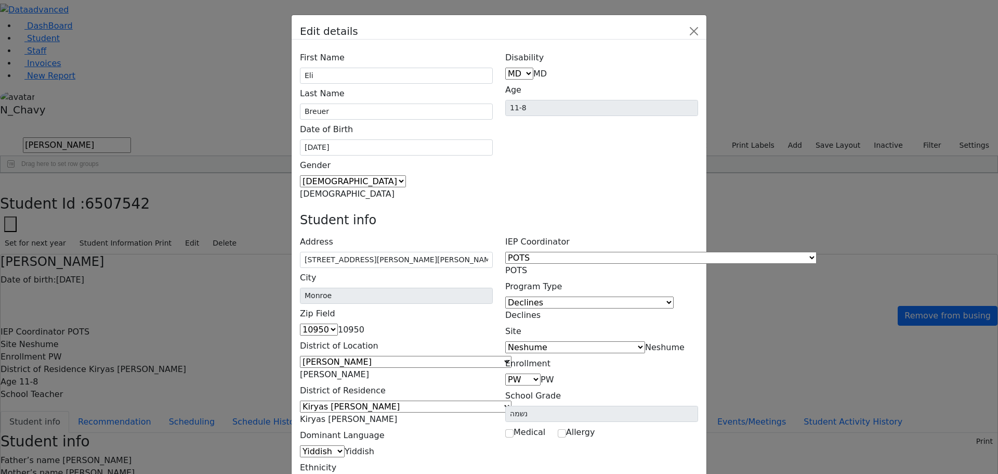
click at [541, 310] on span "Declines" at bounding box center [522, 315] width 35 height 10
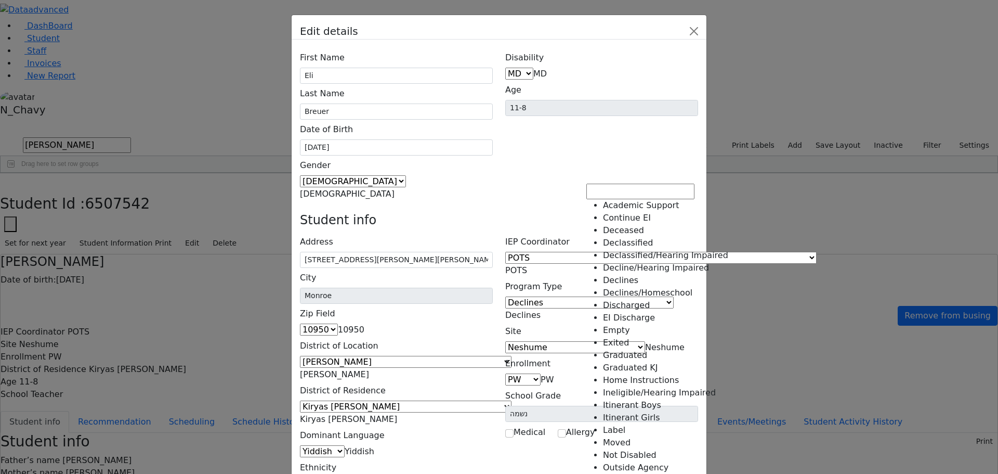
scroll to position [156, 0]
select select "18"
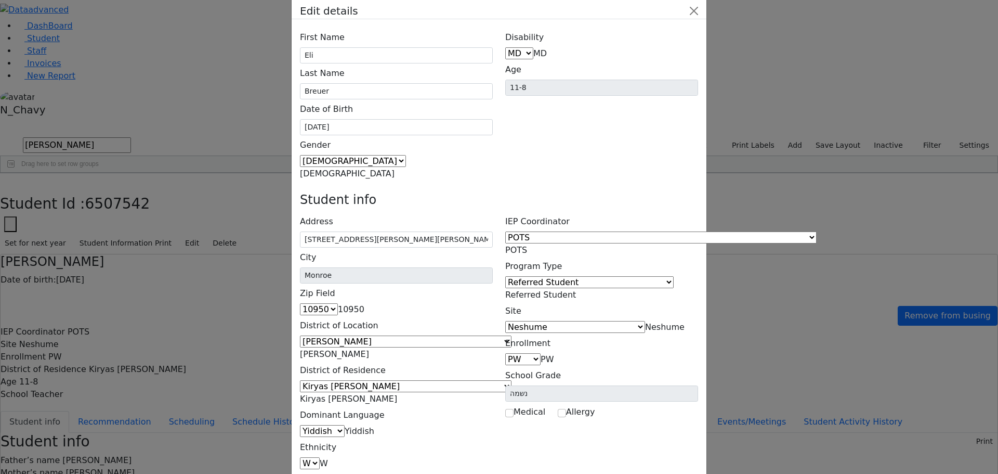
scroll to position [38, 0]
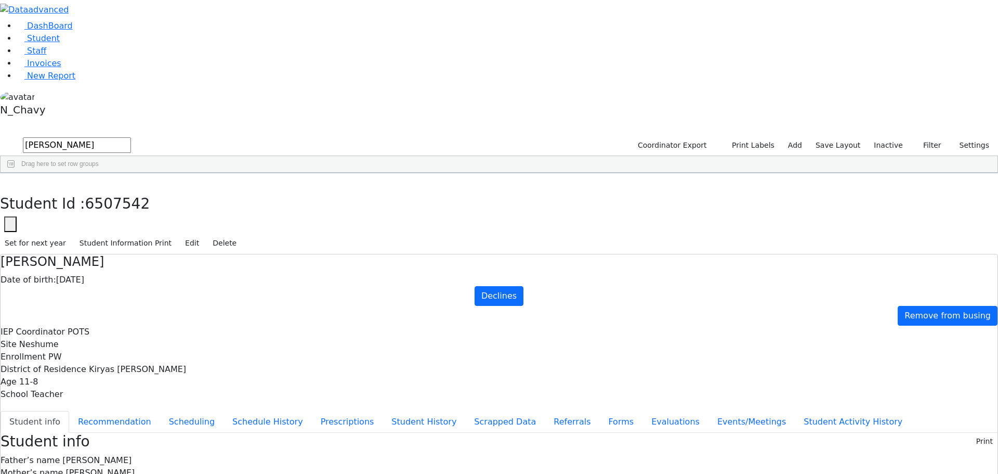
scroll to position [0, 0]
click at [58, 43] on link "Student" at bounding box center [38, 38] width 43 height 10
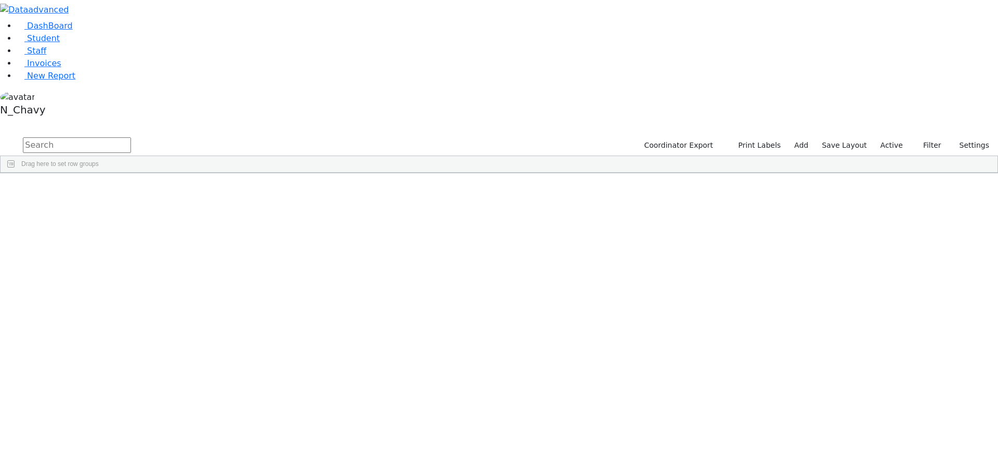
click at [901, 136] on div "Coordinator Export Print Labels Add Save Layout Active Filter All Active Inacti…" at bounding box center [815, 146] width 365 height 20
click at [893, 137] on label "Active" at bounding box center [892, 145] width 32 height 16
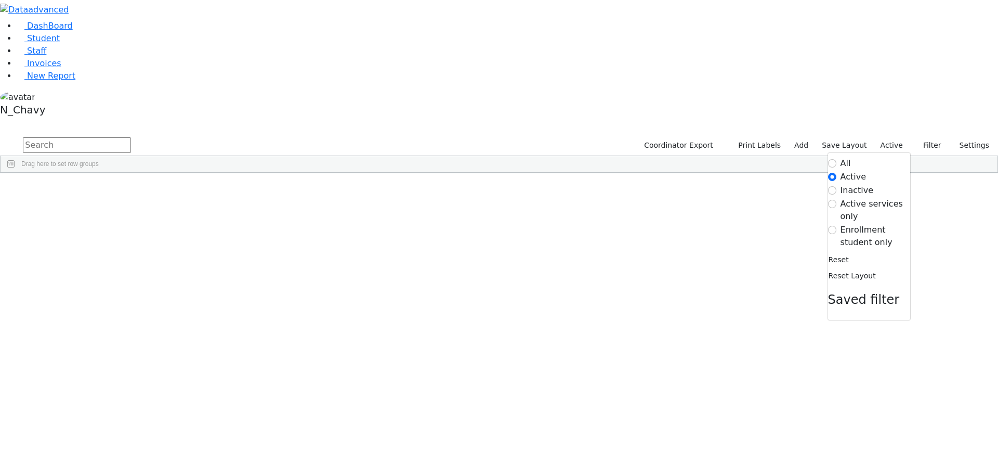
click at [848, 224] on label "Enrollment student only" at bounding box center [876, 236] width 70 height 25
click at [836, 226] on input "Enrollment student only" at bounding box center [832, 230] width 8 height 8
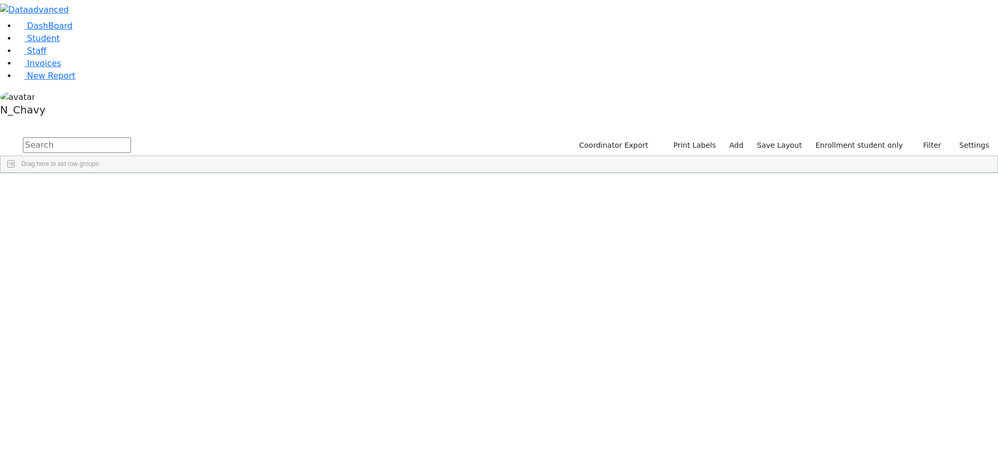
click at [107, 335] on div "Breuer" at bounding box center [80, 342] width 54 height 15
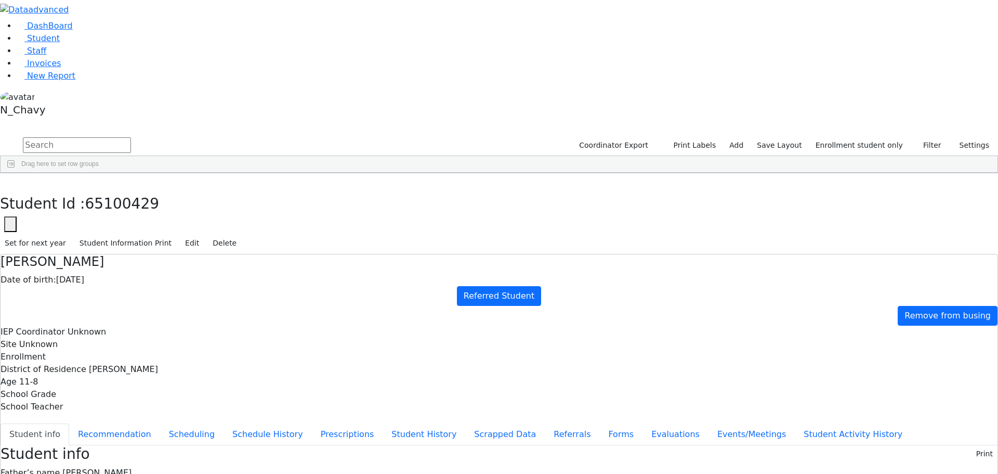
drag, startPoint x: 321, startPoint y: 396, endPoint x: 416, endPoint y: 396, distance: 95.1
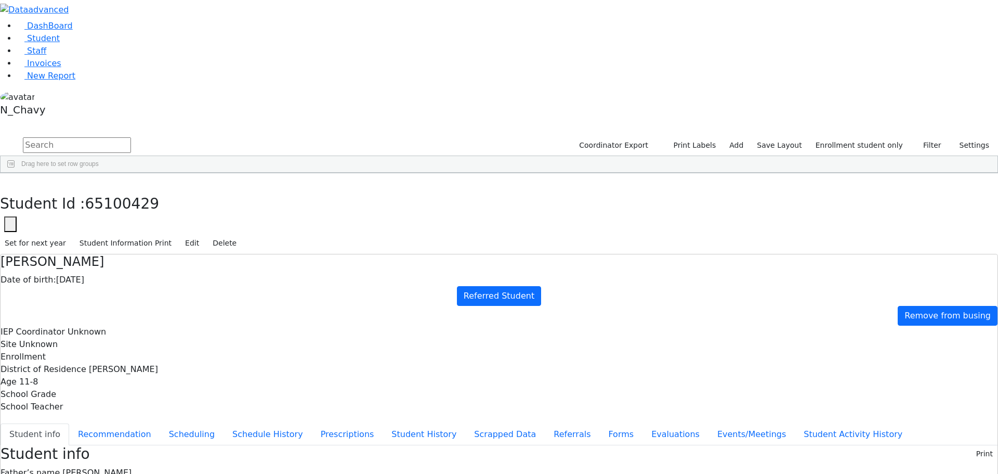
copy span "[STREET_ADDRESS]"
click at [545, 423] on button "Referrals" at bounding box center [572, 434] width 55 height 22
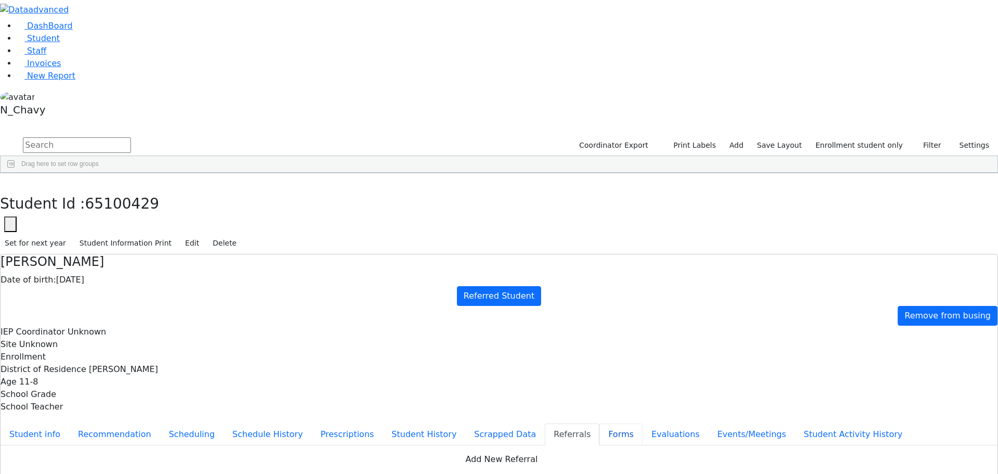
click at [599, 423] on button "Forms" at bounding box center [620, 434] width 43 height 22
type input "Mrs. Hendy Breuer"
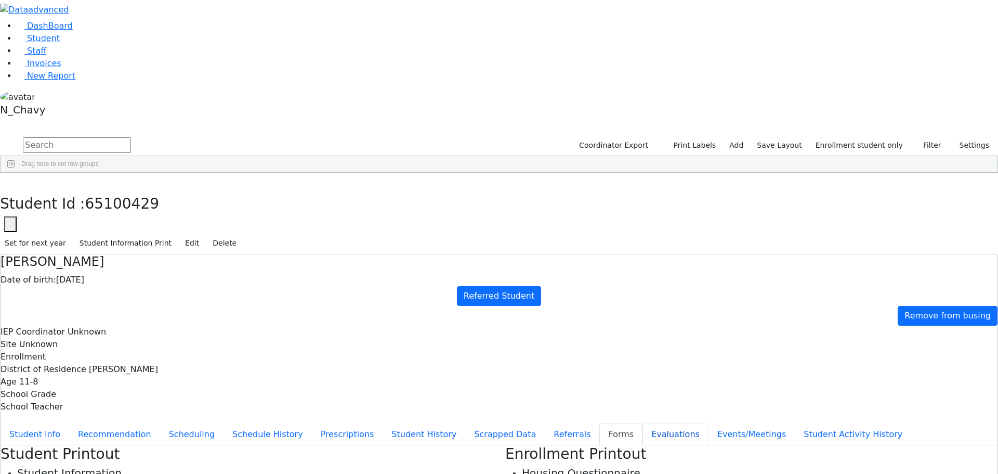
click at [643, 423] on button "Evaluations" at bounding box center [676, 434] width 66 height 22
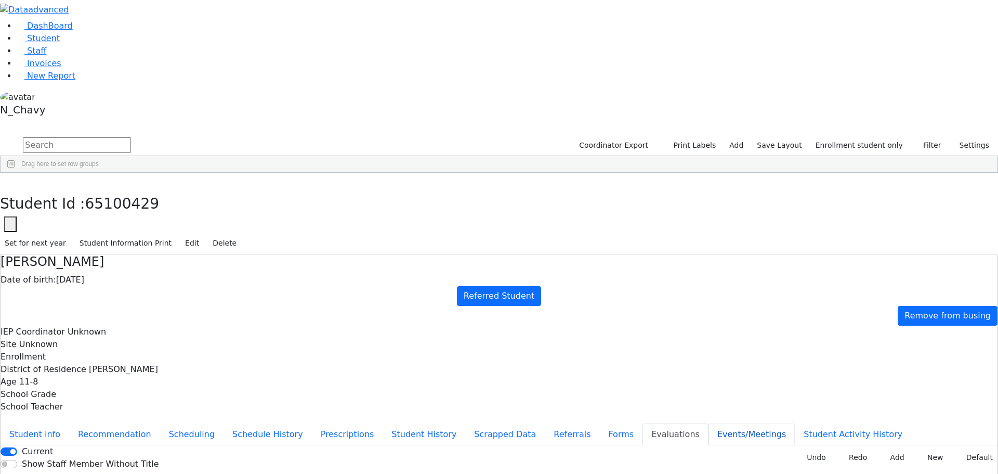
click at [709, 423] on button "Events/Meetings" at bounding box center [752, 434] width 86 height 22
click at [795, 423] on button "Student Activity History" at bounding box center [853, 434] width 116 height 22
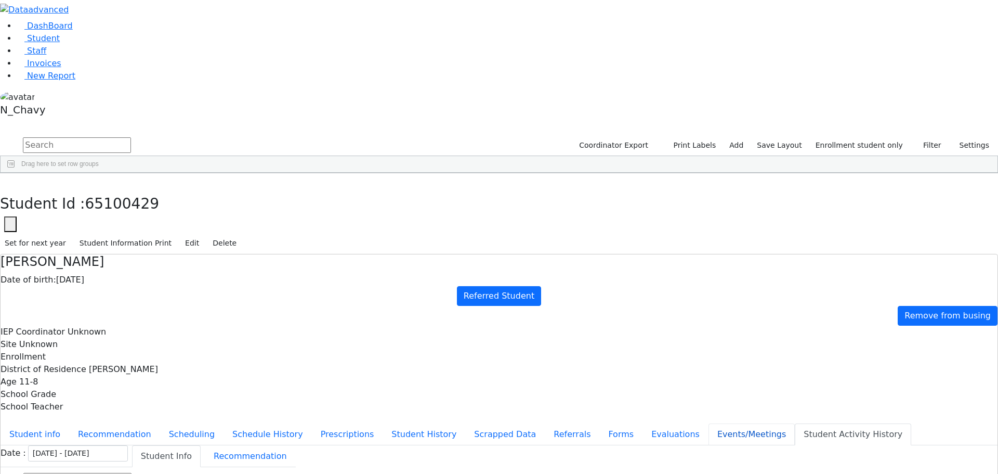
click at [709, 423] on button "Events/Meetings" at bounding box center [752, 434] width 86 height 22
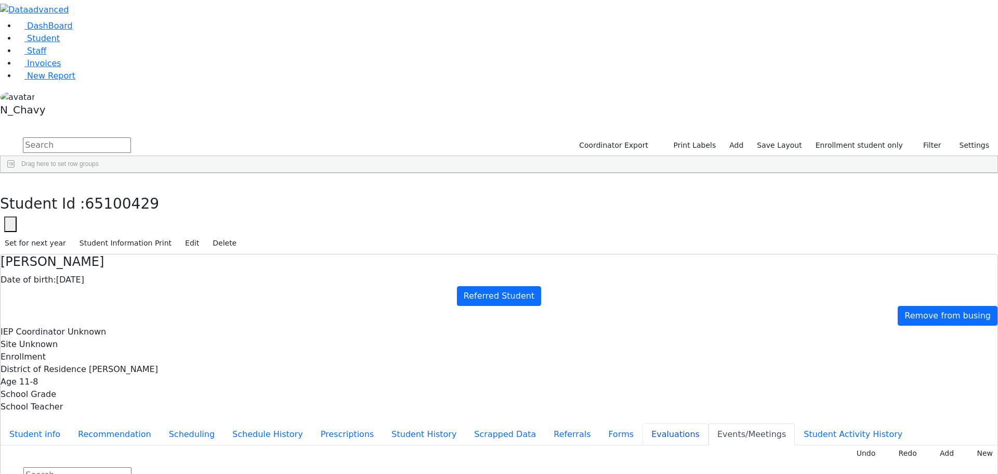
click at [643, 423] on button "Evaluations" at bounding box center [676, 434] width 66 height 22
click at [795, 423] on button "Student Activity History" at bounding box center [853, 434] width 116 height 22
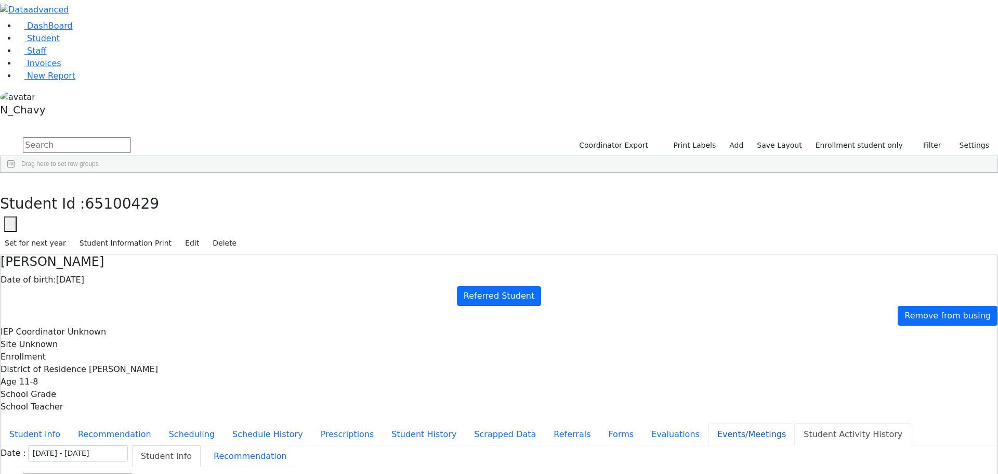
click at [709, 423] on button "Events/Meetings" at bounding box center [752, 434] width 86 height 22
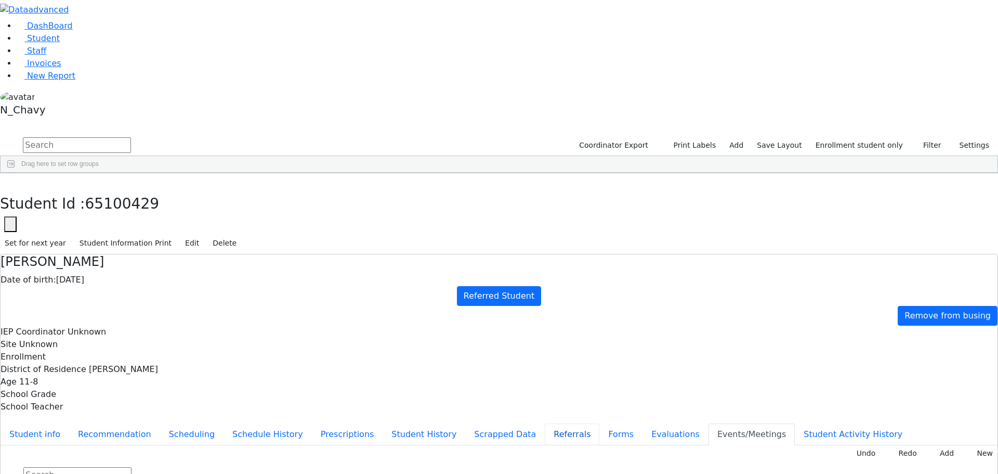
click at [545, 423] on button "Referrals" at bounding box center [572, 434] width 55 height 22
click at [237, 423] on button "Schedule History" at bounding box center [268, 434] width 88 height 22
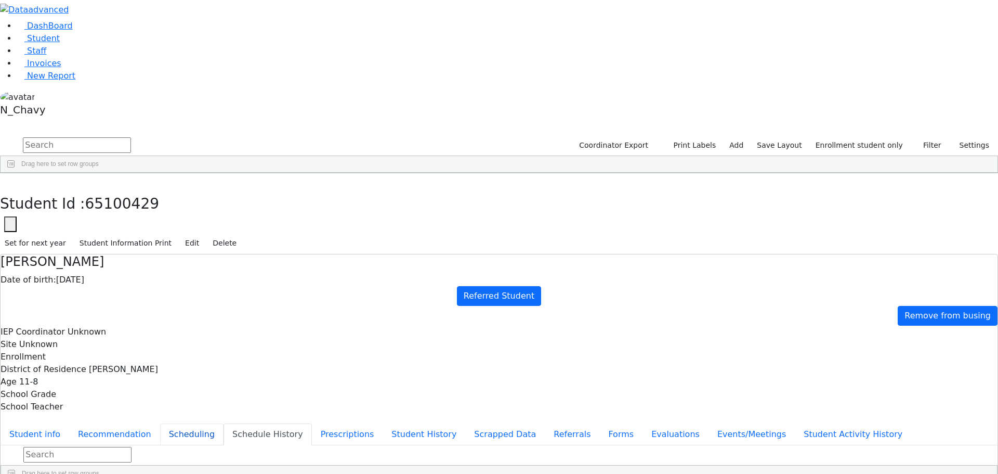
click at [224, 423] on button "Scheduling" at bounding box center [191, 434] width 63 height 22
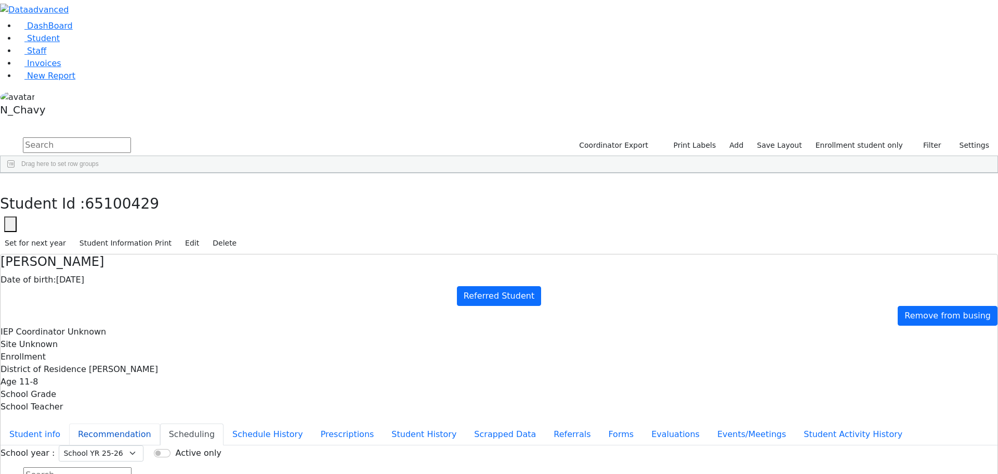
click at [160, 423] on button "Recommendation" at bounding box center [114, 434] width 91 height 22
checkbox input "true"
click at [69, 423] on button "Student info" at bounding box center [35, 434] width 69 height 22
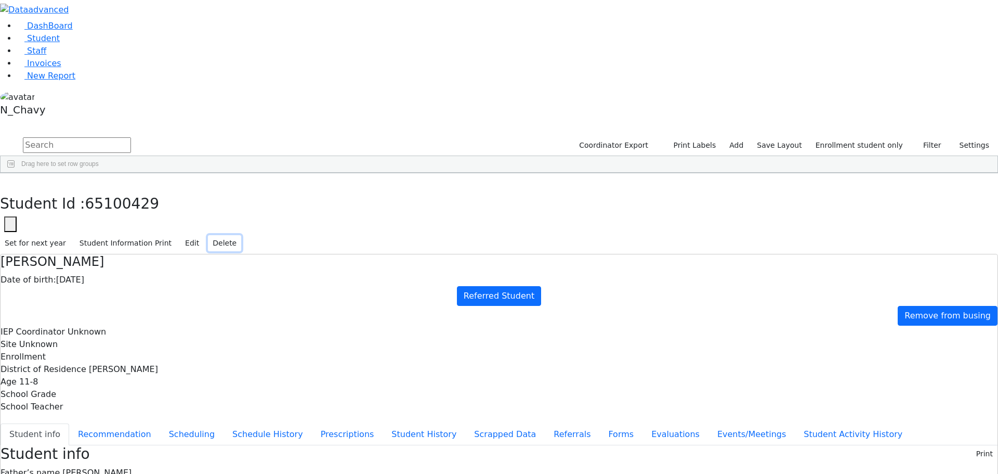
click at [241, 235] on button "Delete" at bounding box center [224, 243] width 33 height 16
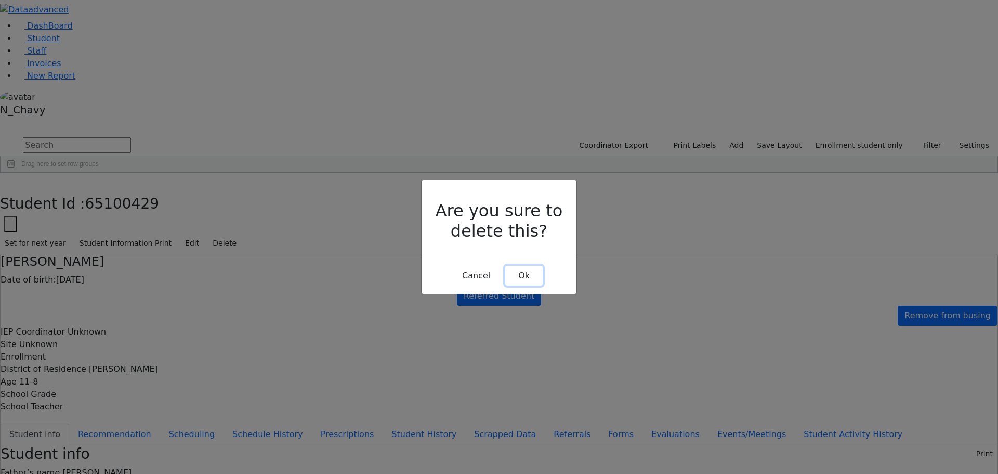
click at [525, 266] on button "Ok" at bounding box center [523, 276] width 37 height 20
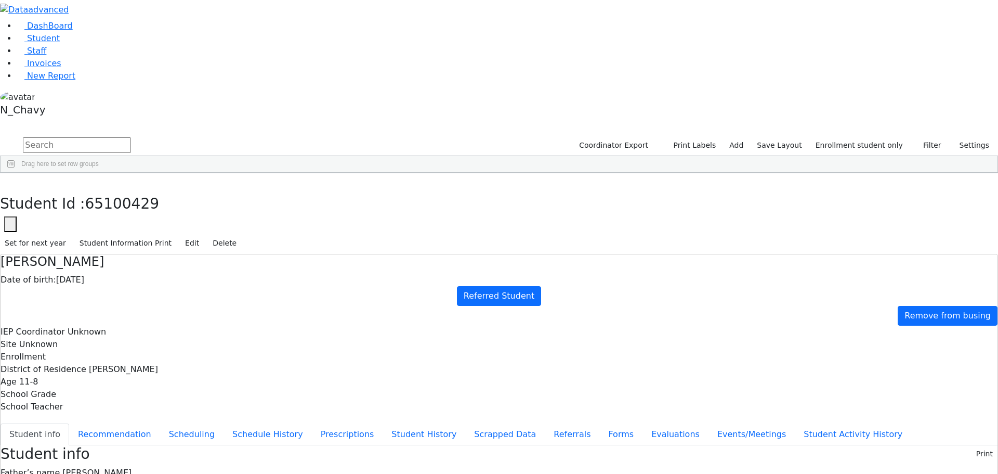
click at [107, 321] on div "Breuer" at bounding box center [80, 328] width 54 height 15
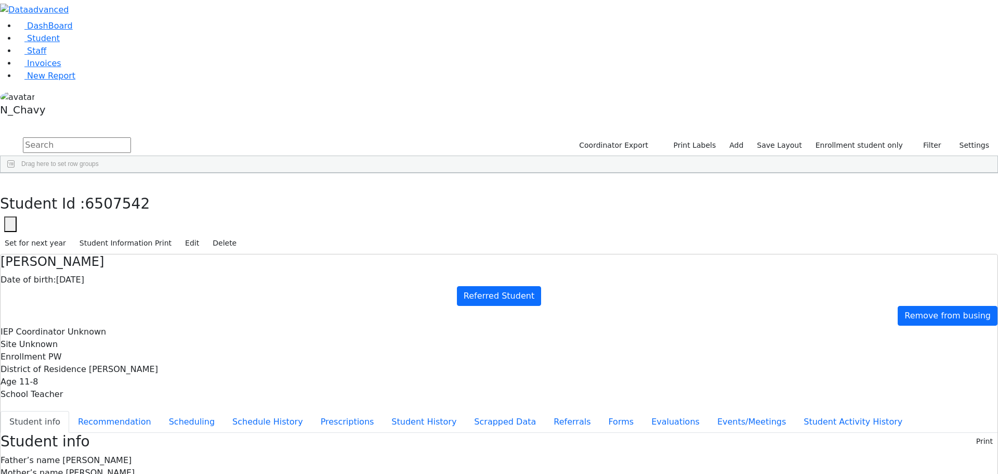
scroll to position [36, 0]
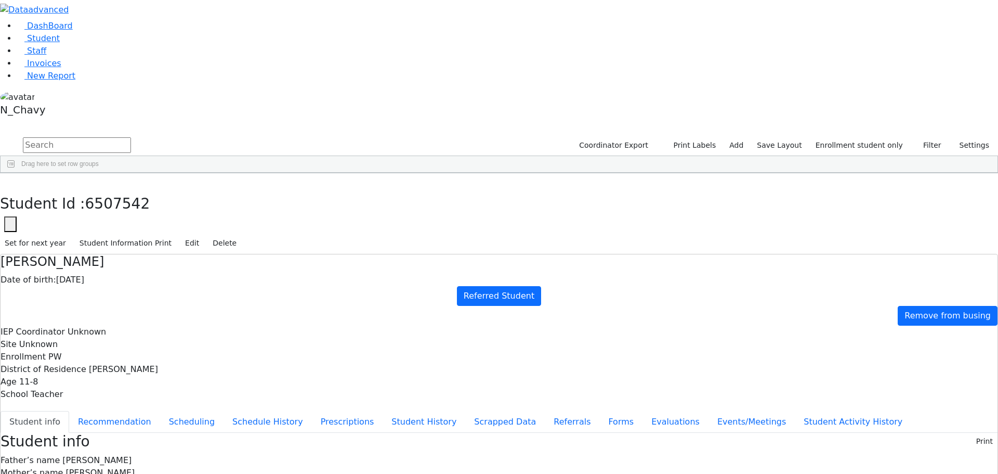
click at [17, 216] on button "button" at bounding box center [10, 224] width 12 height 16
click at [122, 245] on input "6507542" at bounding box center [63, 255] width 117 height 20
paste input "1"
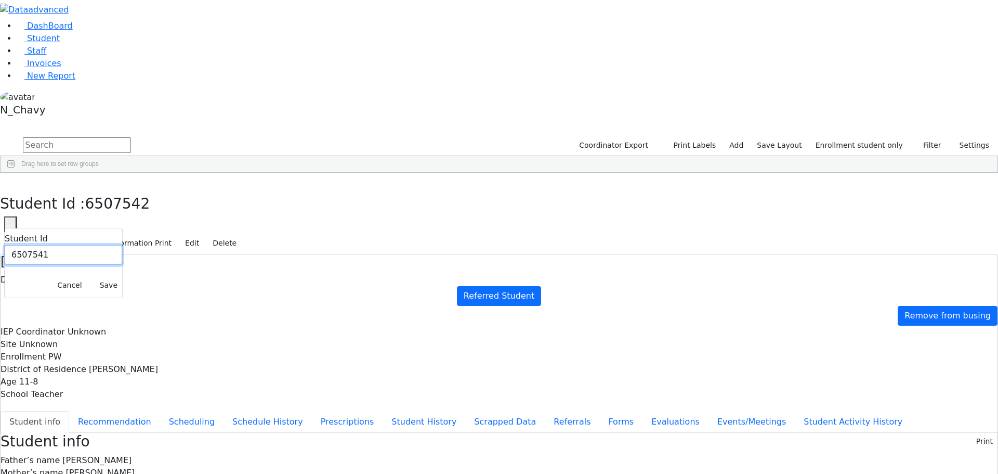
type input "6507541"
click at [122, 277] on button "Save" at bounding box center [108, 285] width 27 height 16
click at [5, 181] on use "button" at bounding box center [5, 181] width 0 height 0
click at [107, 277] on div "[PERSON_NAME]" at bounding box center [80, 284] width 54 height 15
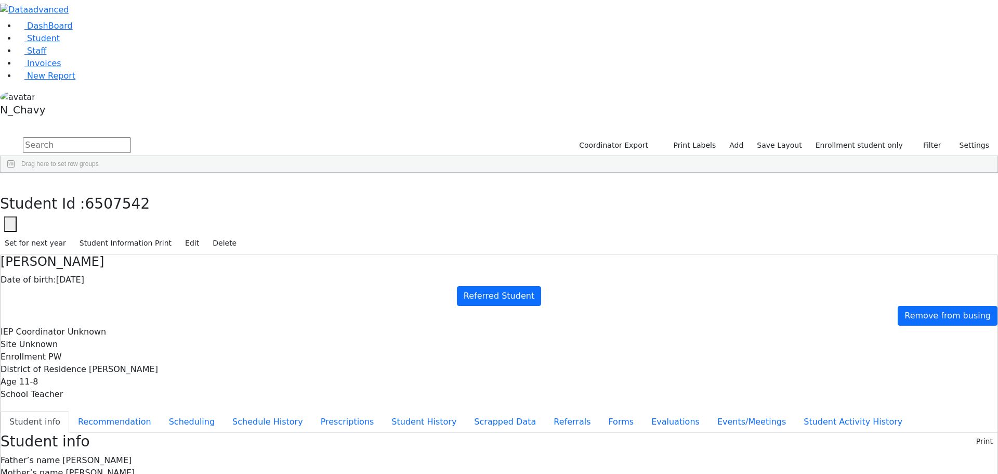
click at [107, 306] on div "Brach" at bounding box center [80, 313] width 54 height 15
click at [107, 321] on div "Breuer" at bounding box center [80, 328] width 54 height 15
click at [17, 216] on button "button" at bounding box center [10, 224] width 12 height 16
click at [122, 245] on input "6507542" at bounding box center [63, 255] width 117 height 20
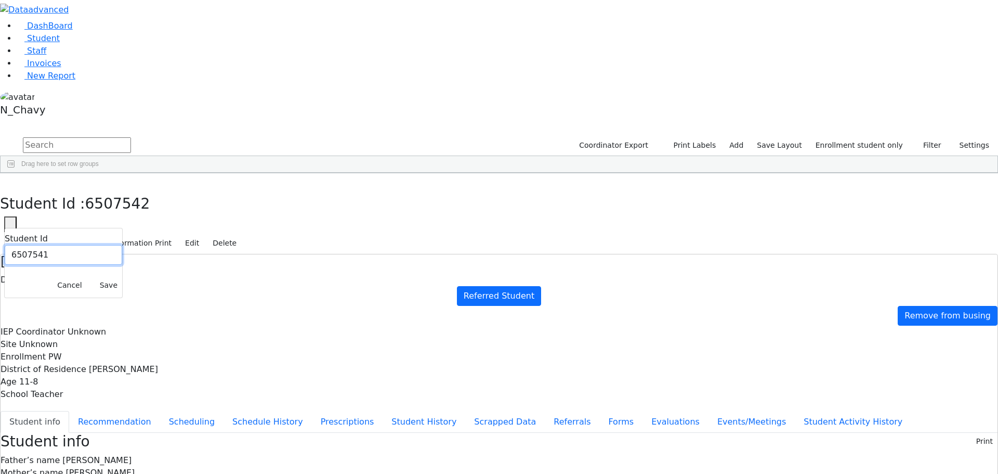
type input "6507541"
click at [122, 277] on button "Save" at bounding box center [108, 285] width 27 height 16
click at [45, 43] on span "Student" at bounding box center [43, 38] width 33 height 10
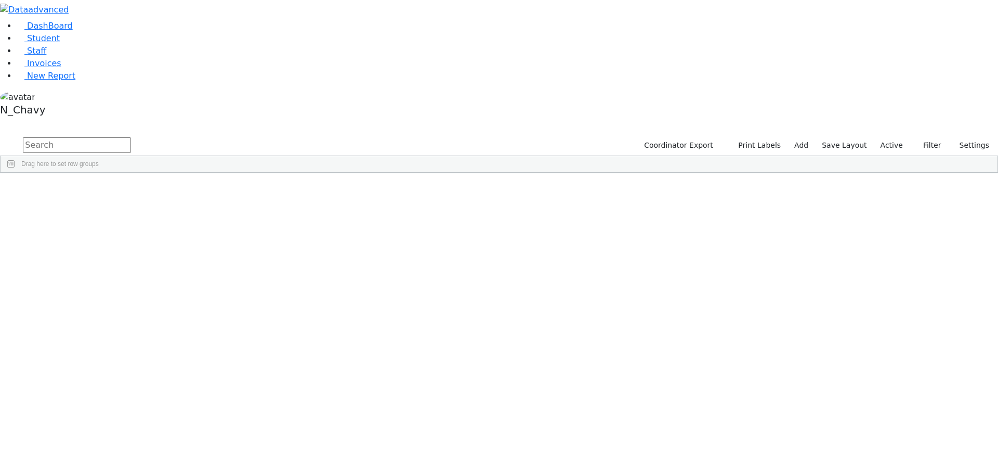
scroll to position [52, 0]
click at [896, 137] on label "Active" at bounding box center [892, 145] width 32 height 16
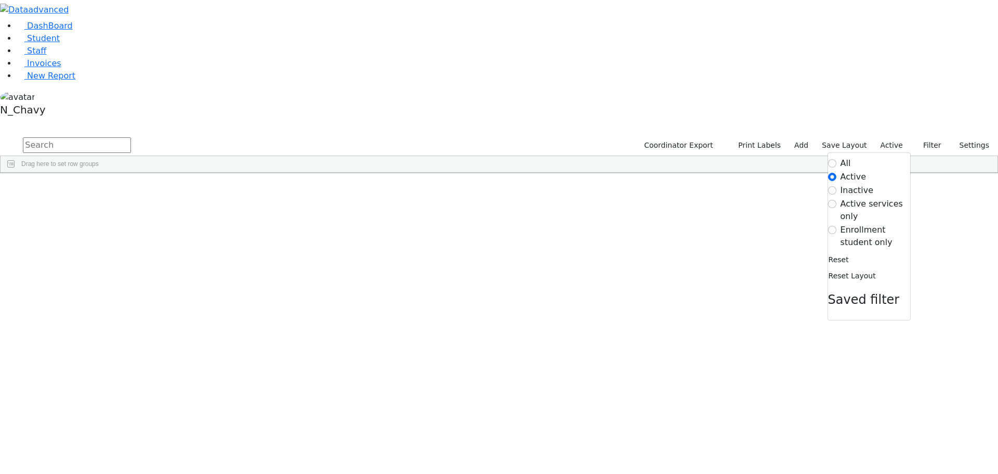
click at [870, 224] on label "Enrollment student only" at bounding box center [876, 236] width 70 height 25
click at [836, 226] on input "Enrollment student only" at bounding box center [832, 230] width 8 height 8
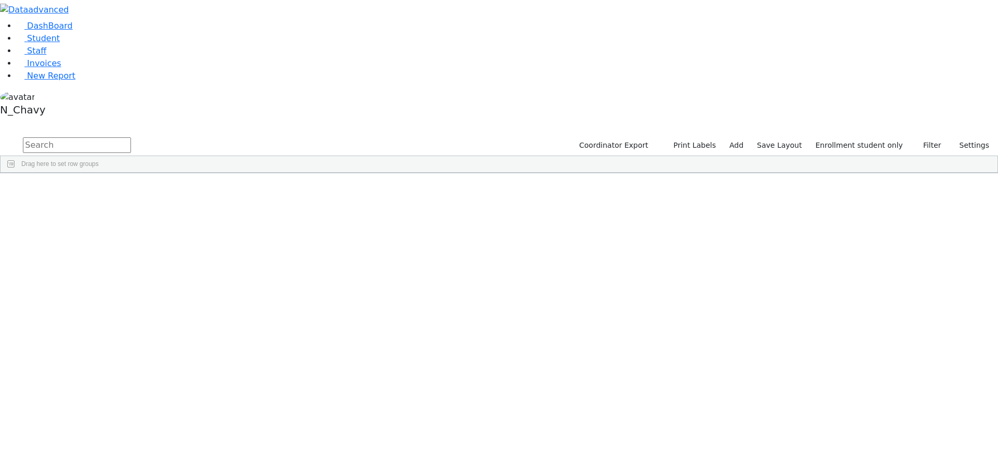
scroll to position [0, 0]
click at [107, 321] on div "Breuer" at bounding box center [80, 328] width 54 height 15
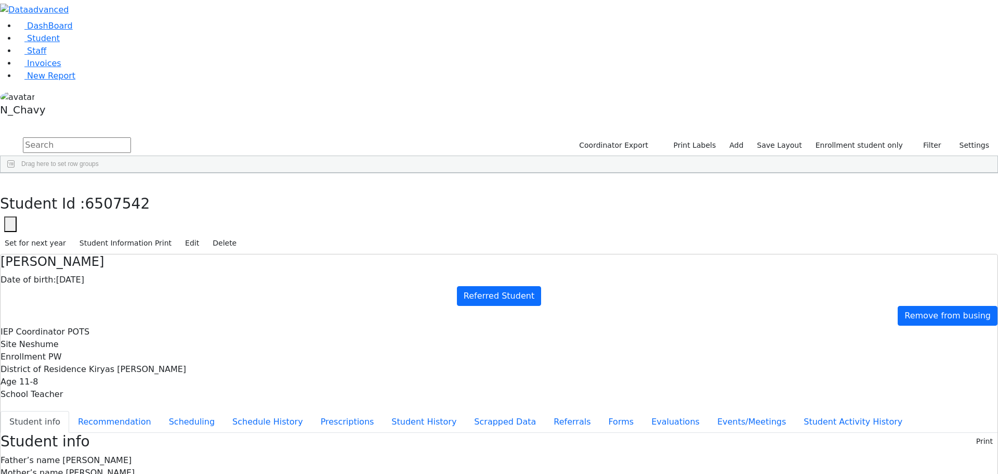
scroll to position [24, 0]
click at [204, 235] on button "Edit" at bounding box center [191, 243] width 23 height 16
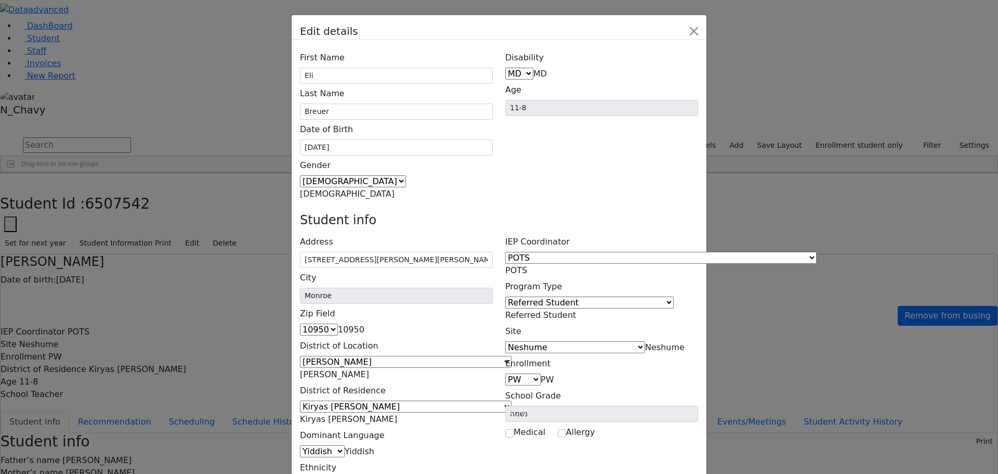
click at [369, 369] on span "[PERSON_NAME]" at bounding box center [334, 374] width 69 height 10
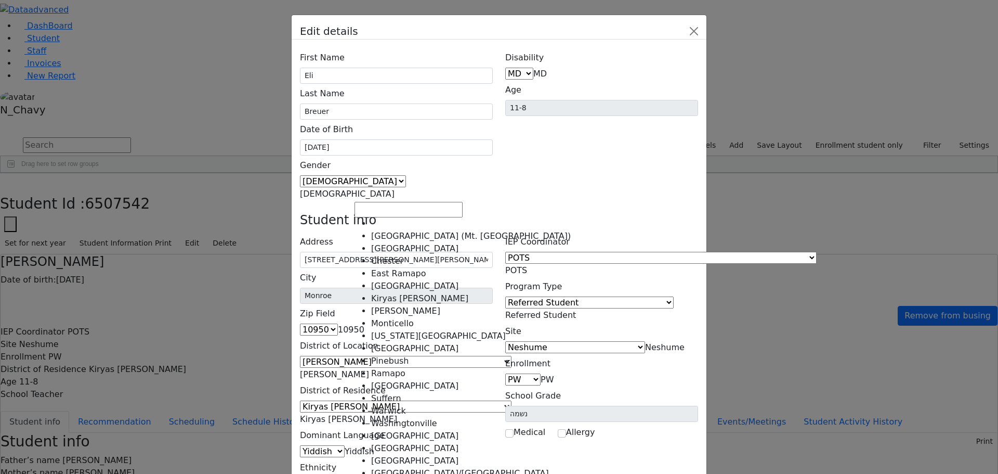
click at [335, 457] on div "Ethnicity I A B H W W" at bounding box center [396, 473] width 193 height 32
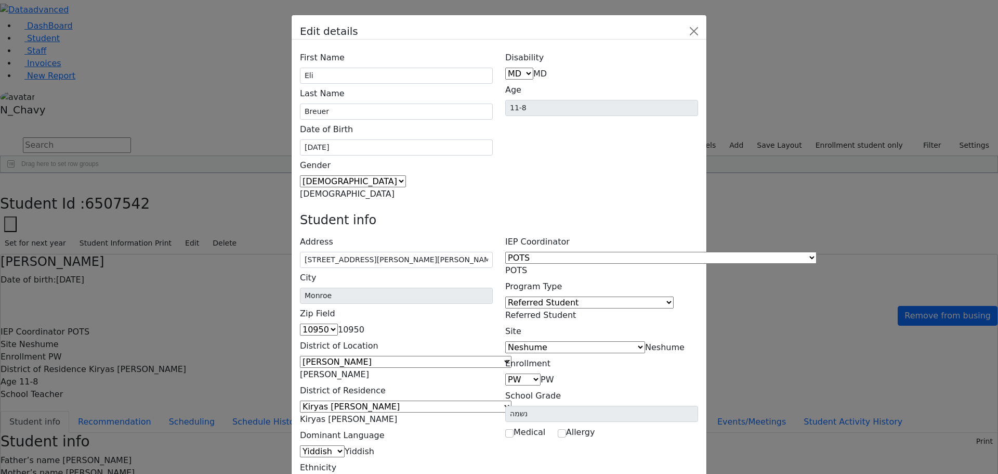
click at [397, 414] on span "Kiryas [PERSON_NAME]" at bounding box center [348, 419] width 97 height 10
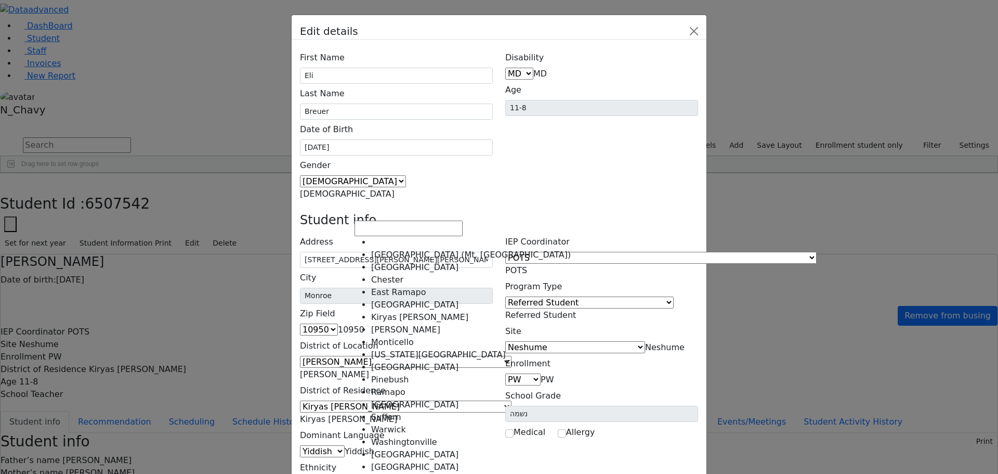
select select "7"
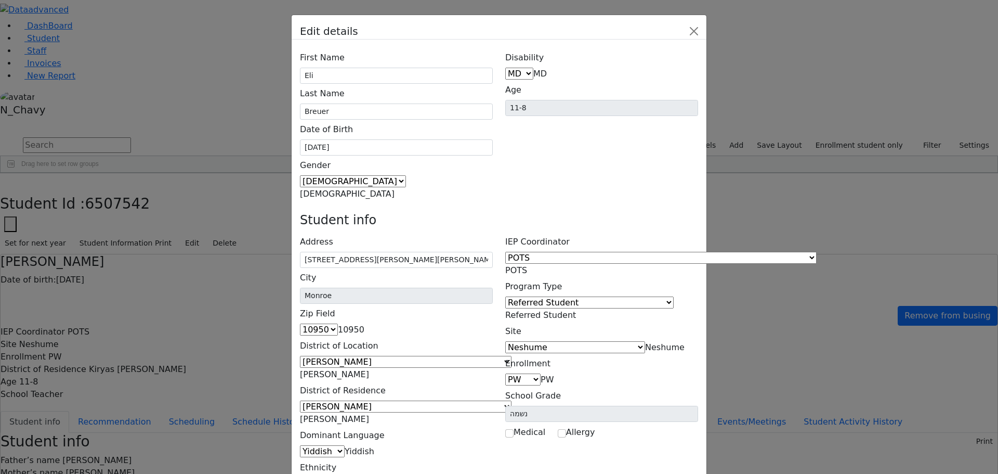
click at [527, 265] on span "POTS" at bounding box center [516, 270] width 22 height 10
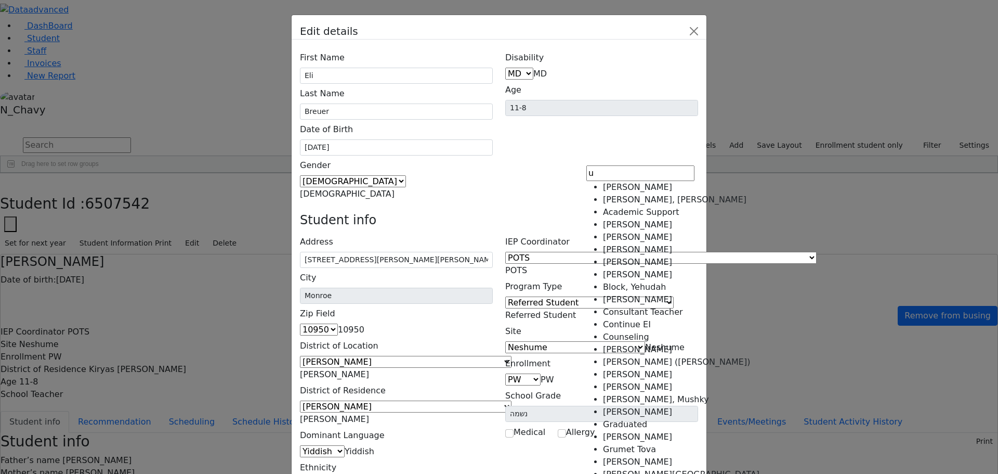
scroll to position [0, 0]
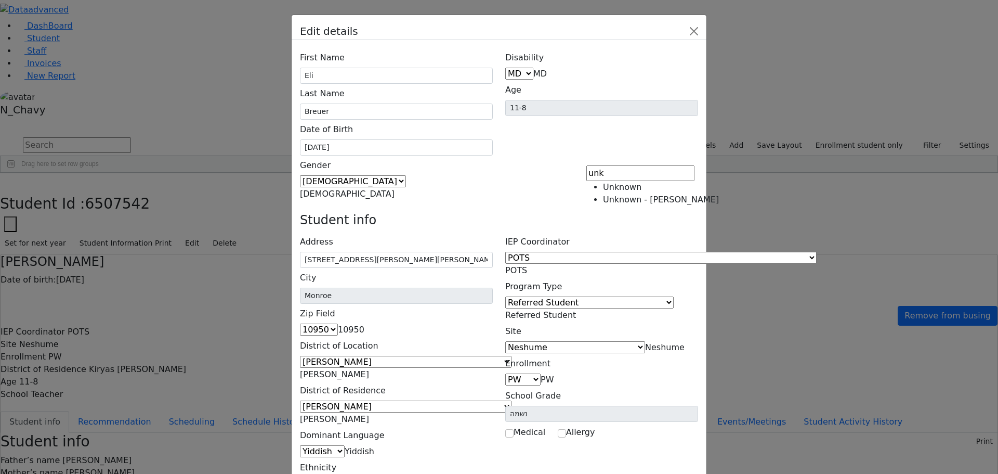
type input "unk"
select select "-1"
click at [645, 342] on span "Neshume" at bounding box center [665, 347] width 40 height 10
type input "unk"
select select "-1"
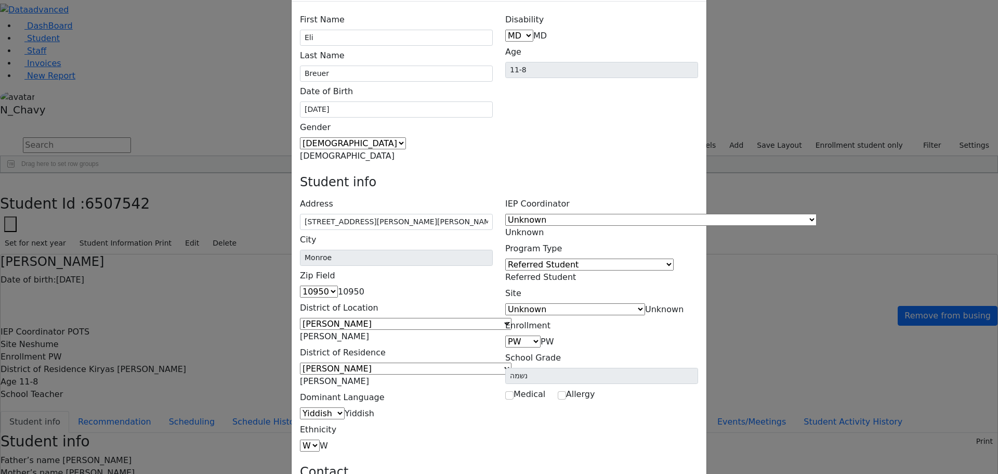
type input "[EMAIL_ADDRESS][DOMAIN_NAME]"
paste input "[STREET_ADDRESS]"
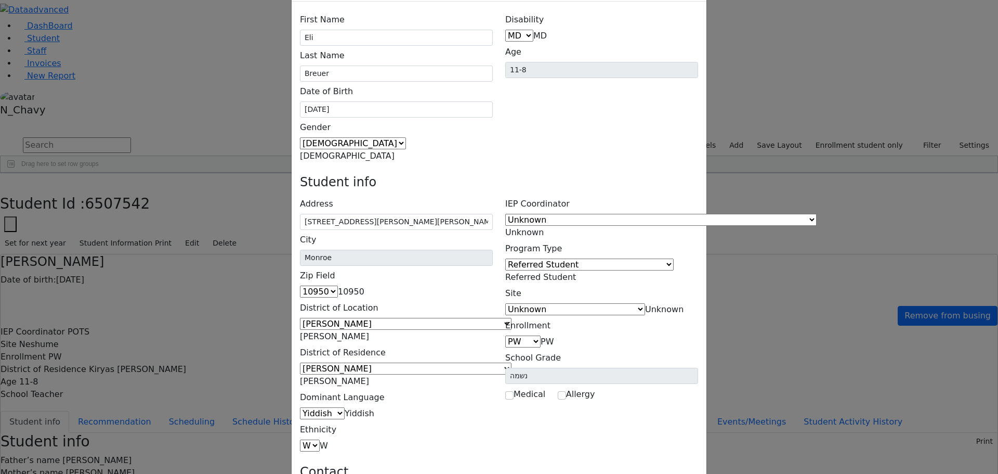
type input "[STREET_ADDRESS]"
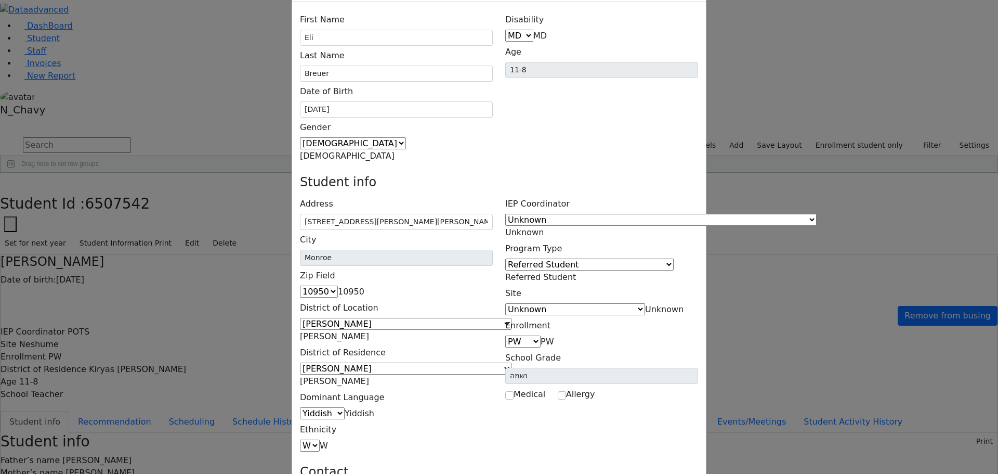
paste input "[STREET_ADDRESS]"
type input "[STREET_ADDRESS]"
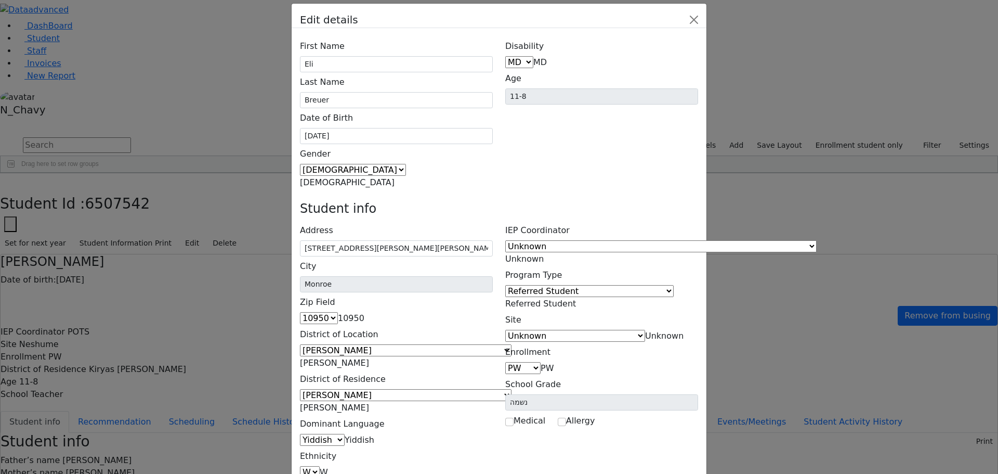
scroll to position [0, 0]
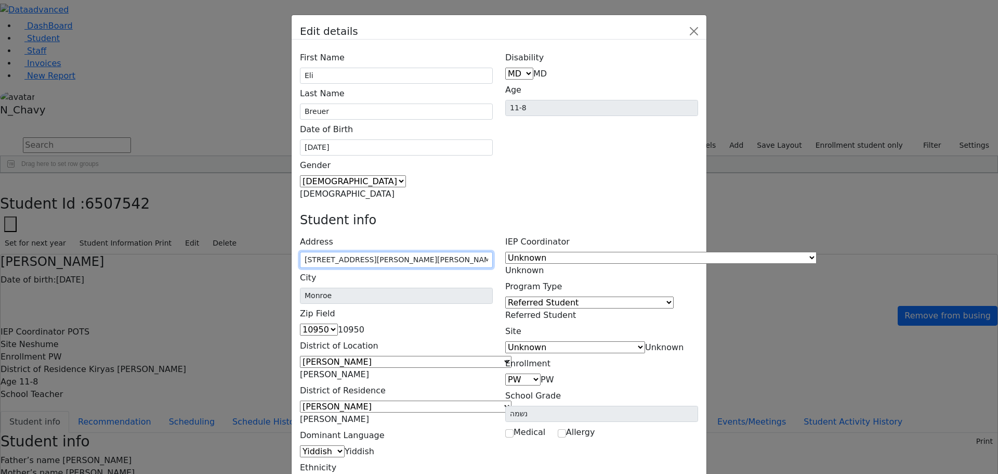
click at [379, 252] on input "6 Lipa Friedman Lane #101" at bounding box center [396, 260] width 193 height 16
paste input "[STREET_ADDRESS]"
type input "[STREET_ADDRESS]"
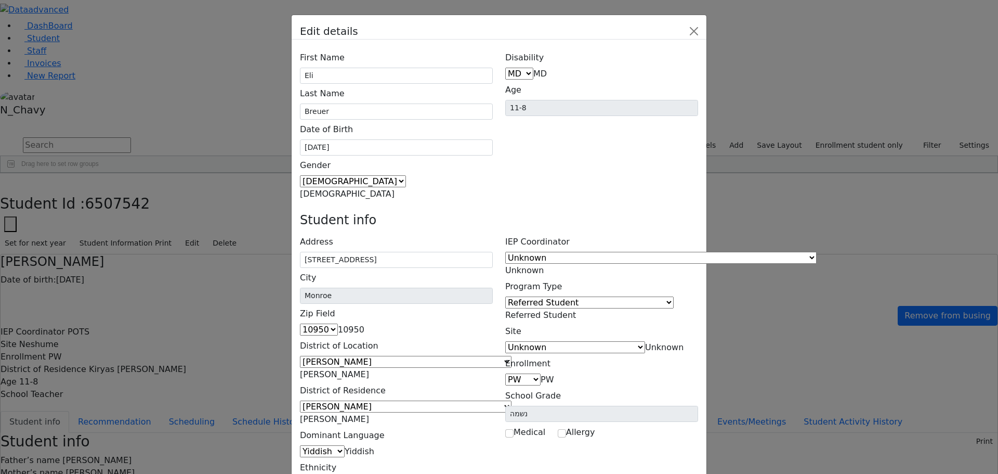
click at [490, 268] on div "City Monroe Zip Field 06390 10950 10034 10035 10036 10037 10038 10039 10040 100…" at bounding box center [396, 302] width 193 height 68
click at [364, 324] on span "10950" at bounding box center [351, 329] width 27 height 10
type input "10930"
type input "Highland [PERSON_NAME]"
select select "10930"
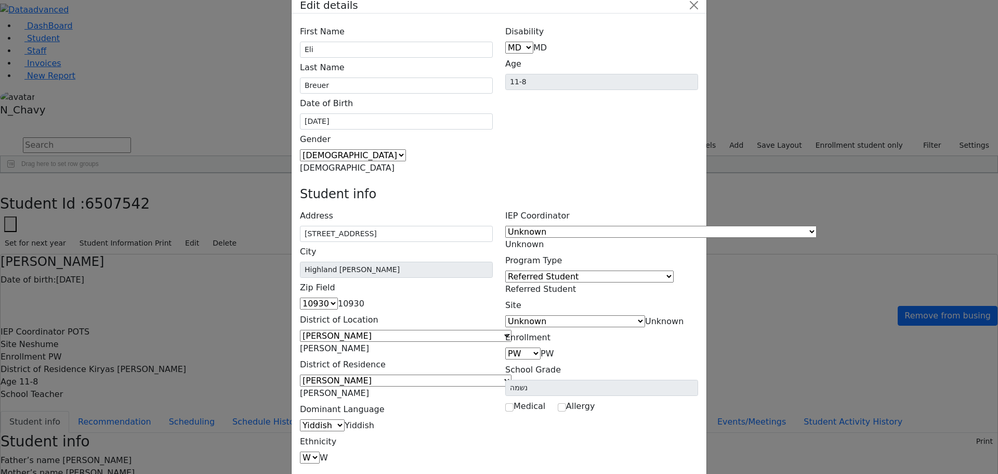
scroll to position [38, 0]
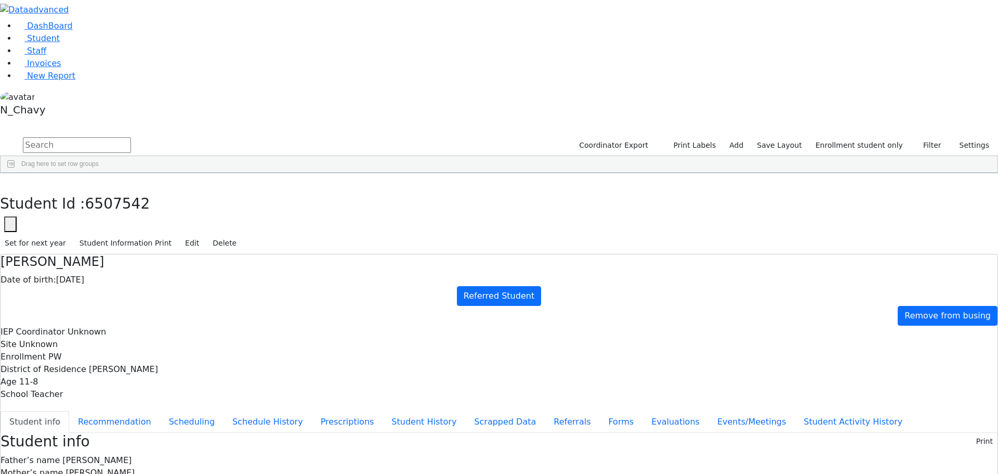
scroll to position [36, 0]
drag, startPoint x: 547, startPoint y: 433, endPoint x: 602, endPoint y: 438, distance: 55.9
drag, startPoint x: 731, startPoint y: 274, endPoint x: 800, endPoint y: 281, distance: 69.0
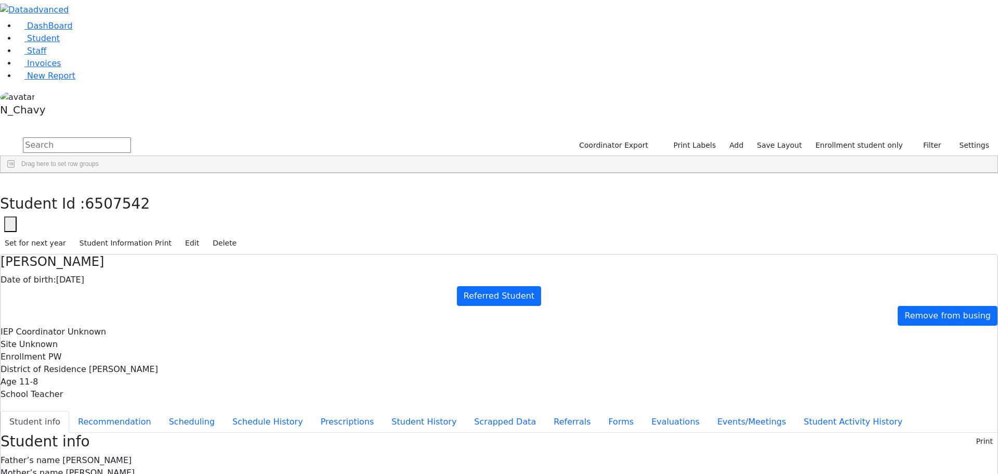
click at [545, 411] on button "Referrals" at bounding box center [572, 422] width 55 height 22
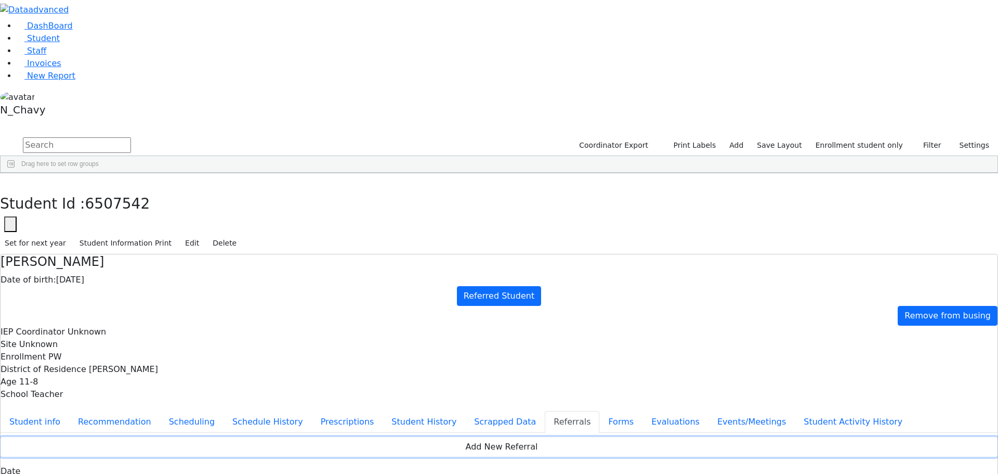
click at [601, 437] on button "Add New Referral" at bounding box center [499, 447] width 997 height 20
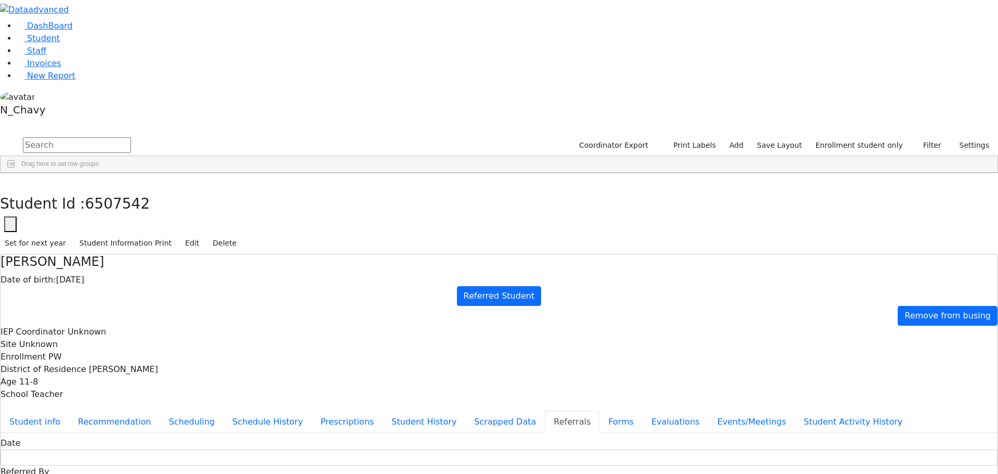
type textarea "[PERSON_NAME] is being referred by the [PERSON_NAME] CSD for evaluations."
type textarea "[PERSON_NAME] does not attend a school"
checkbox input "true"
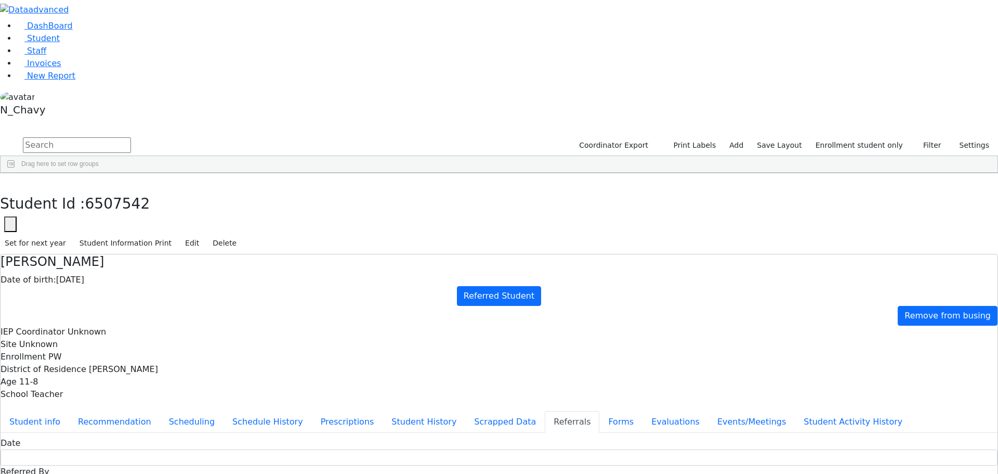
checkbox input "true"
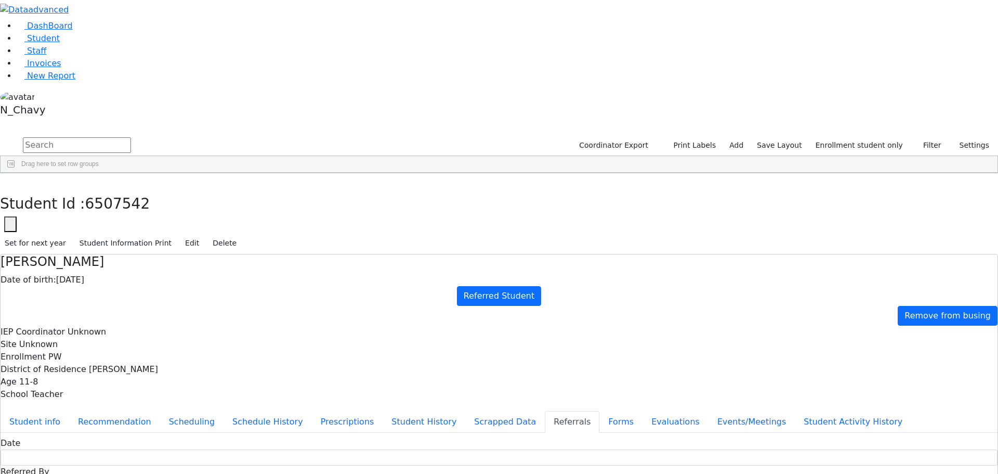
checkbox input "true"
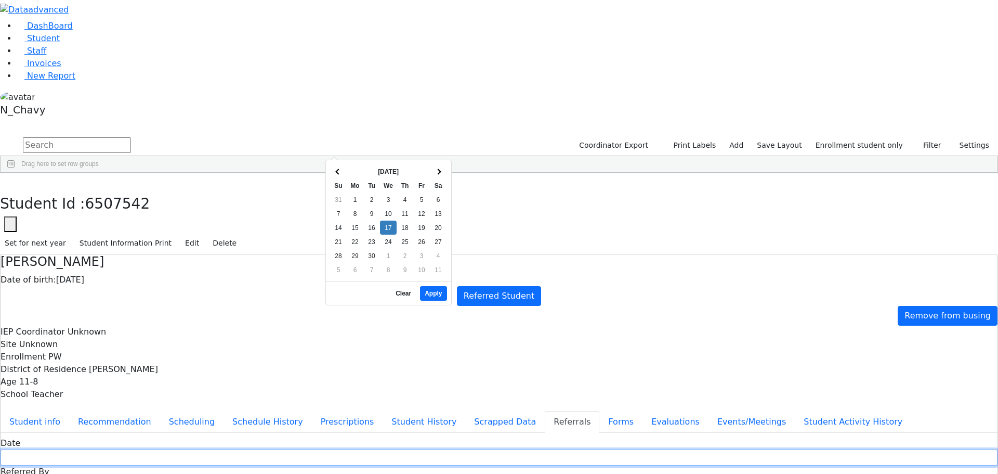
click at [427, 449] on input "text" at bounding box center [499, 457] width 997 height 16
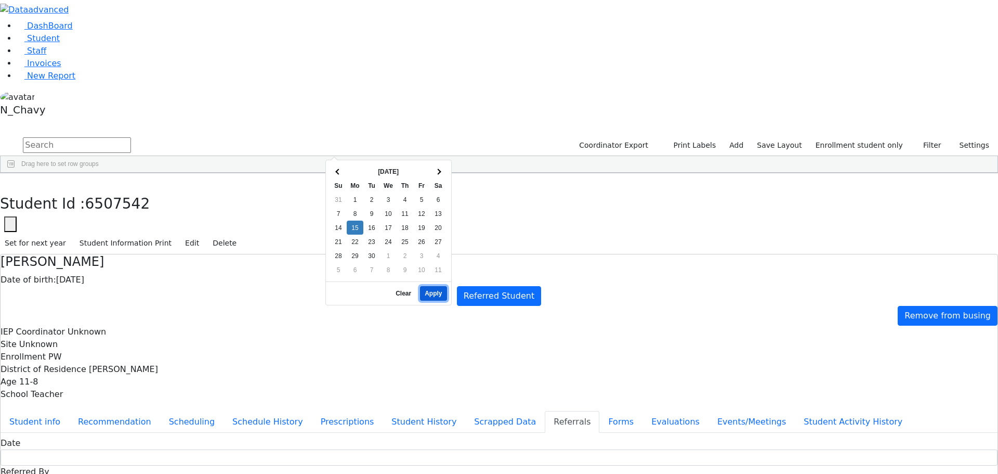
click at [440, 286] on button "Apply" at bounding box center [433, 293] width 27 height 15
type input "[DATE]"
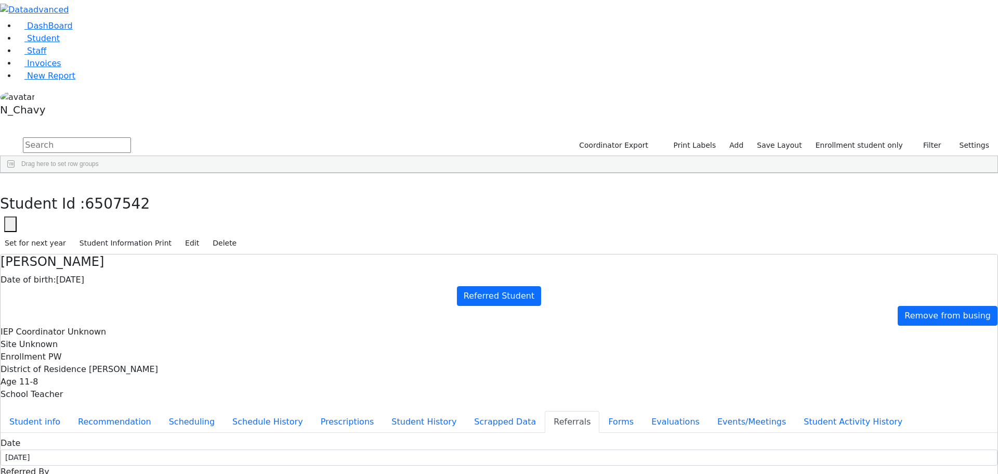
type input "[PERSON_NAME]"
select select "[PERSON_NAME] CSD"
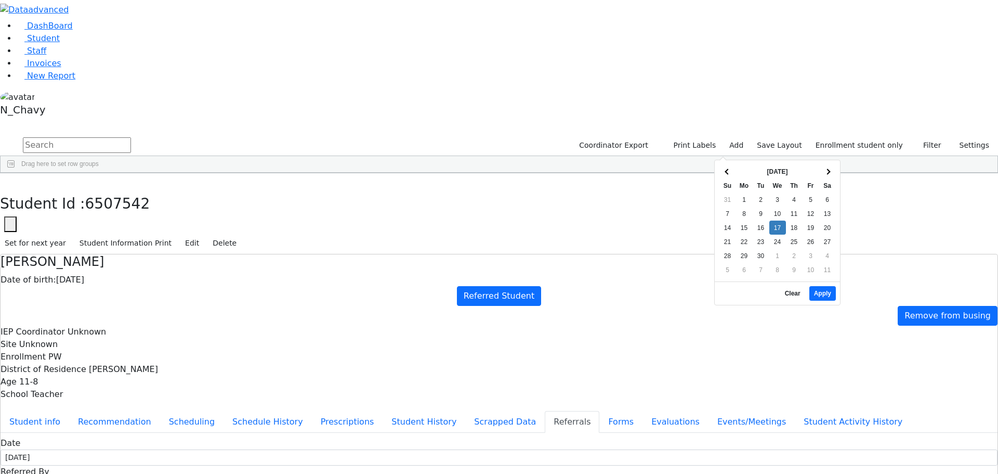
click at [819, 290] on button "Apply" at bounding box center [822, 293] width 27 height 15
type input "[DATE]"
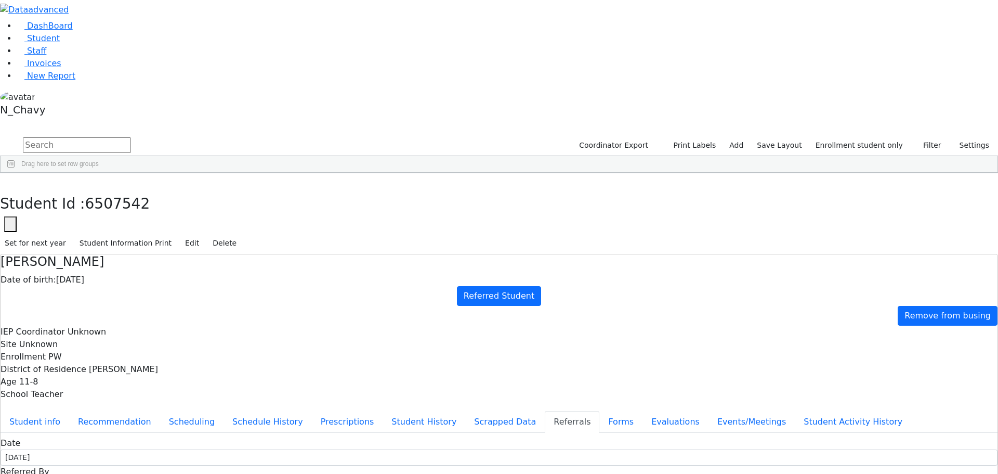
click at [69, 411] on button "Student info" at bounding box center [35, 422] width 69 height 22
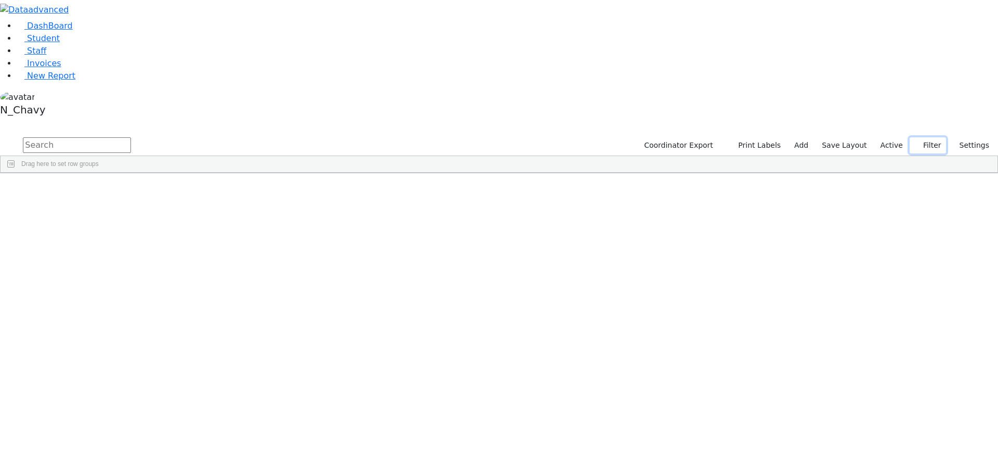
click at [936, 137] on button "Filter" at bounding box center [928, 145] width 36 height 16
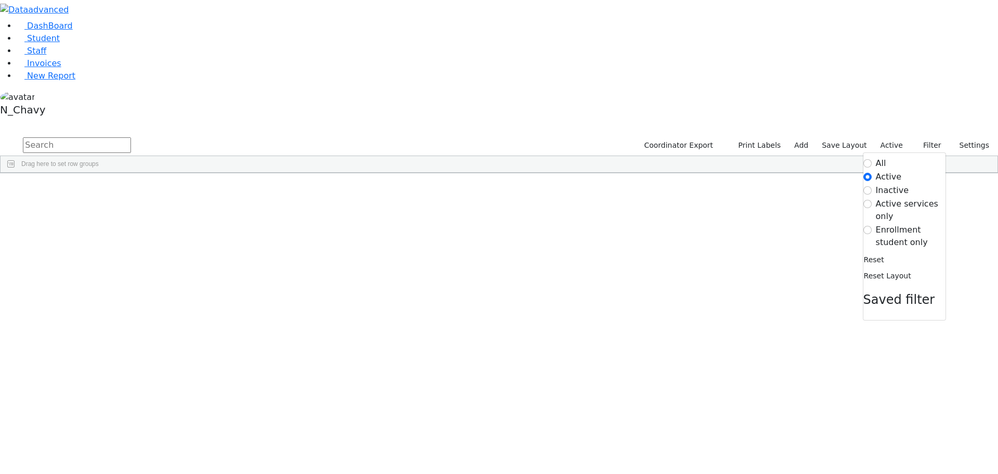
click at [890, 184] on label "Inactive" at bounding box center [892, 190] width 33 height 12
click at [872, 186] on input "Inactive" at bounding box center [867, 190] width 8 height 8
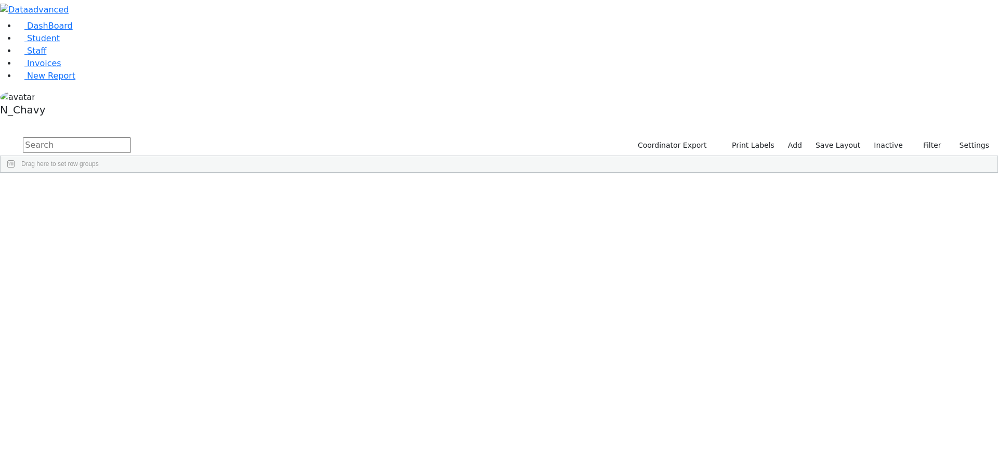
click at [892, 137] on label "Inactive" at bounding box center [888, 145] width 38 height 16
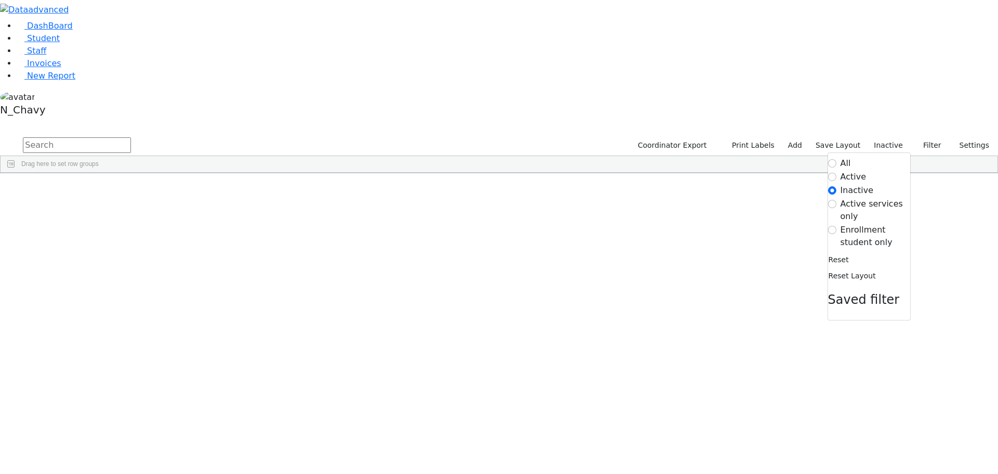
click at [875, 224] on label "Enrollment student only" at bounding box center [876, 236] width 70 height 25
click at [836, 226] on input "Enrollment student only" at bounding box center [832, 230] width 8 height 8
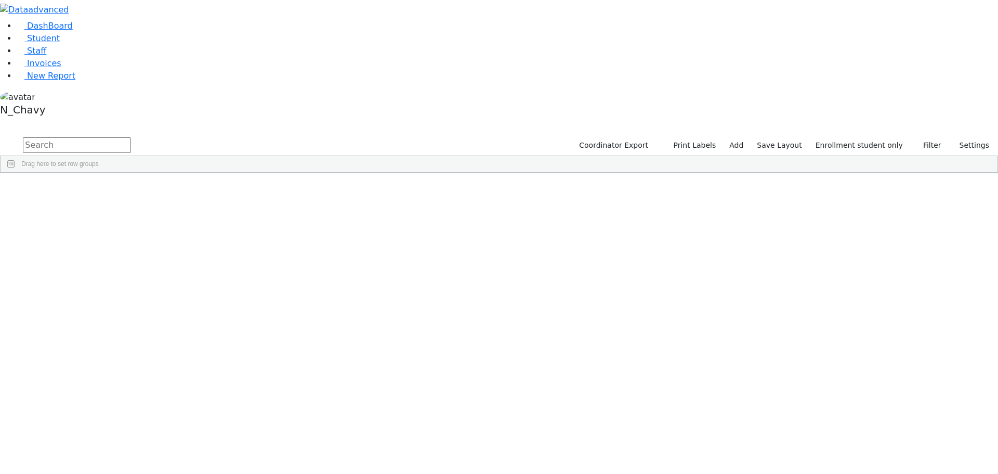
click at [107, 321] on div "Breuer" at bounding box center [80, 328] width 54 height 15
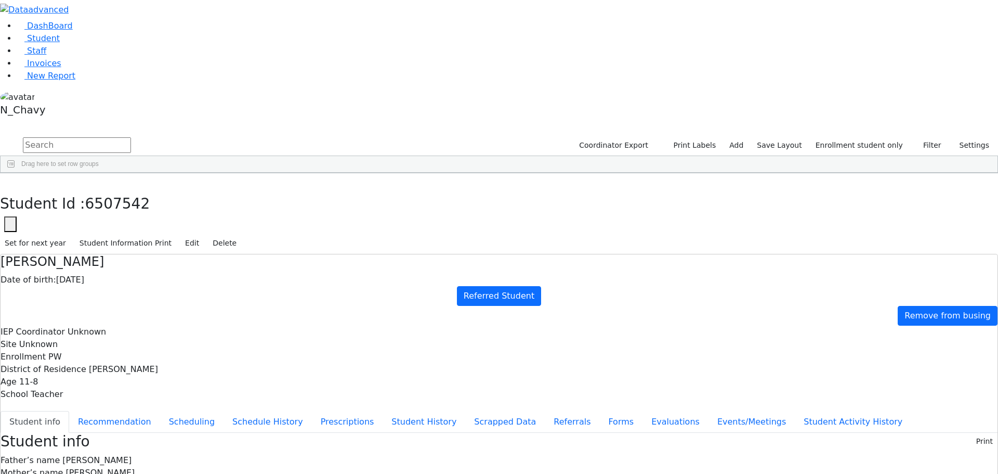
click at [314, 216] on div "Student Id 6507542 Cancel Save" at bounding box center [499, 224] width 998 height 16
click at [12, 222] on icon "button" at bounding box center [10, 224] width 4 height 4
click at [122, 245] on input "6507542" at bounding box center [63, 255] width 117 height 20
paste input "1"
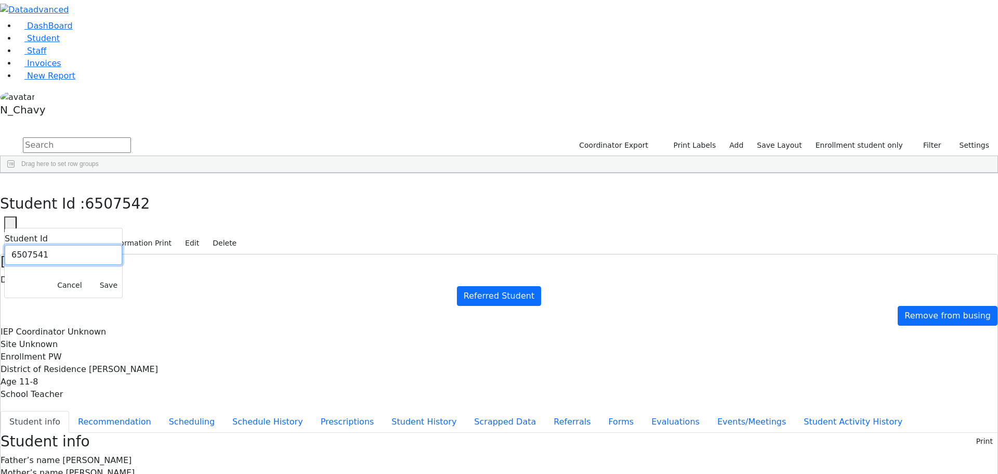
type input "6507541"
click at [122, 277] on button "Save" at bounding box center [108, 285] width 27 height 16
click at [135, 467] on span "[PERSON_NAME]" at bounding box center [100, 472] width 69 height 10
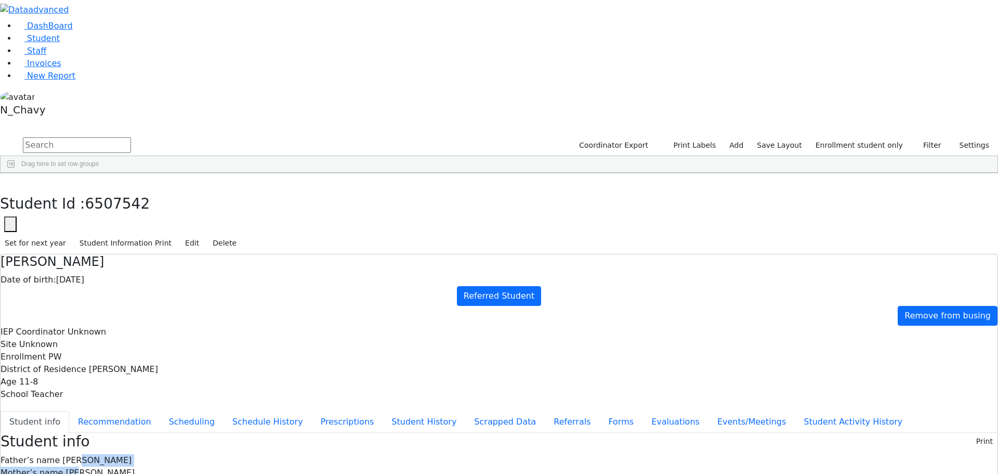
click at [132, 455] on span "[PERSON_NAME]" at bounding box center [96, 460] width 69 height 10
click at [17, 216] on button "button" at bounding box center [10, 224] width 12 height 16
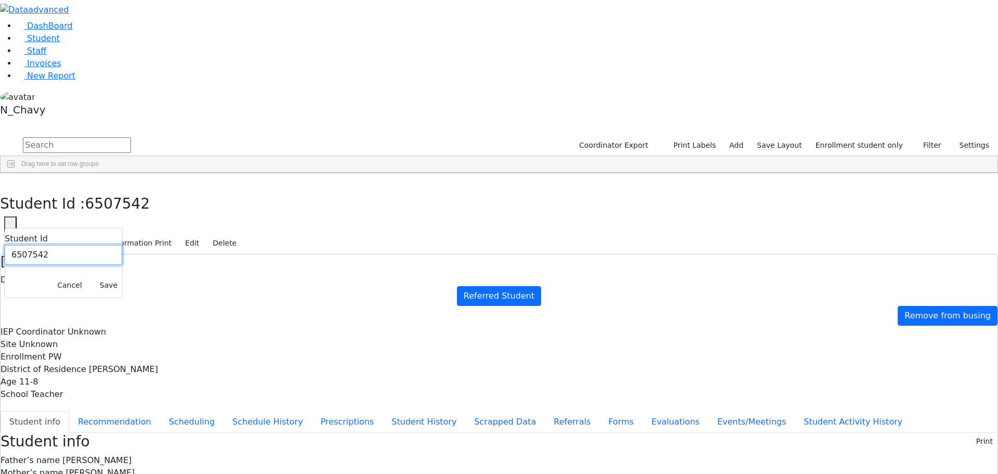
click at [122, 245] on input "6507542" at bounding box center [63, 255] width 117 height 20
click at [46, 350] on label "Enrollment" at bounding box center [23, 356] width 45 height 12
drag, startPoint x: 729, startPoint y: 287, endPoint x: 857, endPoint y: 316, distance: 131.2
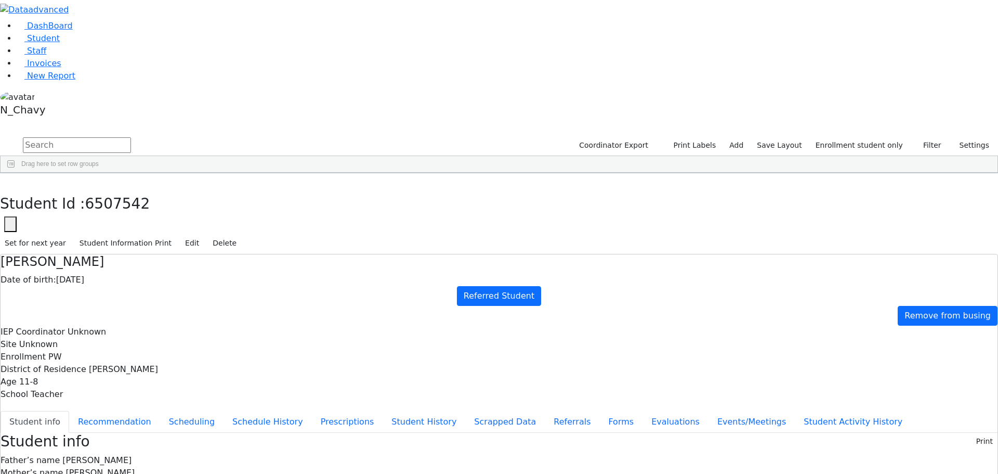
drag, startPoint x: 733, startPoint y: 283, endPoint x: 873, endPoint y: 316, distance: 143.5
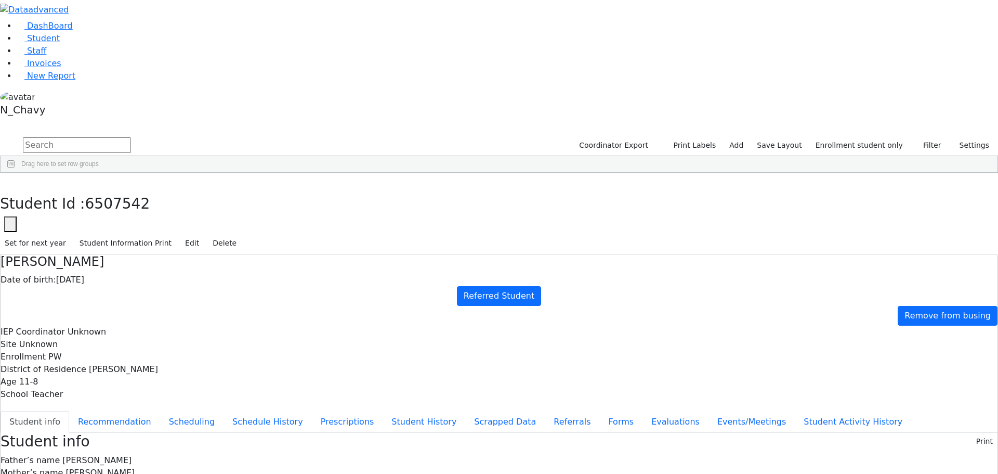
drag, startPoint x: 730, startPoint y: 284, endPoint x: 842, endPoint y: 320, distance: 116.7
drag, startPoint x: 729, startPoint y: 232, endPoint x: 860, endPoint y: 313, distance: 154.8
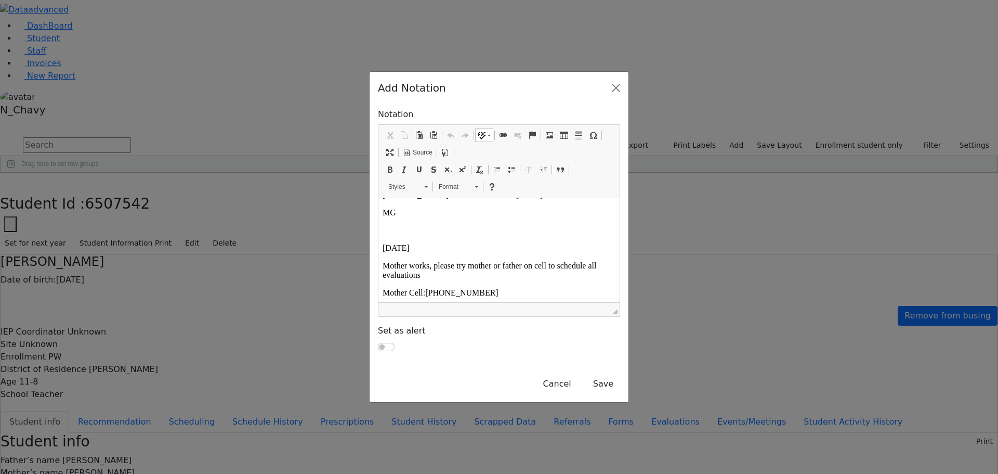
scroll to position [63, 0]
drag, startPoint x: 381, startPoint y: 234, endPoint x: 508, endPoint y: 297, distance: 141.8
click at [508, 297] on html "[DATE] [PERSON_NAME] will attend the [GEOGRAPHIC_DATA] . [PERSON_NAME] will be …" at bounding box center [498, 228] width 241 height 186
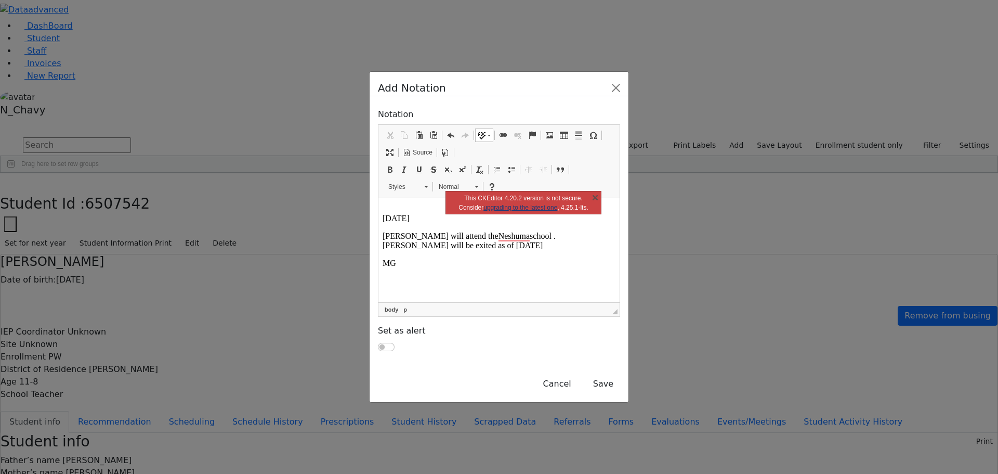
scroll to position [0, 0]
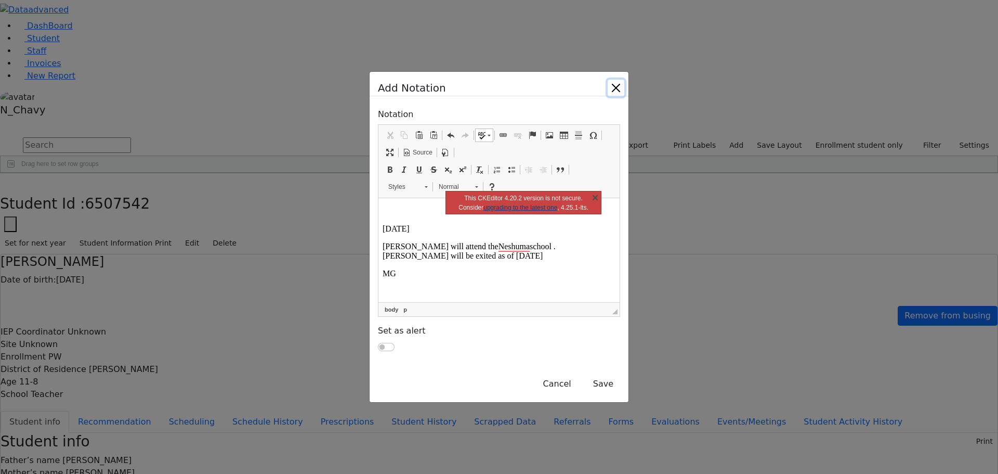
click at [594, 198] on link "X" at bounding box center [595, 197] width 10 height 10
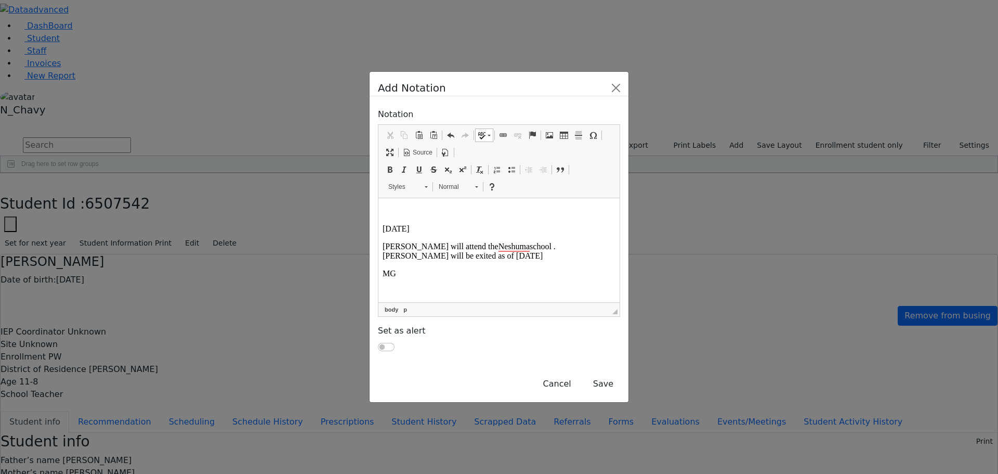
click at [620, 374] on button "Save" at bounding box center [603, 384] width 34 height 20
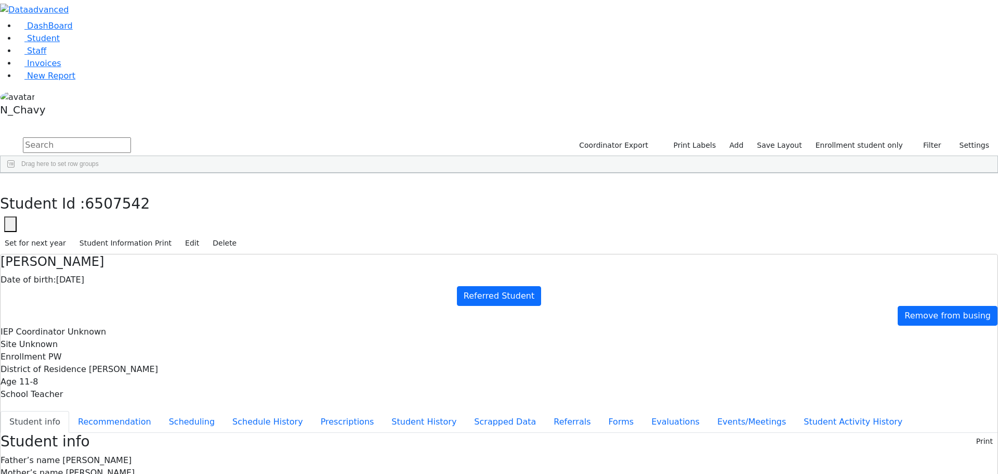
click at [709, 411] on button "Events/Meetings" at bounding box center [752, 422] width 86 height 22
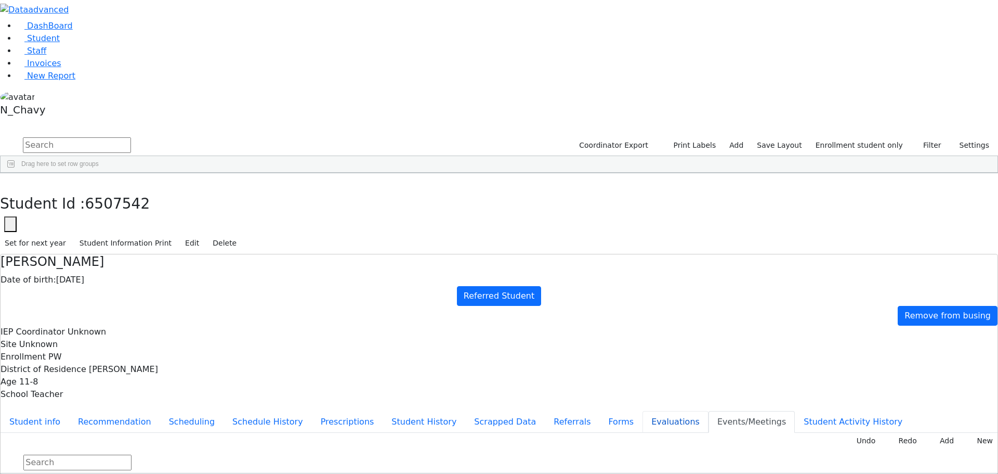
click at [643, 411] on button "Evaluations" at bounding box center [676, 422] width 66 height 22
click at [599, 411] on button "Forms" at bounding box center [620, 422] width 43 height 22
type input "[PERSON_NAME]"
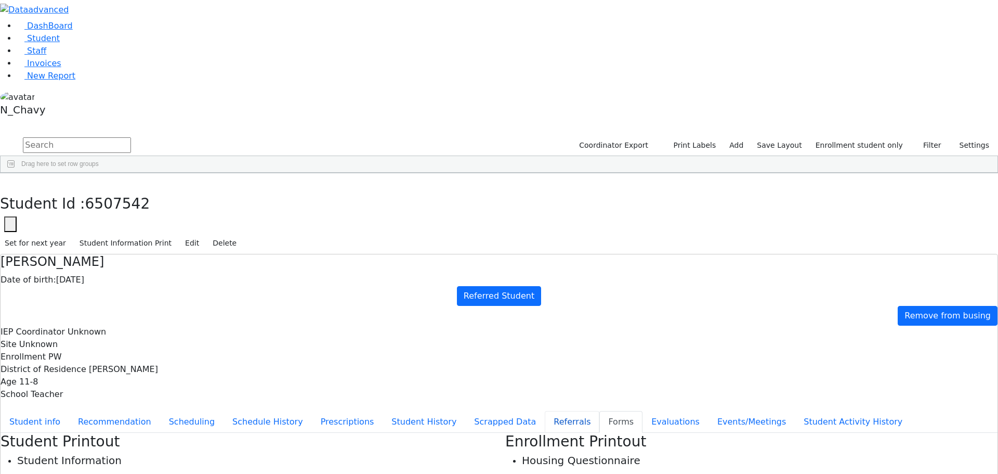
click at [545, 411] on button "Referrals" at bounding box center [572, 422] width 55 height 22
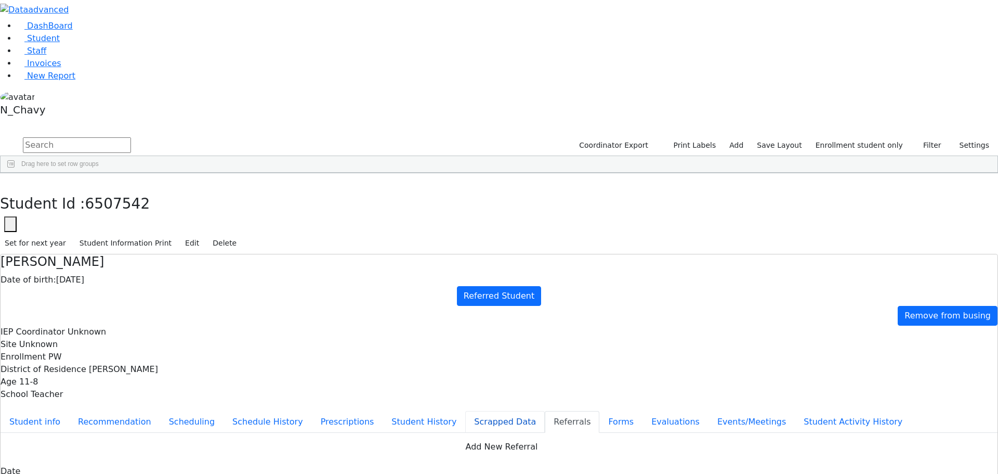
click at [465, 411] on button "Scrapped Data" at bounding box center [505, 422] width 80 height 22
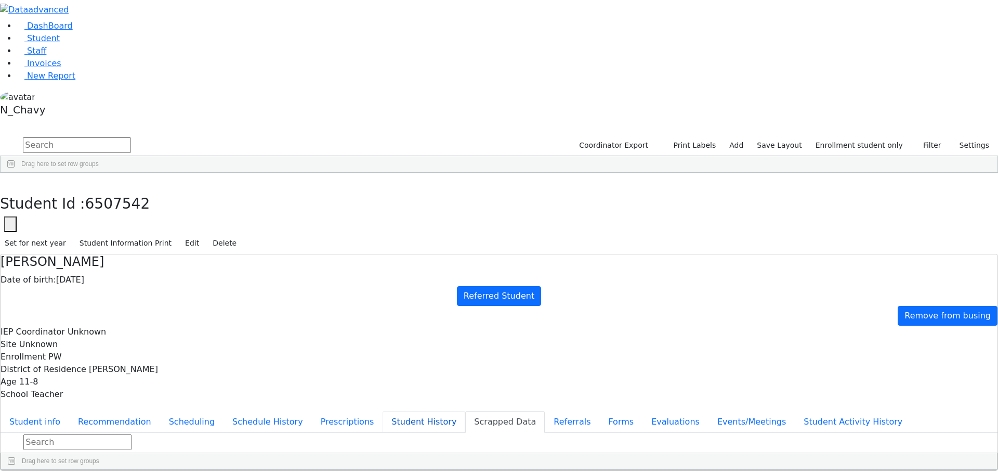
click at [383, 411] on button "Student History" at bounding box center [424, 422] width 83 height 22
click at [312, 411] on button "Prescriptions" at bounding box center [347, 422] width 71 height 22
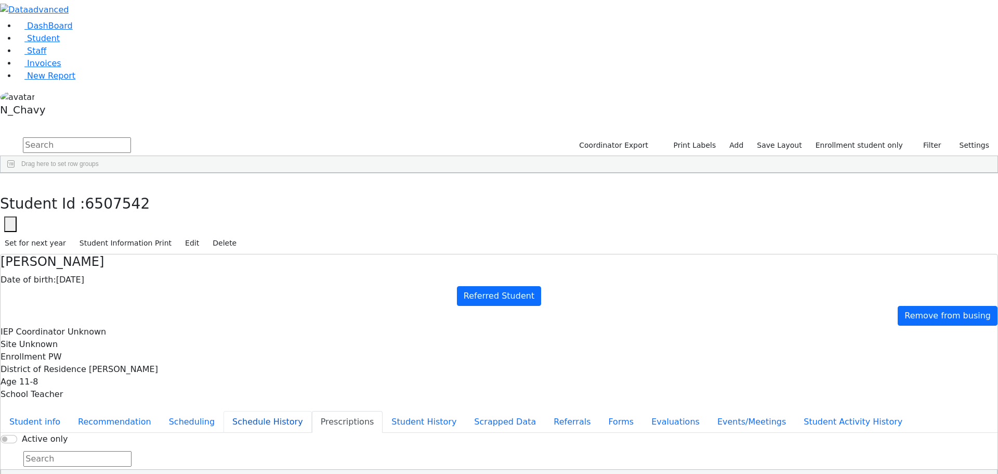
click at [249, 411] on button "Schedule History" at bounding box center [268, 422] width 88 height 22
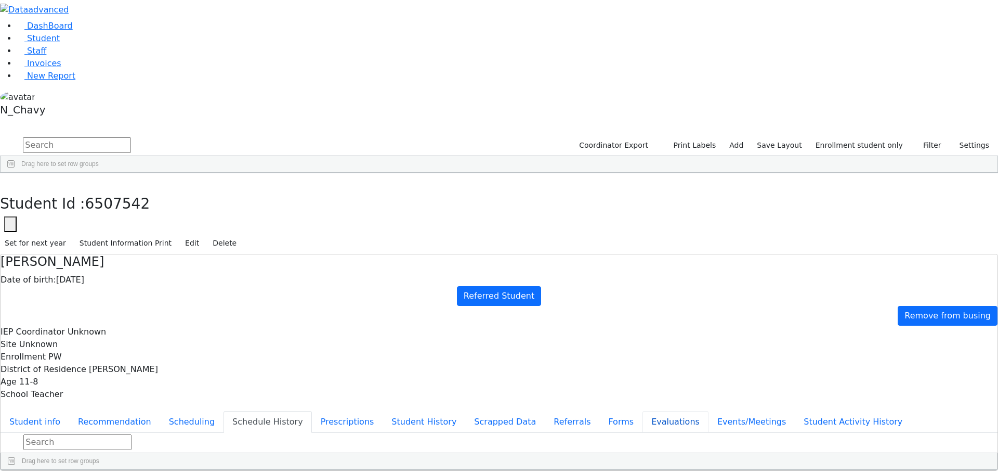
click at [643, 411] on button "Evaluations" at bounding box center [676, 422] width 66 height 22
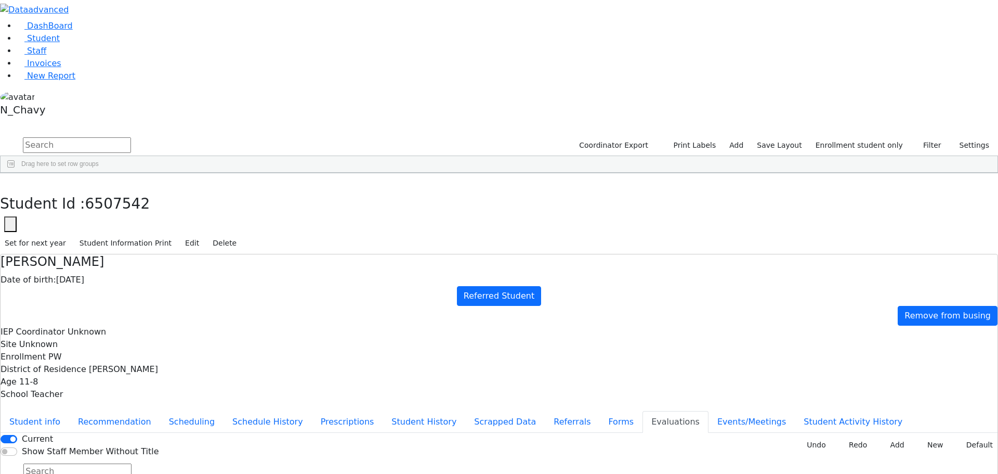
click at [958, 437] on button "Default" at bounding box center [976, 445] width 43 height 16
click at [599, 411] on button "Forms" at bounding box center [620, 422] width 43 height 22
type input "[PERSON_NAME]"
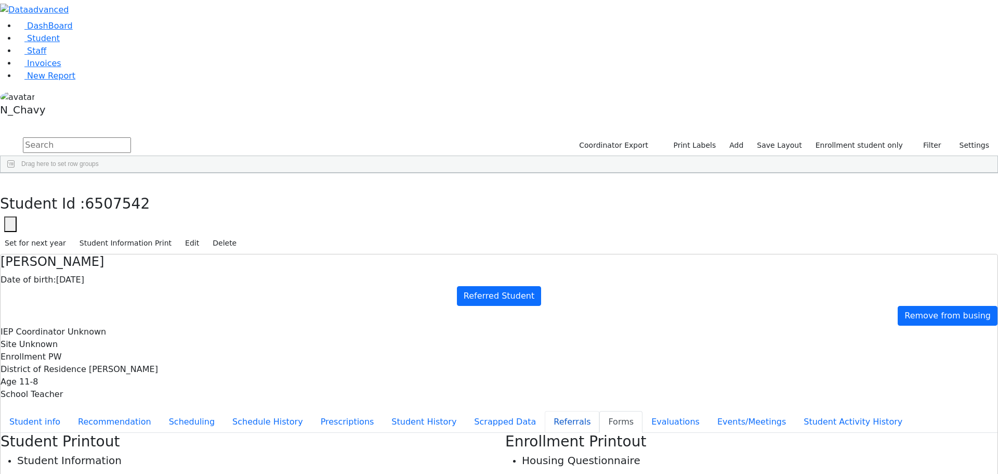
click at [545, 411] on button "Referrals" at bounding box center [572, 422] width 55 height 22
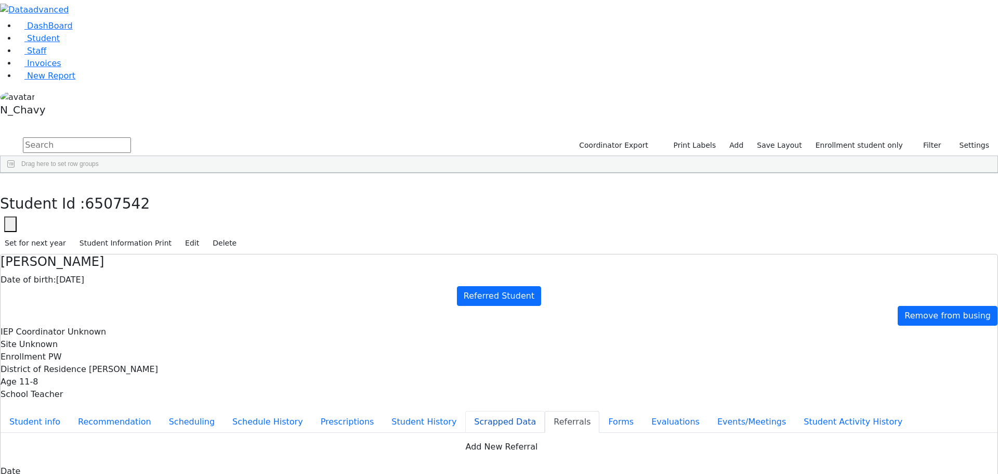
click at [465, 411] on button "Scrapped Data" at bounding box center [505, 422] width 80 height 22
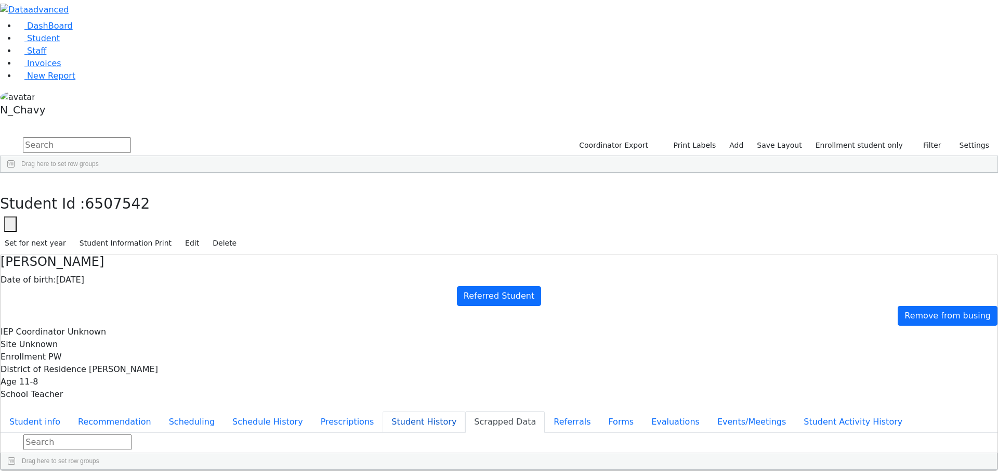
click at [383, 411] on button "Student History" at bounding box center [424, 422] width 83 height 22
click at [312, 411] on button "Prescriptions" at bounding box center [347, 422] width 71 height 22
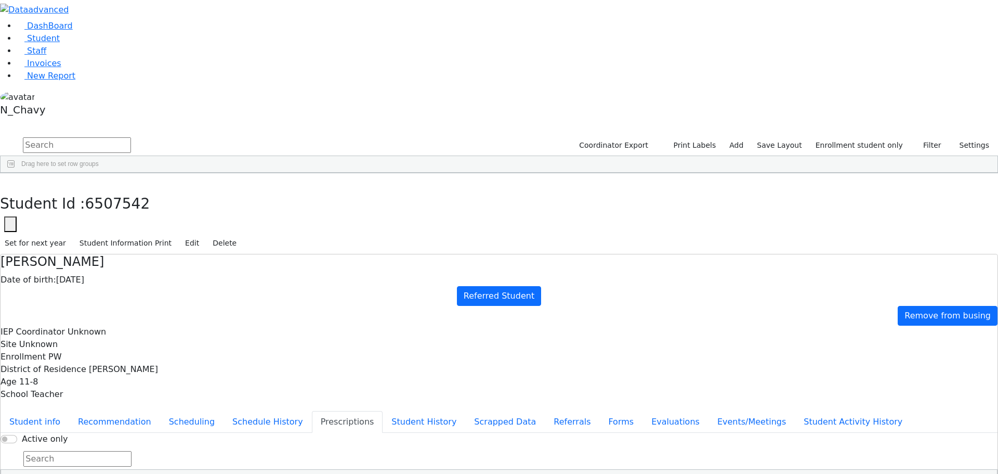
click at [312, 411] on button "Prescriptions" at bounding box center [347, 422] width 71 height 22
click at [260, 411] on button "Schedule History" at bounding box center [268, 422] width 88 height 22
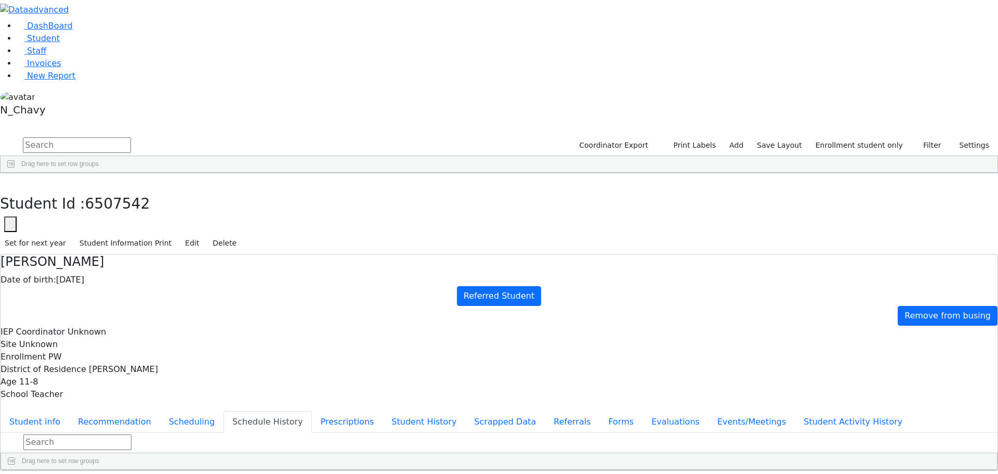
click at [264, 411] on button "Schedule History" at bounding box center [268, 422] width 88 height 22
click at [224, 411] on button "Scheduling" at bounding box center [191, 422] width 63 height 22
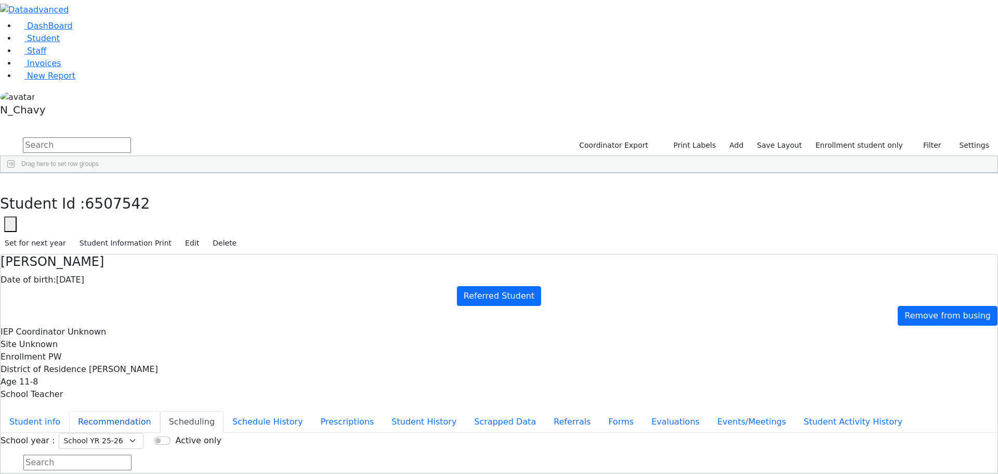
click at [160, 411] on button "Recommendation" at bounding box center [114, 422] width 91 height 22
checkbox input "true"
click at [69, 411] on button "Student info" at bounding box center [35, 422] width 69 height 22
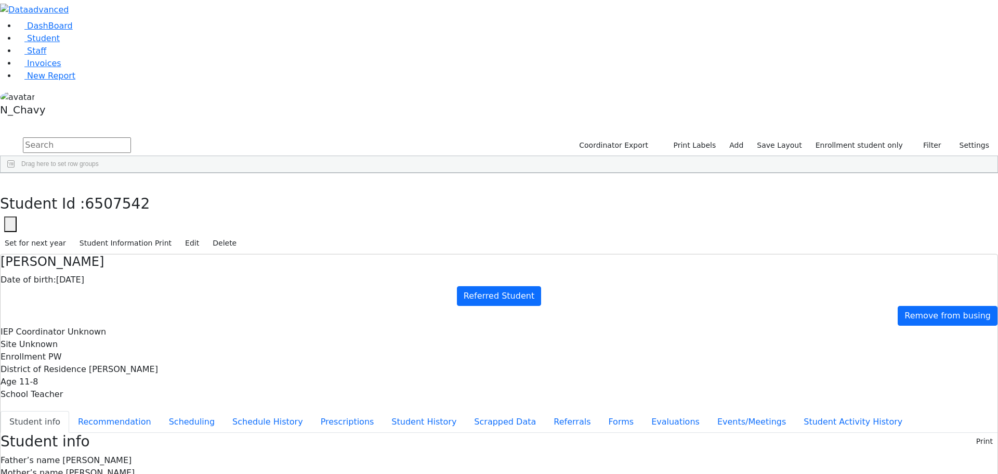
drag, startPoint x: 941, startPoint y: 164, endPoint x: 952, endPoint y: 163, distance: 11.0
click at [204, 235] on button "Edit" at bounding box center [191, 243] width 23 height 16
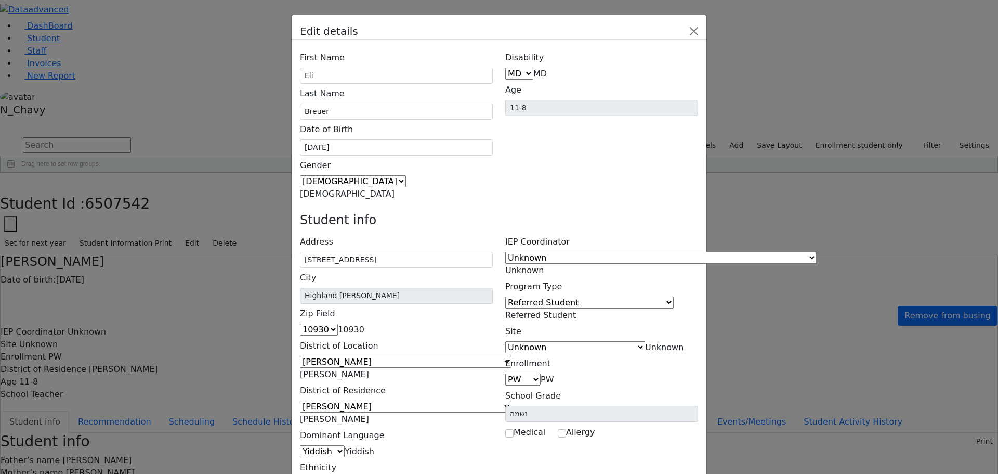
click at [554, 374] on span "PW" at bounding box center [547, 379] width 13 height 10
click at [648, 405] on input "נשמה" at bounding box center [601, 413] width 193 height 16
click at [647, 405] on input "נשמה" at bounding box center [601, 413] width 193 height 16
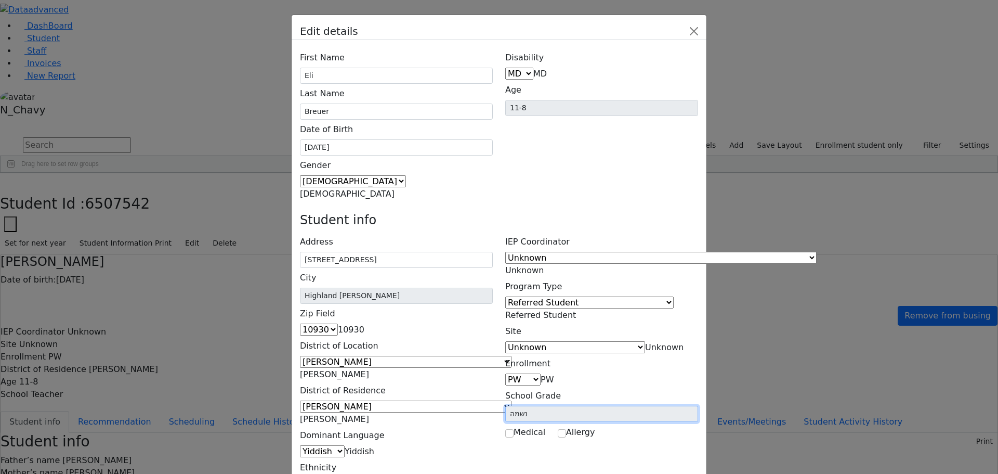
click at [623, 405] on input "נשמה" at bounding box center [601, 413] width 193 height 16
click at [621, 405] on input "נשמה" at bounding box center [601, 413] width 193 height 16
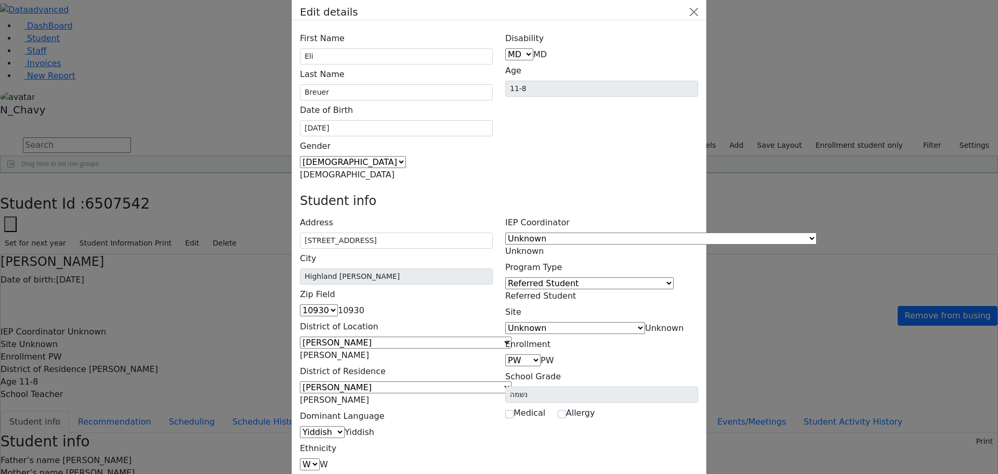
scroll to position [38, 0]
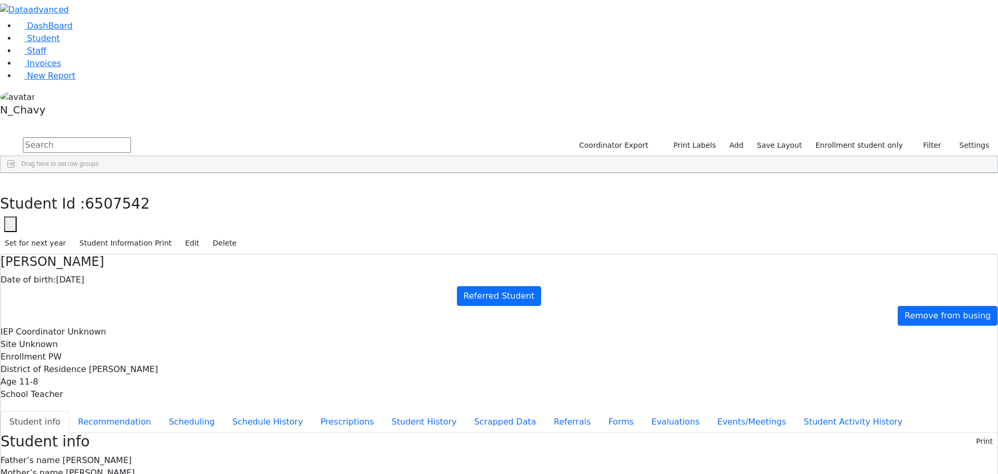
scroll to position [36, 0]
click at [160, 411] on button "Recommendation" at bounding box center [114, 422] width 91 height 22
checkbox input "true"
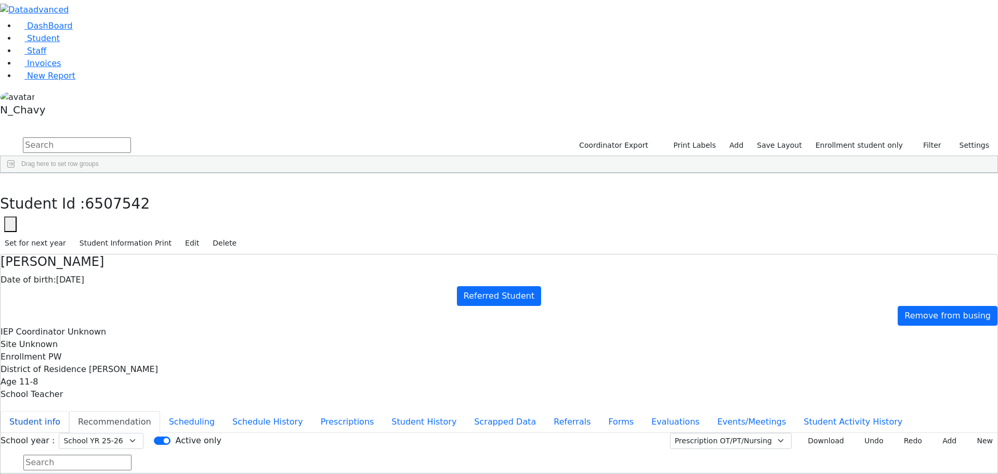
click at [69, 411] on button "Student info" at bounding box center [35, 422] width 69 height 22
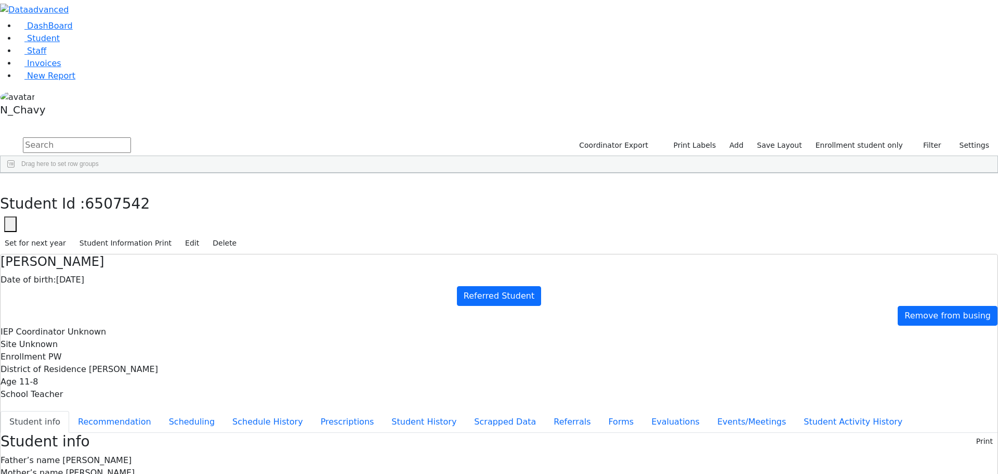
click at [17, 216] on button "button" at bounding box center [10, 224] width 12 height 16
click at [122, 245] on input "6507542" at bounding box center [63, 255] width 117 height 20
paste input "text"
click at [122, 245] on input "text" at bounding box center [63, 255] width 117 height 20
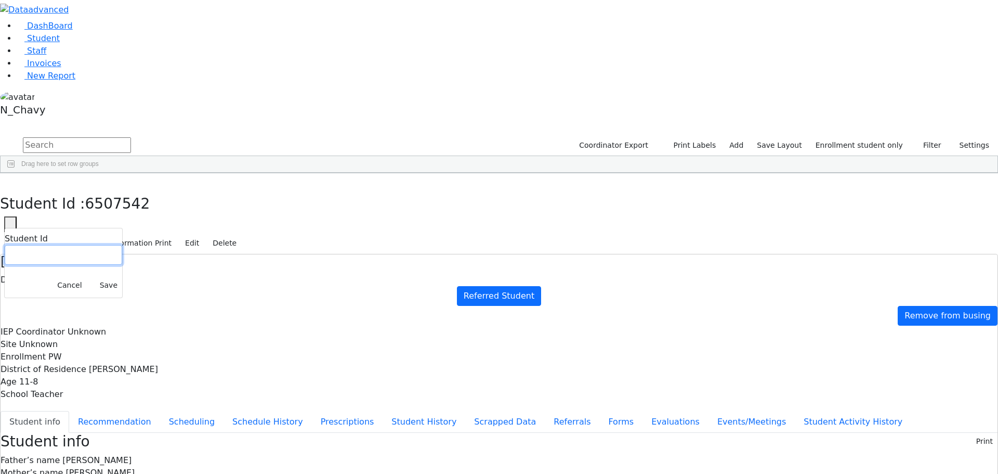
click at [122, 245] on input "text" at bounding box center [63, 255] width 117 height 20
type input "6507541"
click at [122, 277] on button "Save" at bounding box center [108, 285] width 27 height 16
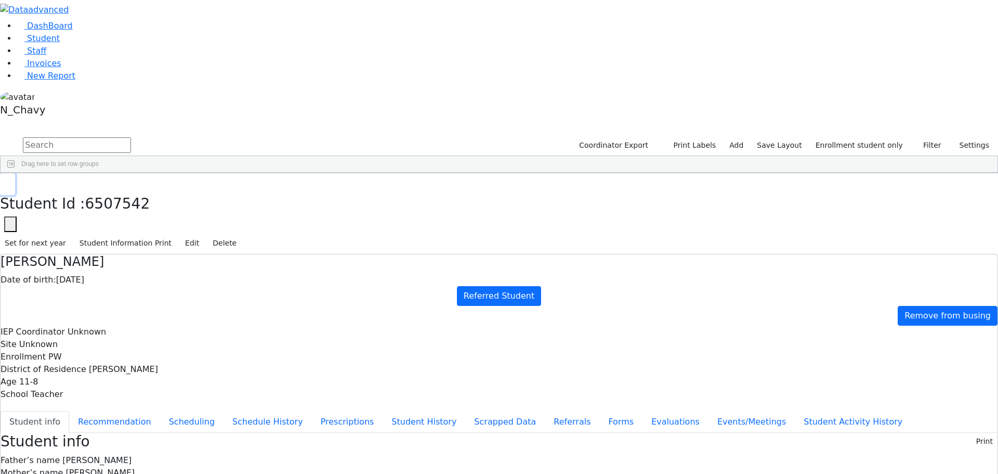
click at [10, 181] on icon "button" at bounding box center [8, 184] width 6 height 6
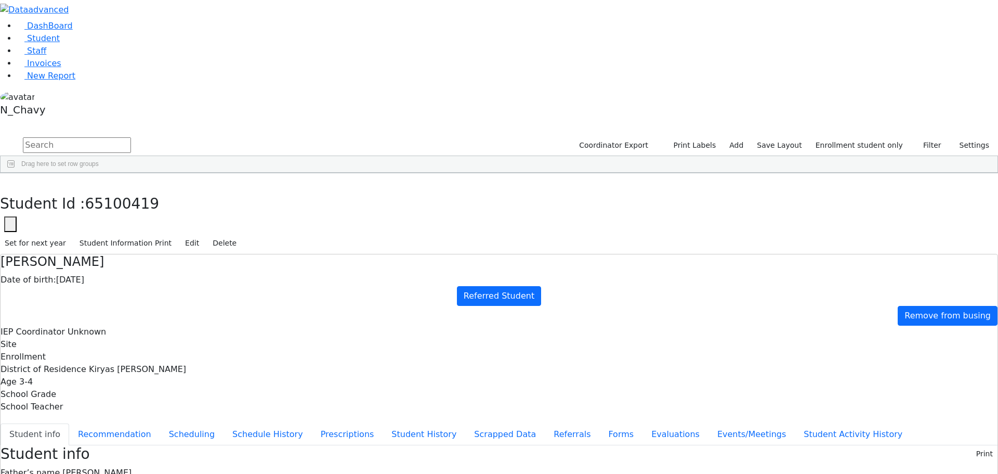
scroll to position [19, 0]
click at [643, 423] on button "Evaluations" at bounding box center [676, 434] width 66 height 22
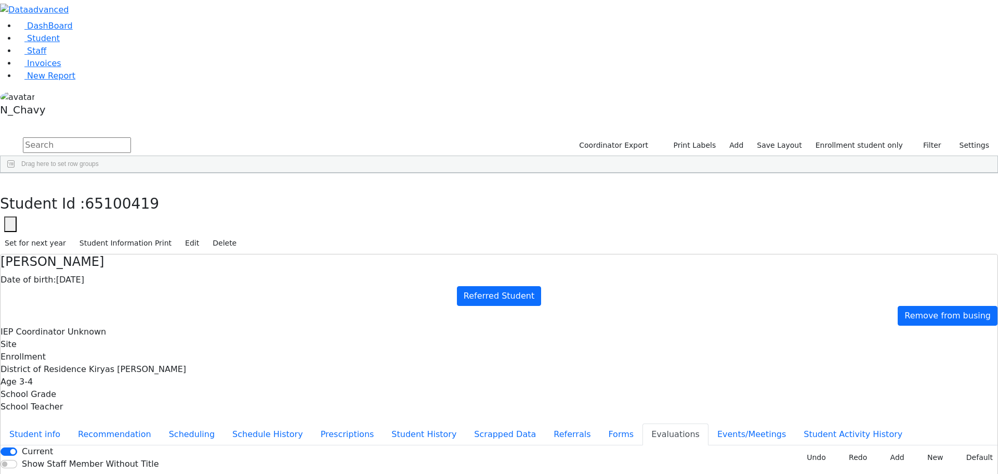
type input "[DATE]"
click at [123, 292] on div "[PERSON_NAME]" at bounding box center [92, 299] width 61 height 15
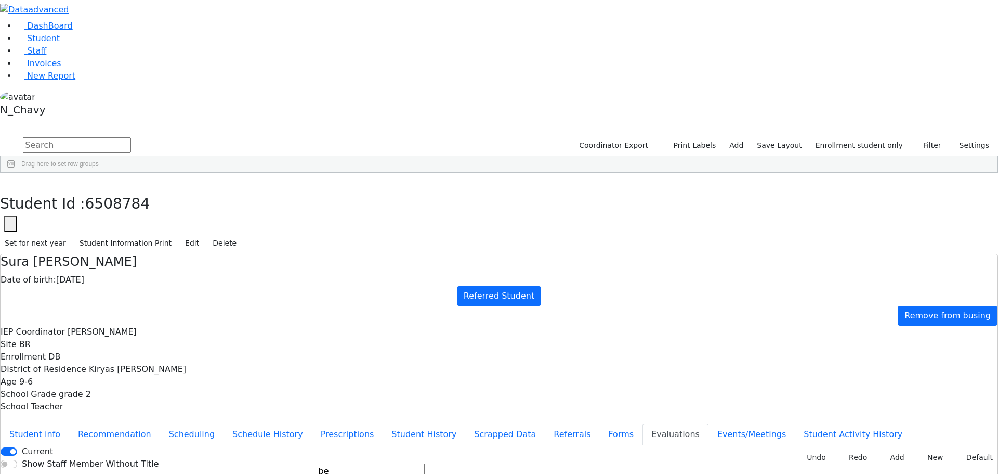
scroll to position [0, 0]
type input "be"
type input "[DATE]"
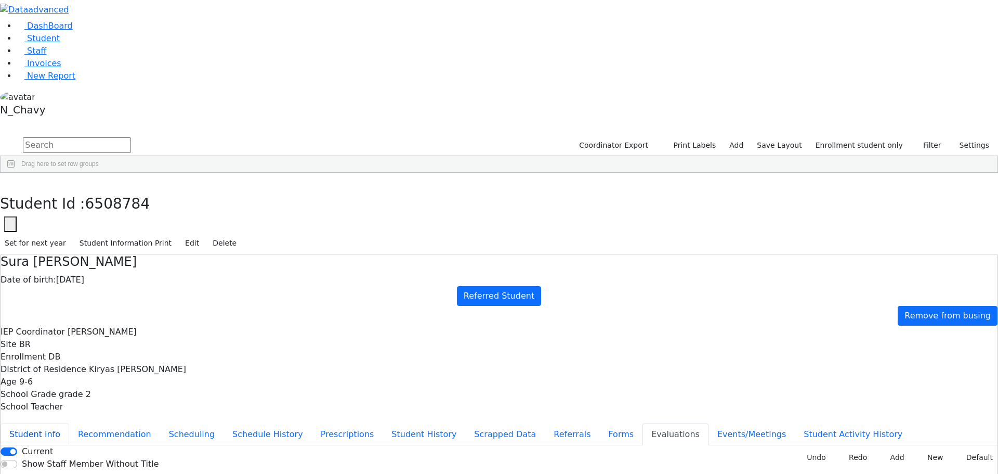
click at [69, 423] on button "Student info" at bounding box center [35, 434] width 69 height 22
click at [194, 7] on div "DashBoard Student Staff Invoices New Report 41" at bounding box center [499, 442] width 998 height 885
click at [10, 181] on icon "button" at bounding box center [8, 184] width 6 height 6
